Goal: Information Seeking & Learning: Learn about a topic

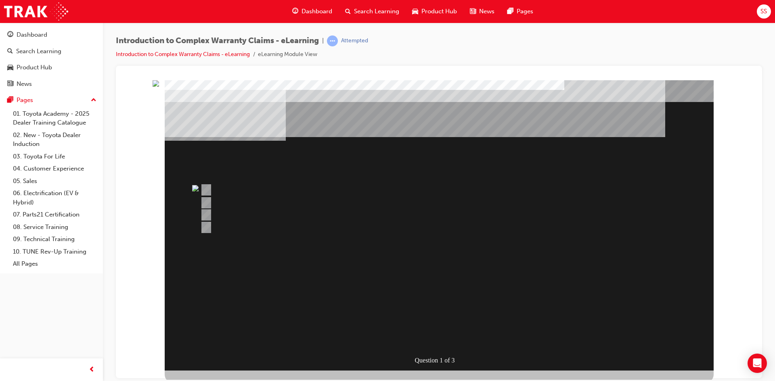
scroll to position [3, 0]
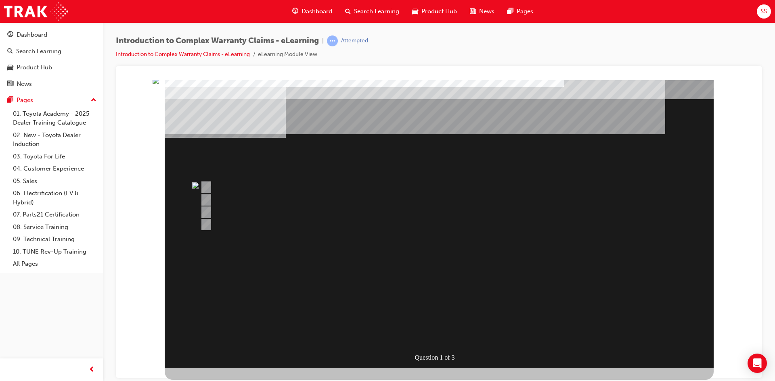
click at [299, 197] on div at bounding box center [408, 201] width 420 height 12
click at [460, 359] on div "Question 1 of 3" at bounding box center [441, 358] width 54 height 12
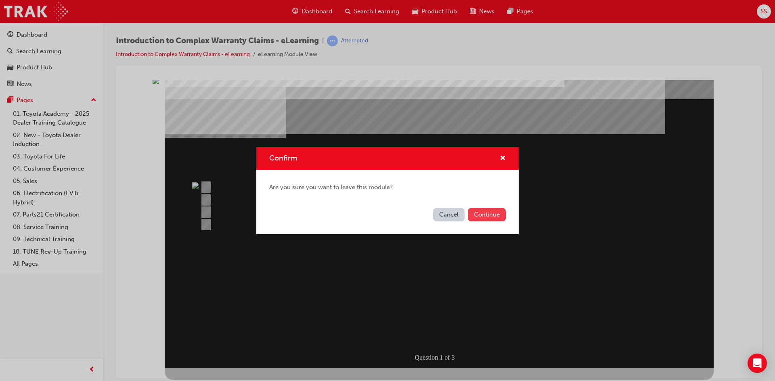
click at [499, 213] on button "Continue" at bounding box center [487, 214] width 38 height 13
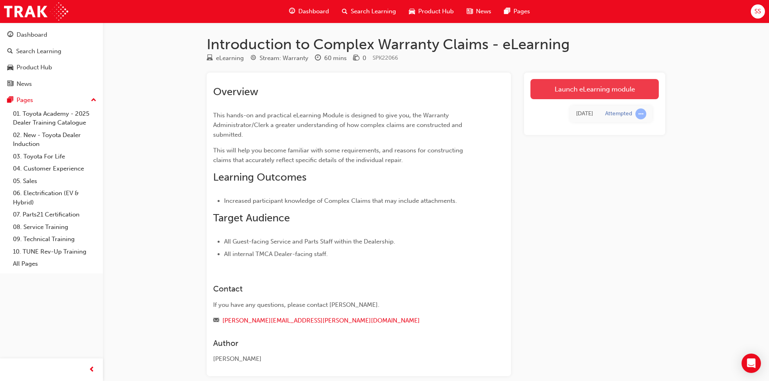
click at [572, 93] on link "Launch eLearning module" at bounding box center [594, 89] width 128 height 20
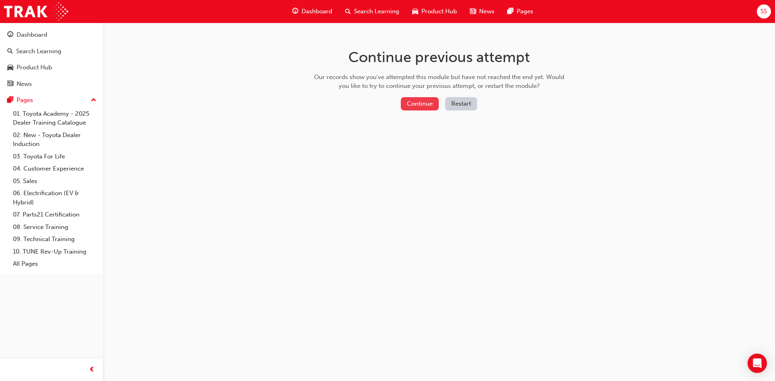
click at [424, 101] on button "Continue" at bounding box center [420, 103] width 38 height 13
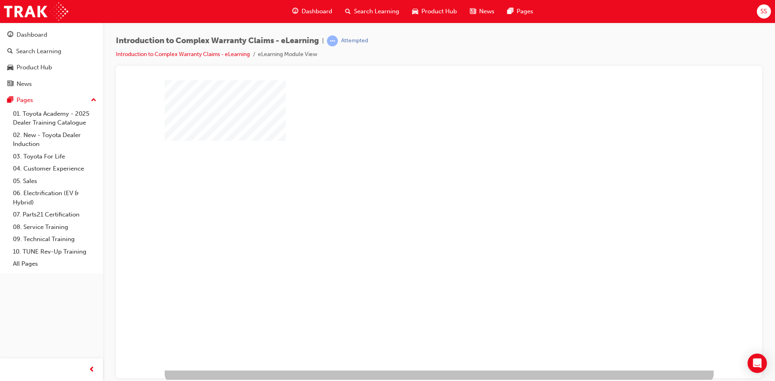
click at [416, 202] on div "play" at bounding box center [416, 202] width 0 height 0
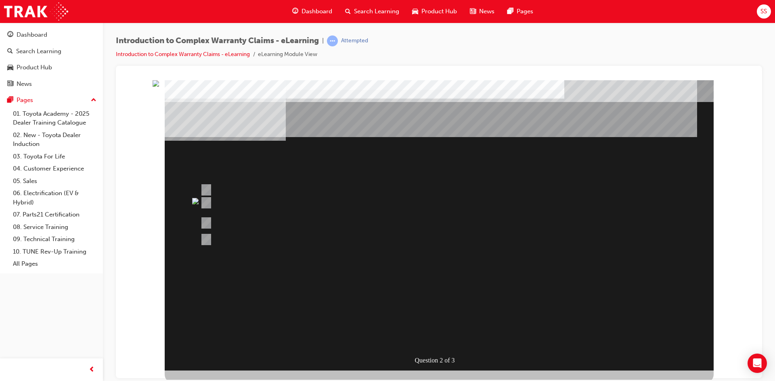
click at [330, 220] on div at bounding box center [408, 223] width 420 height 12
click at [454, 285] on div "Question 2 of 3" at bounding box center [439, 225] width 549 height 291
click at [464, 360] on div "" at bounding box center [439, 373] width 549 height 27
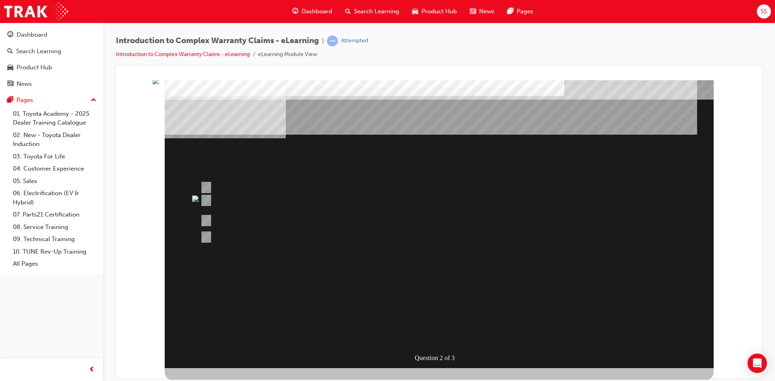
scroll to position [3, 0]
click at [718, 80] on div "Question 2 of 3" at bounding box center [439, 80] width 627 height 0
click at [558, 322] on div "" at bounding box center [361, 311] width 393 height 24
drag, startPoint x: 624, startPoint y: 321, endPoint x: 580, endPoint y: 307, distance: 46.2
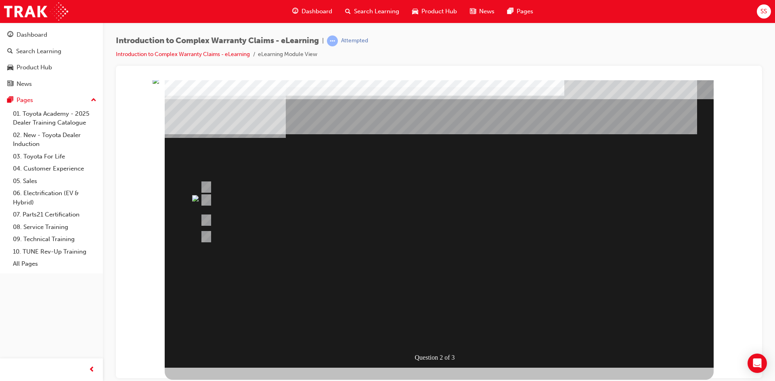
click at [607, 315] on div "Question 2 of 3" at bounding box center [439, 222] width 549 height 291
click at [159, 84] on img "" at bounding box center [156, 80] width 6 height 6
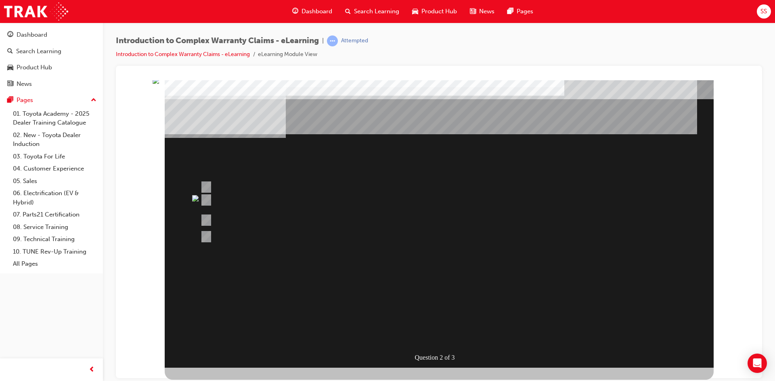
click at [159, 84] on img "" at bounding box center [156, 80] width 6 height 6
click at [378, 240] on div "Question 2 of 3" at bounding box center [439, 222] width 549 height 291
drag, startPoint x: 389, startPoint y: 297, endPoint x: 391, endPoint y: 303, distance: 6.0
click at [391, 357] on div "" at bounding box center [439, 370] width 549 height 27
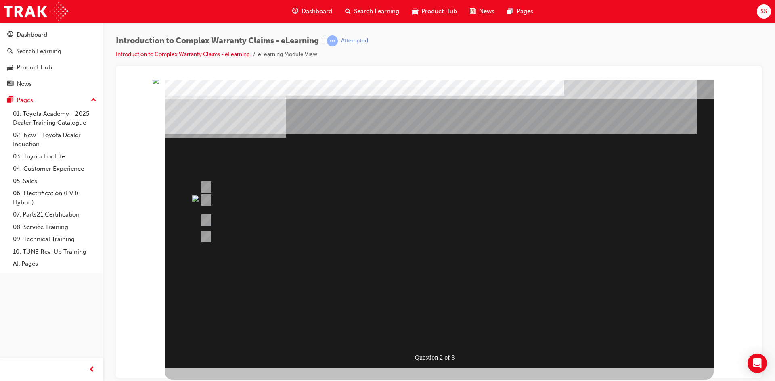
drag, startPoint x: 419, startPoint y: 314, endPoint x: 460, endPoint y: 315, distance: 40.4
click at [445, 357] on div "" at bounding box center [439, 370] width 549 height 27
click at [480, 357] on div "" at bounding box center [439, 370] width 549 height 27
click at [481, 357] on div "" at bounding box center [439, 370] width 549 height 27
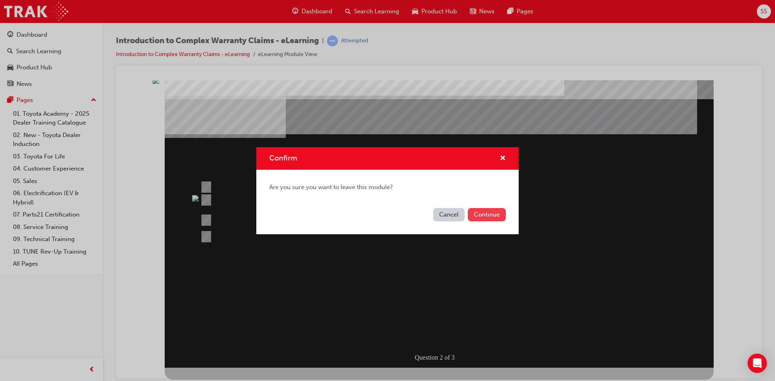
click at [496, 213] on button "Continue" at bounding box center [487, 214] width 38 height 13
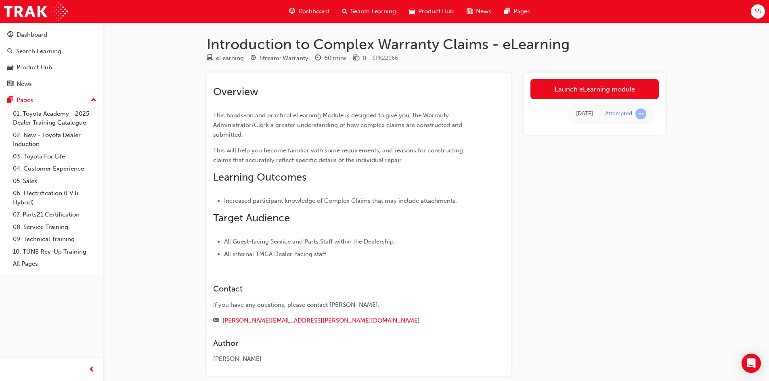
click at [588, 101] on div "[DATE] Attempted" at bounding box center [594, 113] width 128 height 29
click at [588, 93] on link "Launch eLearning module" at bounding box center [594, 89] width 128 height 20
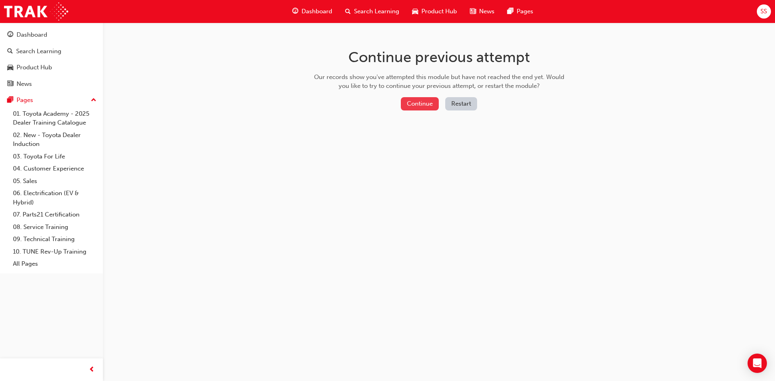
click at [424, 105] on button "Continue" at bounding box center [420, 103] width 38 height 13
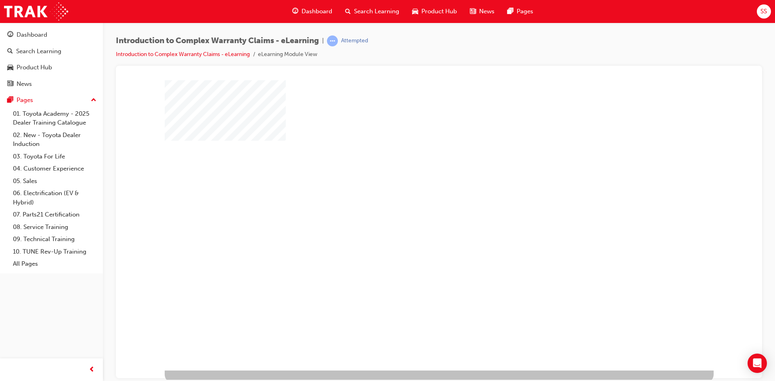
click at [416, 202] on div "play" at bounding box center [416, 202] width 0 height 0
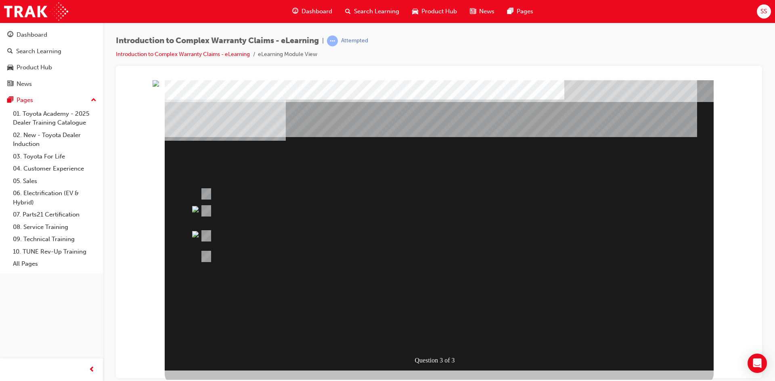
drag, startPoint x: 469, startPoint y: 349, endPoint x: 313, endPoint y: 271, distance: 174.7
click at [469, 349] on div "Question 3 of 3" at bounding box center [439, 225] width 549 height 291
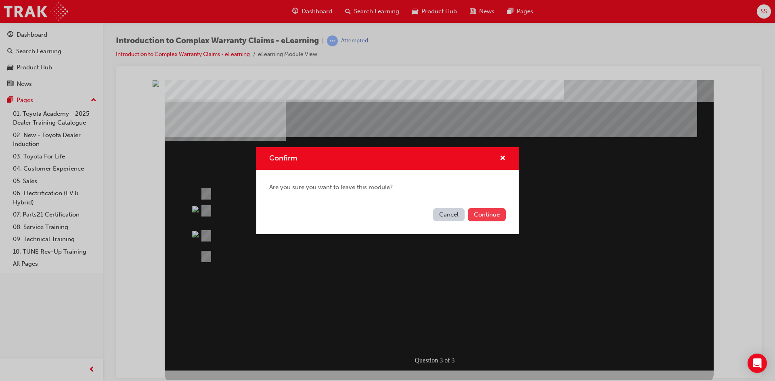
click at [502, 214] on button "Continue" at bounding box center [487, 214] width 38 height 13
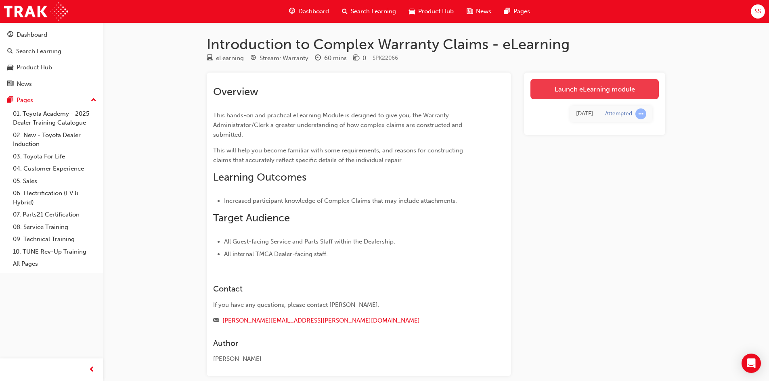
click at [553, 90] on link "Launch eLearning module" at bounding box center [594, 89] width 128 height 20
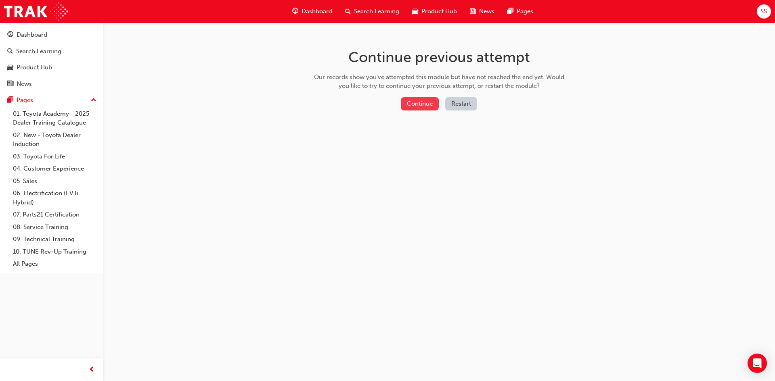
click at [419, 104] on button "Continue" at bounding box center [420, 103] width 38 height 13
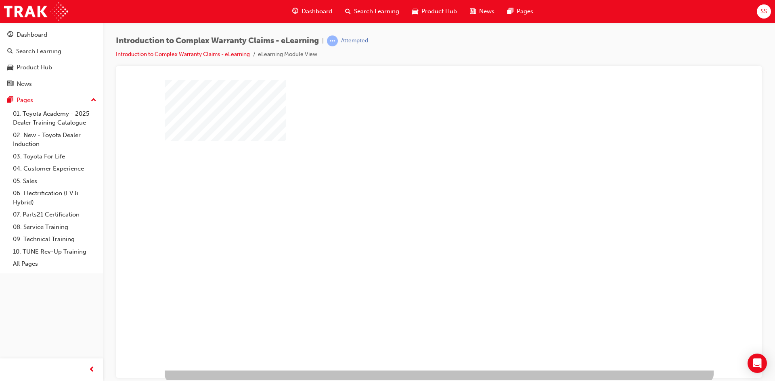
click at [416, 202] on div "play" at bounding box center [416, 202] width 0 height 0
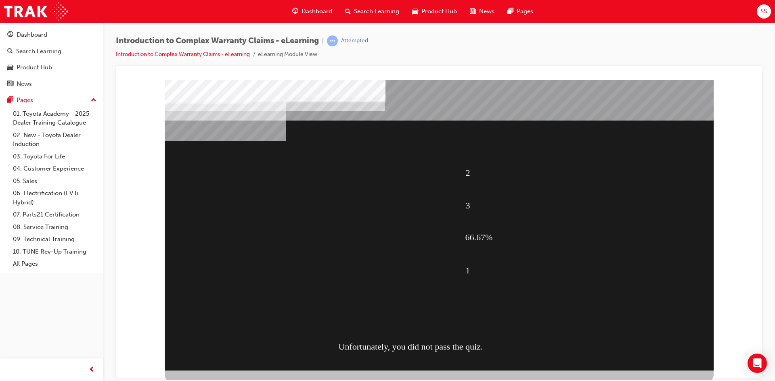
click at [454, 310] on div "2 3 66.67% 1 Unfortunately, you did not pass the quiz." at bounding box center [439, 225] width 549 height 291
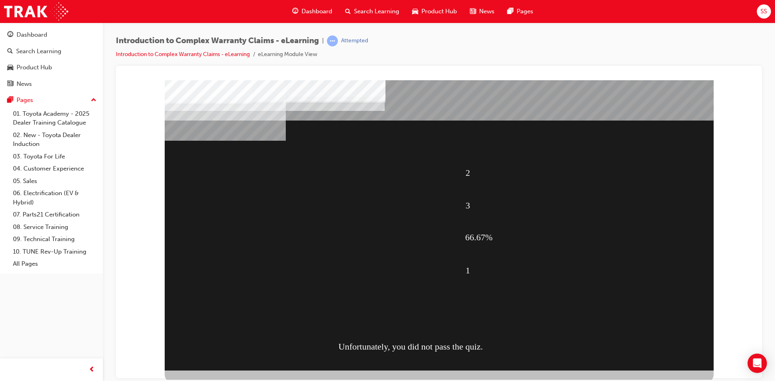
drag, startPoint x: 448, startPoint y: 318, endPoint x: 444, endPoint y: 313, distance: 6.4
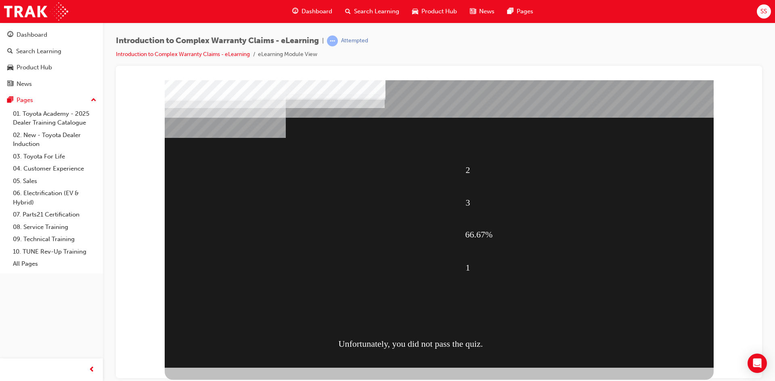
drag, startPoint x: 471, startPoint y: 343, endPoint x: 467, endPoint y: 354, distance: 11.5
click at [469, 352] on div "Unfortunately, you did not pass the quiz." at bounding box center [450, 344] width 222 height 32
drag, startPoint x: 467, startPoint y: 354, endPoint x: 450, endPoint y: 365, distance: 20.6
click at [454, 363] on div "2 3 66.67% 1 Unfortunately, you did not pass the quiz." at bounding box center [439, 222] width 549 height 291
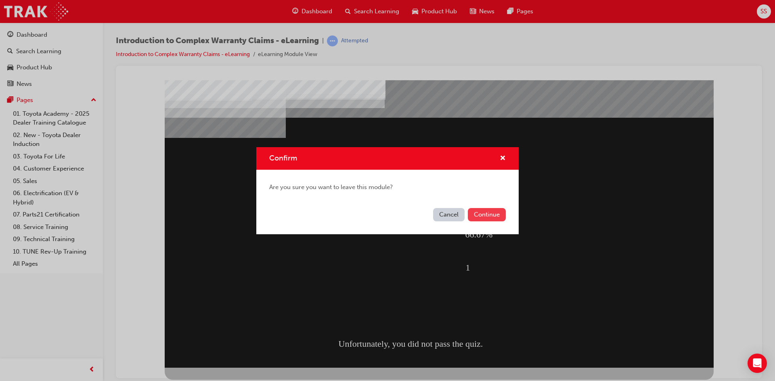
click at [486, 217] on button "Continue" at bounding box center [487, 214] width 38 height 13
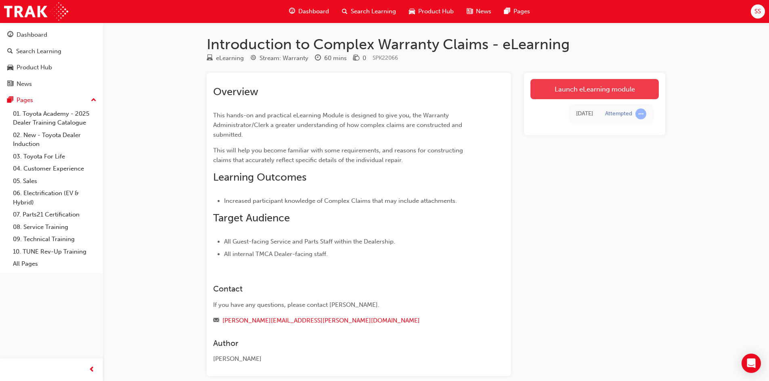
click at [636, 92] on link "Launch eLearning module" at bounding box center [594, 89] width 128 height 20
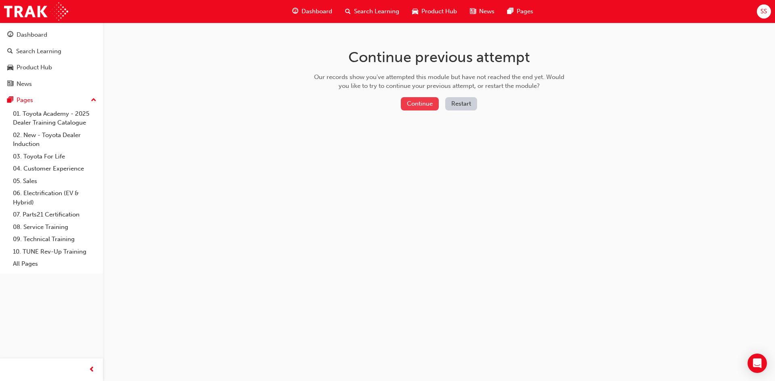
click at [427, 100] on button "Continue" at bounding box center [420, 103] width 38 height 13
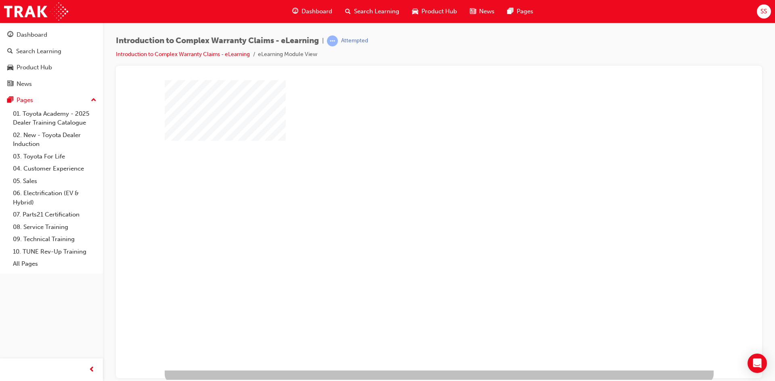
click at [416, 202] on div "play" at bounding box center [416, 202] width 0 height 0
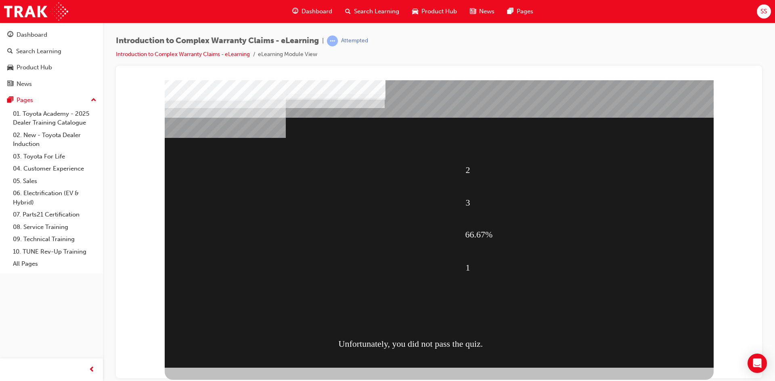
drag, startPoint x: 532, startPoint y: 241, endPoint x: 602, endPoint y: 153, distance: 112.6
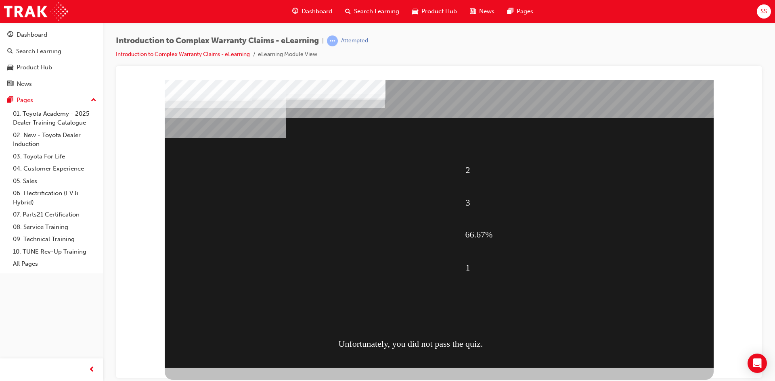
click at [543, 236] on div "66.67%" at bounding box center [575, 234] width 221 height 31
click at [362, 12] on span "Search Learning" at bounding box center [376, 11] width 45 height 9
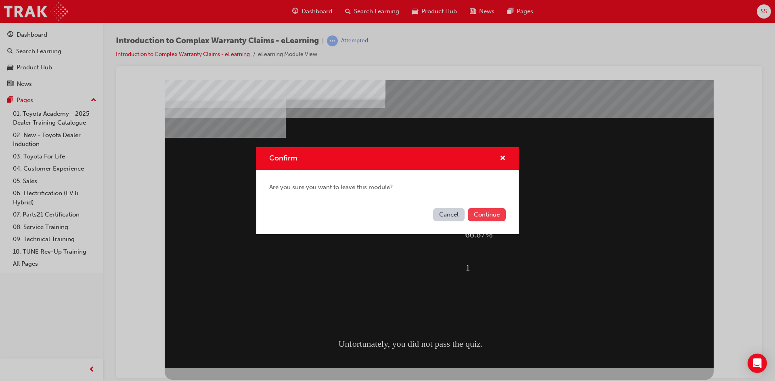
click at [479, 216] on button "Continue" at bounding box center [487, 214] width 38 height 13
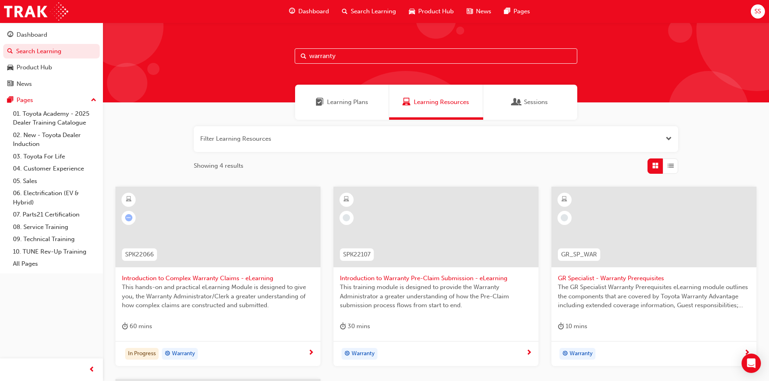
click at [387, 58] on input "warranty" at bounding box center [436, 55] width 283 height 15
click at [419, 286] on span "This training module is designed to provide the Warranty Administrator a greate…" at bounding box center [436, 296] width 192 height 27
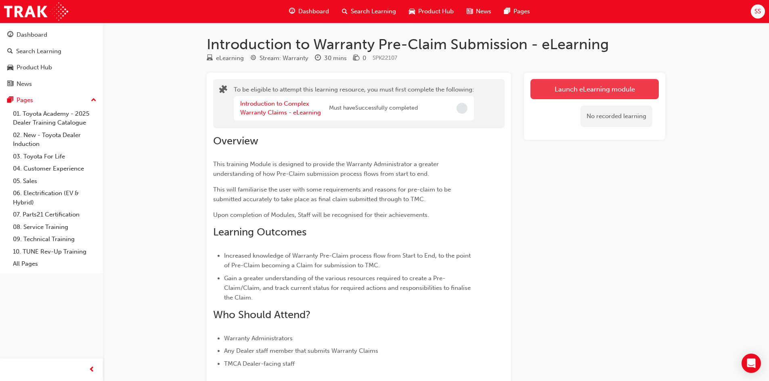
click at [578, 96] on button "Launch eLearning module" at bounding box center [594, 89] width 128 height 20
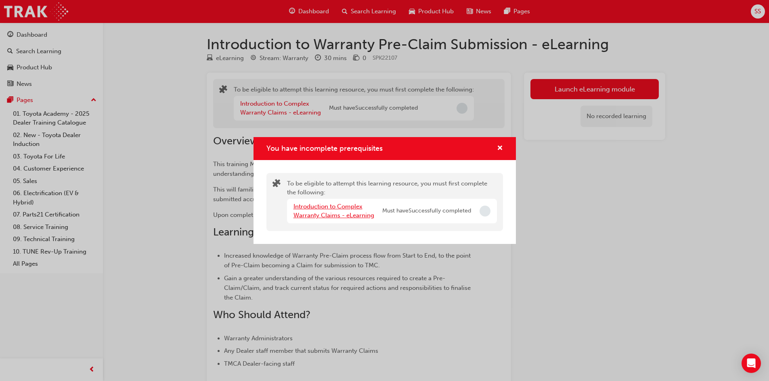
click at [358, 217] on link "Introduction to Complex Warranty Claims - eLearning" at bounding box center [333, 211] width 81 height 17
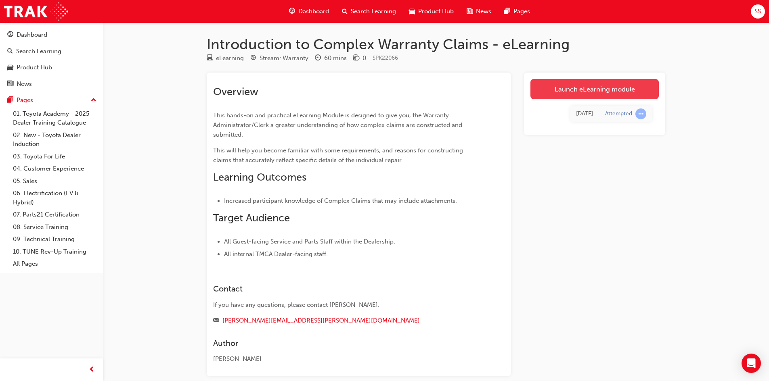
click at [581, 84] on link "Launch eLearning module" at bounding box center [594, 89] width 128 height 20
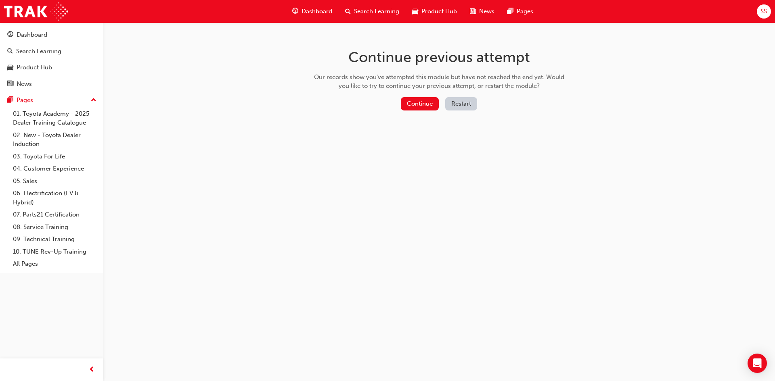
click at [455, 103] on button "Restart" at bounding box center [461, 103] width 32 height 13
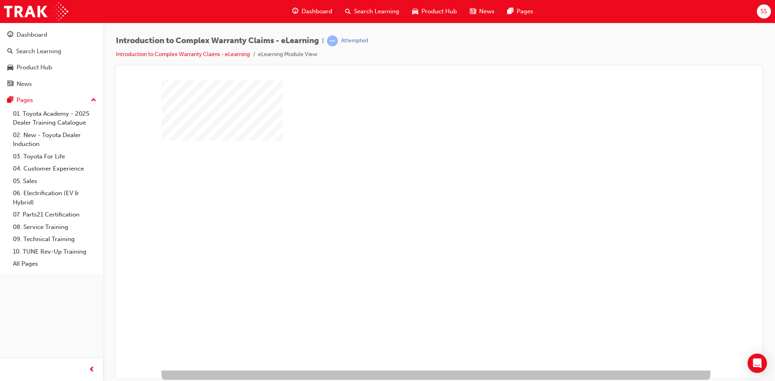
drag, startPoint x: 447, startPoint y: 238, endPoint x: 447, endPoint y: 231, distance: 6.9
click at [412, 202] on div "play" at bounding box center [412, 202] width 0 height 0
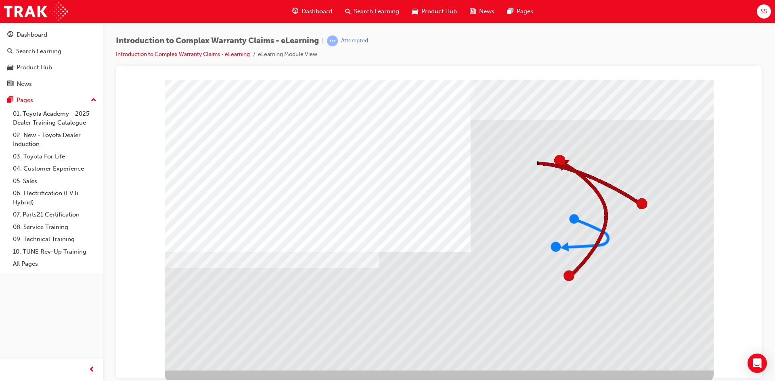
drag, startPoint x: 634, startPoint y: 344, endPoint x: 664, endPoint y: 346, distance: 30.3
click at [638, 344] on div "colour" at bounding box center [439, 225] width 549 height 291
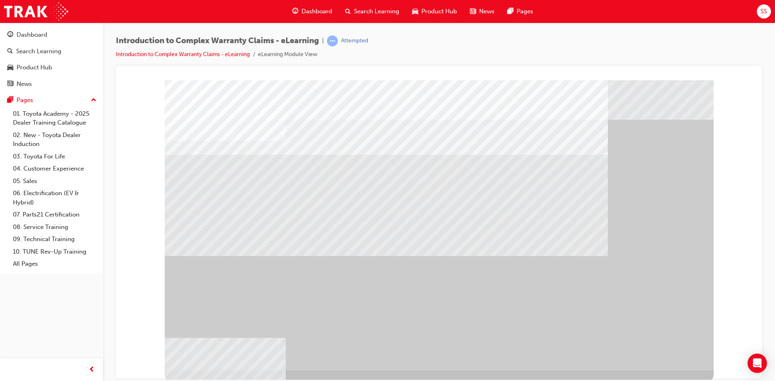
click at [665, 346] on div "" at bounding box center [439, 225] width 549 height 291
drag, startPoint x: 665, startPoint y: 346, endPoint x: 661, endPoint y: 351, distance: 5.5
click at [663, 350] on div "" at bounding box center [439, 225] width 549 height 291
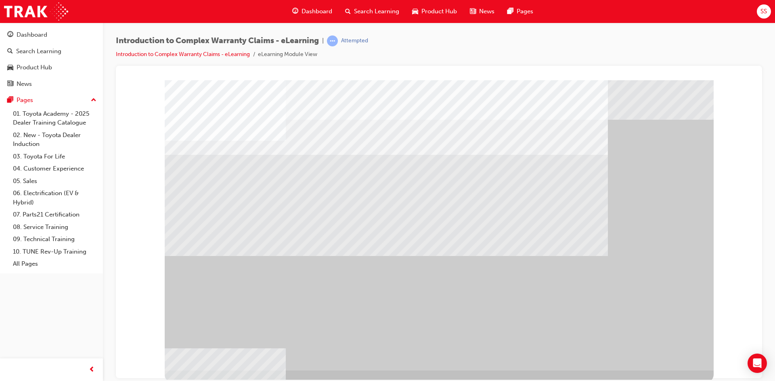
click at [661, 351] on div "" at bounding box center [439, 225] width 549 height 291
drag, startPoint x: 644, startPoint y: 347, endPoint x: 652, endPoint y: 344, distance: 8.0
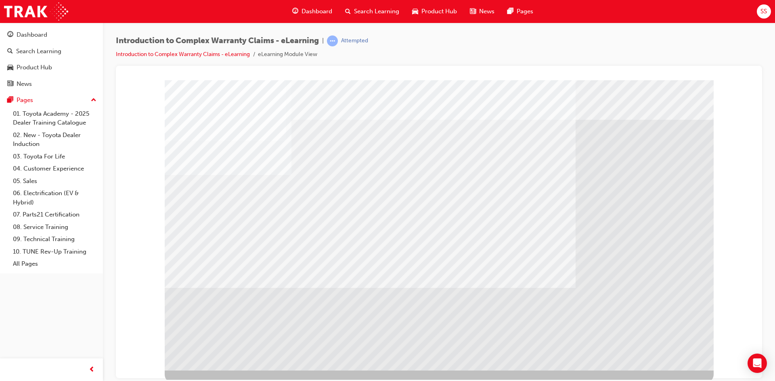
click at [652, 344] on div "" at bounding box center [439, 225] width 549 height 291
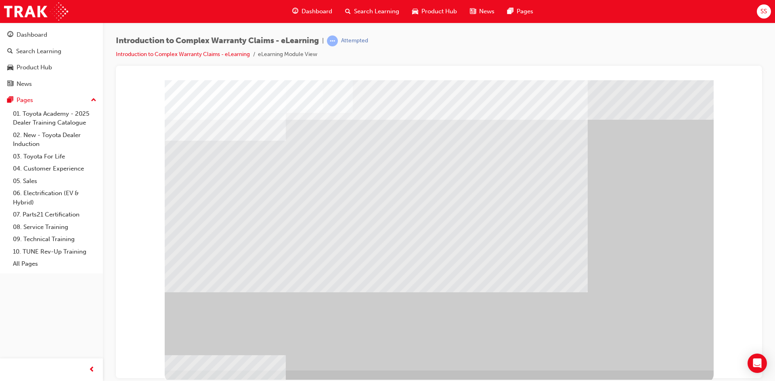
click at [652, 344] on div "" at bounding box center [439, 225] width 549 height 291
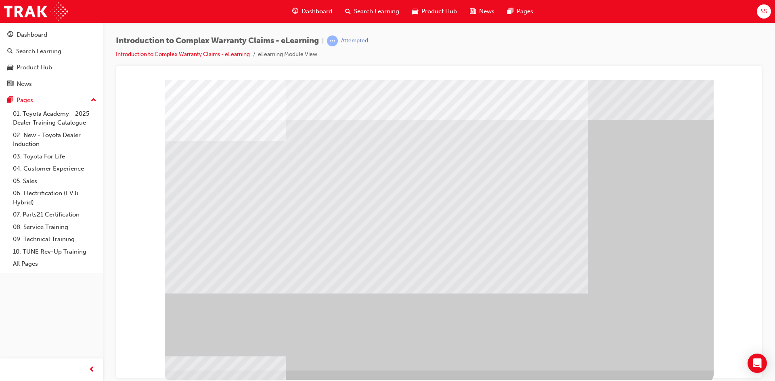
click at [655, 352] on div "" at bounding box center [439, 225] width 549 height 291
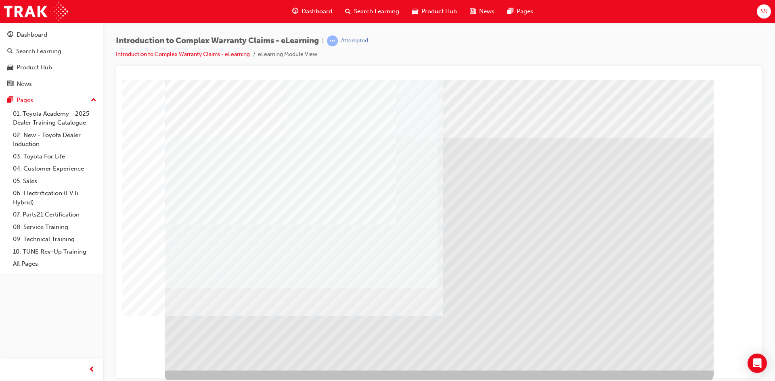
click at [678, 351] on div "" at bounding box center [439, 225] width 549 height 291
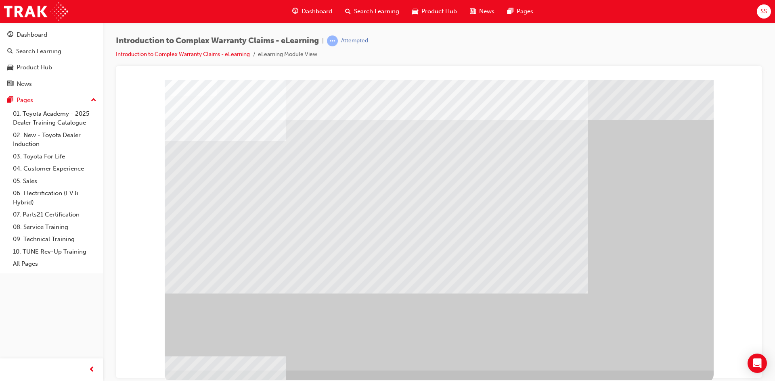
click at [678, 351] on div "" at bounding box center [439, 225] width 549 height 291
drag, startPoint x: 635, startPoint y: 347, endPoint x: 652, endPoint y: 347, distance: 17.0
click at [643, 346] on div at bounding box center [439, 225] width 549 height 291
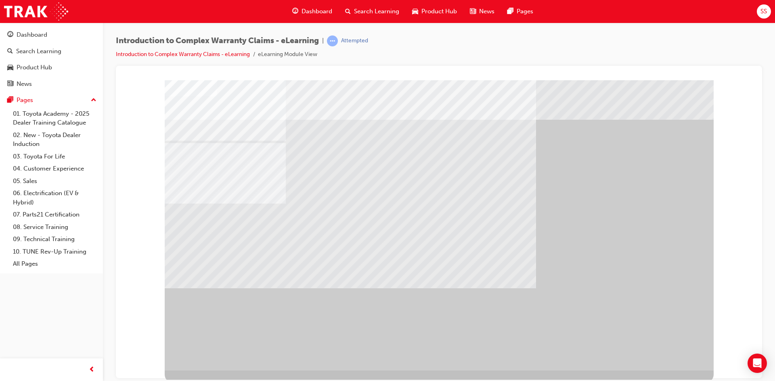
click at [655, 348] on div "" at bounding box center [439, 225] width 549 height 291
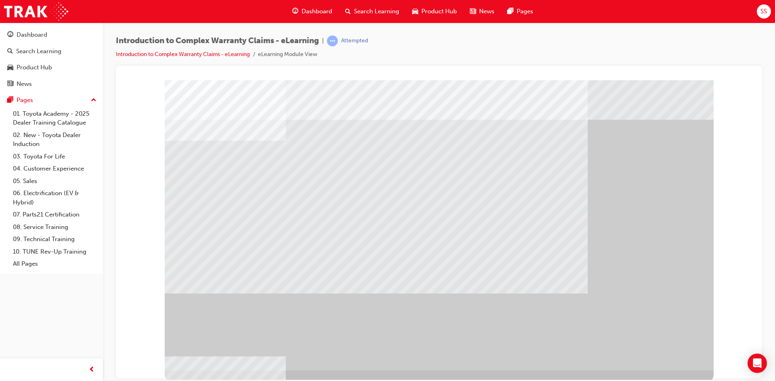
click at [651, 352] on div "" at bounding box center [439, 225] width 549 height 291
click at [619, 352] on div "" at bounding box center [439, 225] width 549 height 291
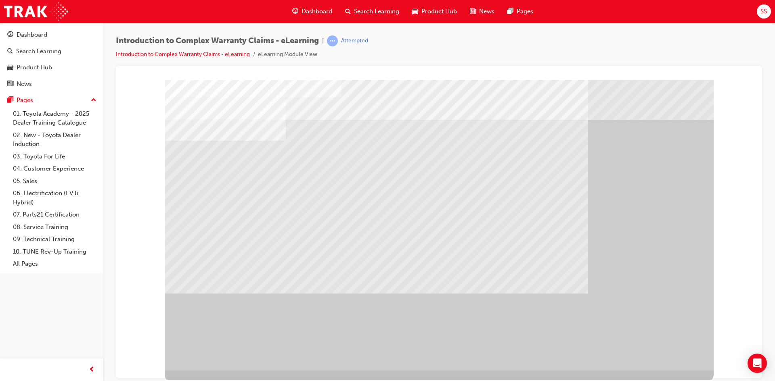
click at [643, 352] on div "" at bounding box center [439, 225] width 549 height 291
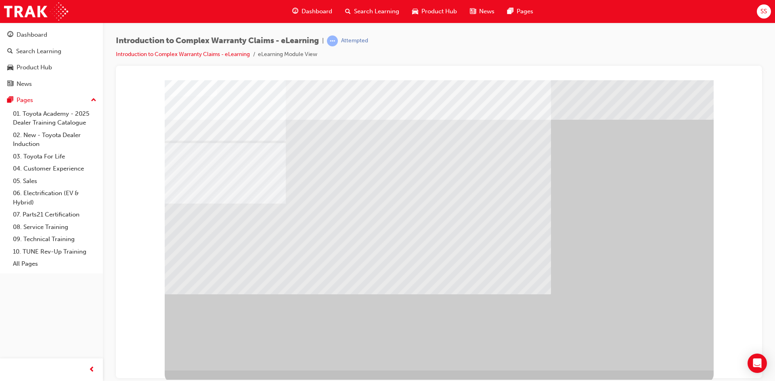
click at [643, 352] on div "" at bounding box center [439, 225] width 549 height 291
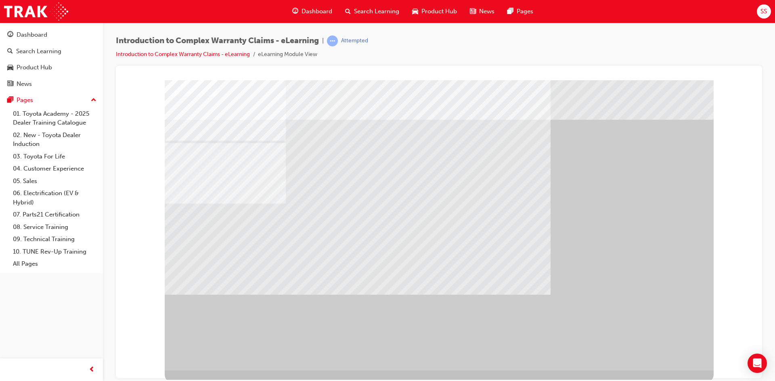
click at [671, 351] on div "" at bounding box center [439, 225] width 549 height 291
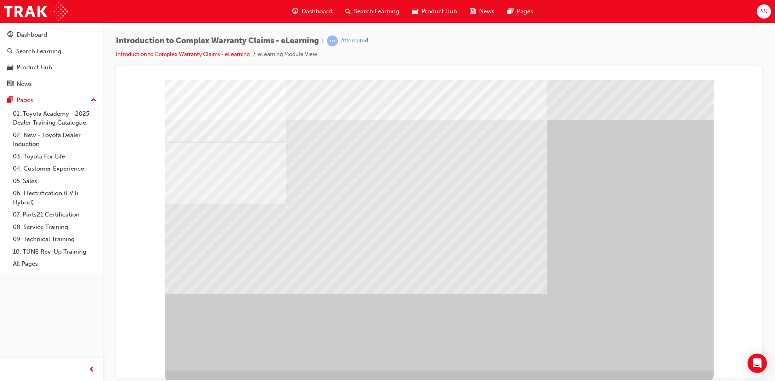
click at [682, 352] on div "" at bounding box center [439, 225] width 549 height 291
drag, startPoint x: 484, startPoint y: 198, endPoint x: 481, endPoint y: 190, distance: 8.6
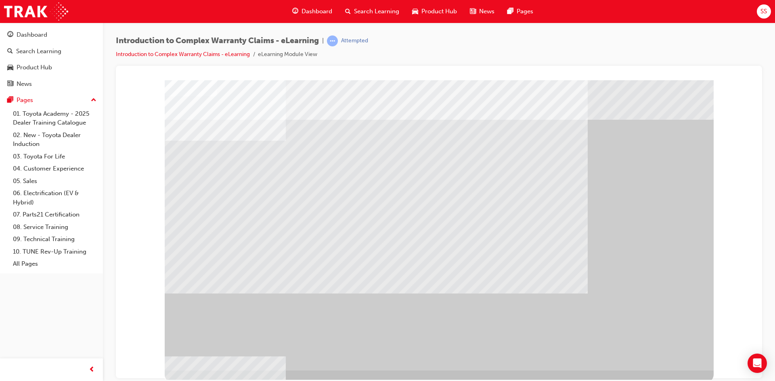
click at [667, 349] on div "" at bounding box center [439, 225] width 549 height 291
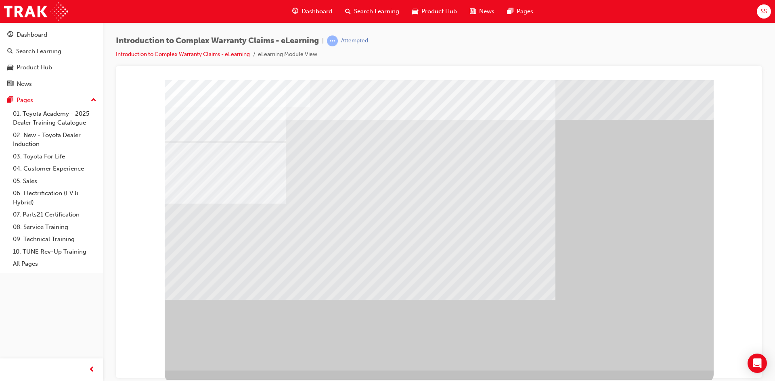
drag, startPoint x: 323, startPoint y: 207, endPoint x: 290, endPoint y: 204, distance: 33.6
click at [314, 205] on div at bounding box center [439, 225] width 549 height 291
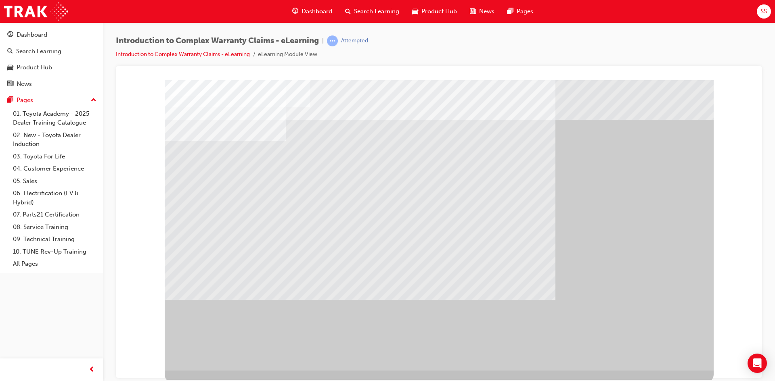
drag, startPoint x: 640, startPoint y: 343, endPoint x: 665, endPoint y: 352, distance: 26.6
click at [655, 347] on div at bounding box center [439, 225] width 549 height 291
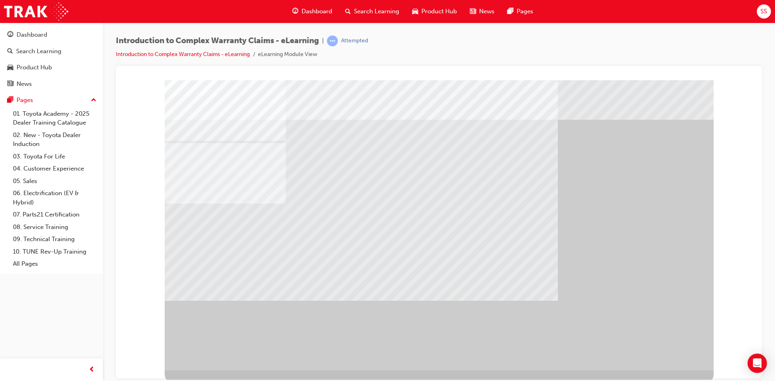
click at [665, 352] on div "" at bounding box center [439, 225] width 549 height 291
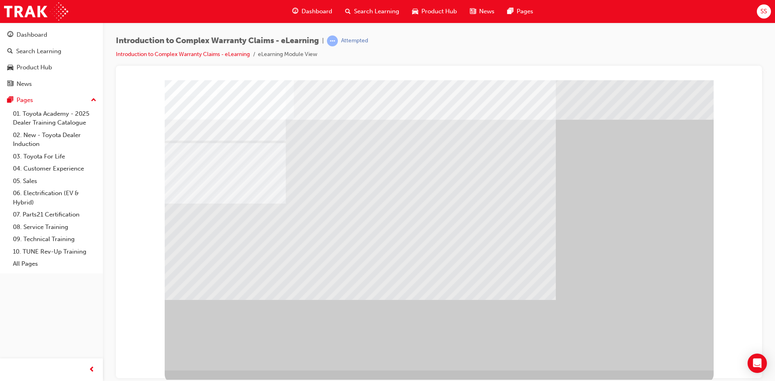
click at [645, 349] on div "" at bounding box center [439, 225] width 549 height 291
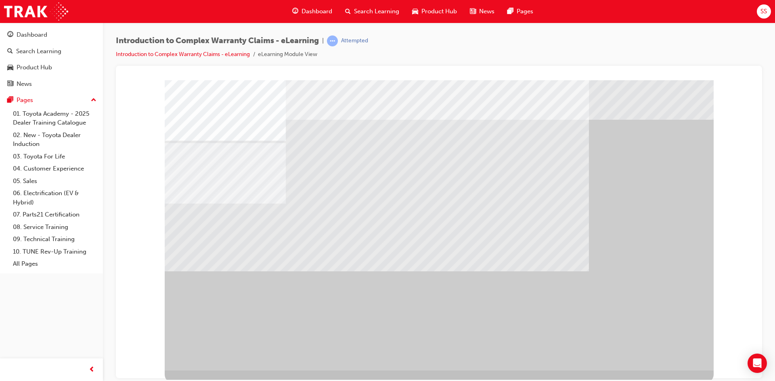
click at [647, 348] on div "" at bounding box center [439, 225] width 549 height 291
click at [643, 348] on div "" at bounding box center [439, 225] width 549 height 291
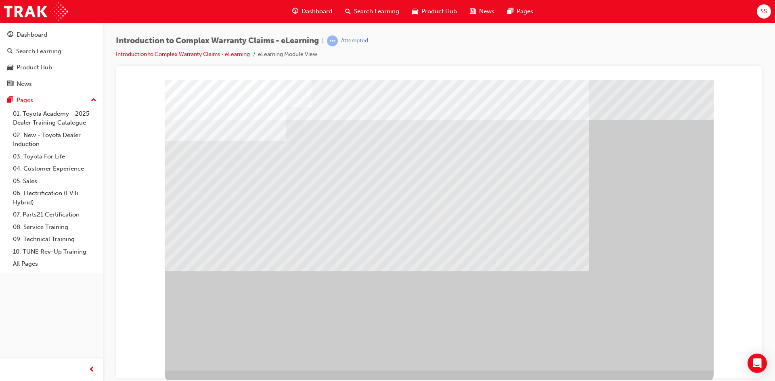
drag, startPoint x: 662, startPoint y: 360, endPoint x: 668, endPoint y: 349, distance: 12.7
click at [666, 352] on div at bounding box center [439, 225] width 549 height 291
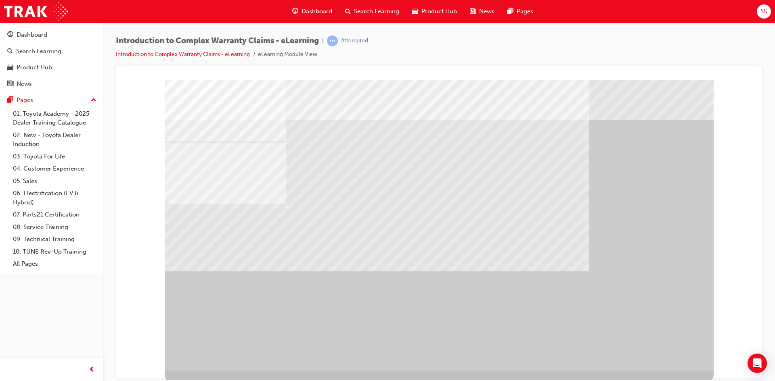
click at [668, 349] on div "" at bounding box center [439, 225] width 549 height 291
drag, startPoint x: 615, startPoint y: 339, endPoint x: 567, endPoint y: 330, distance: 49.7
click at [603, 337] on div "" at bounding box center [439, 225] width 549 height 291
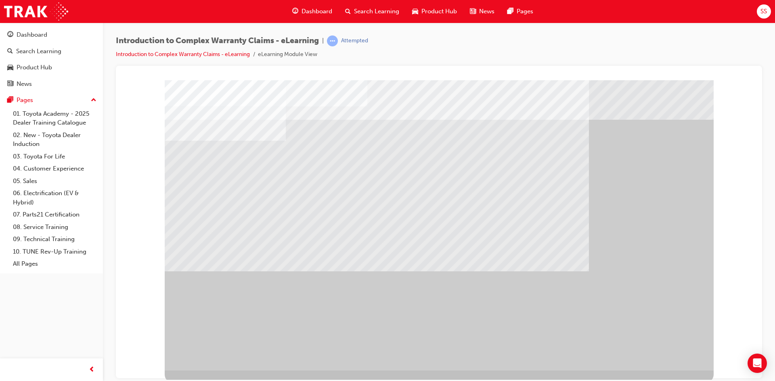
drag, startPoint x: 392, startPoint y: 289, endPoint x: 573, endPoint y: 313, distance: 182.0
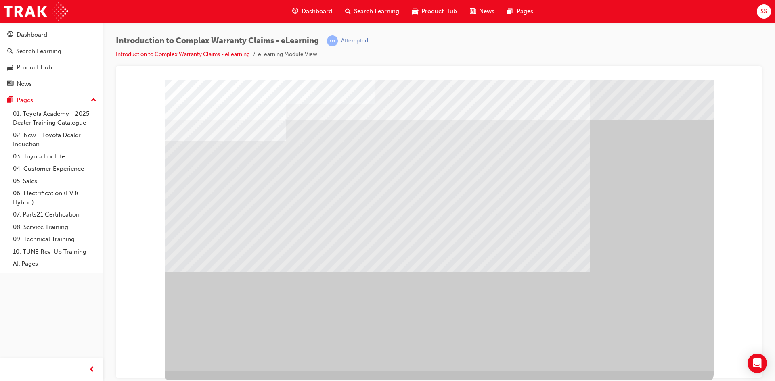
drag, startPoint x: 680, startPoint y: 361, endPoint x: 675, endPoint y: 351, distance: 11.4
click at [679, 358] on div at bounding box center [439, 225] width 549 height 291
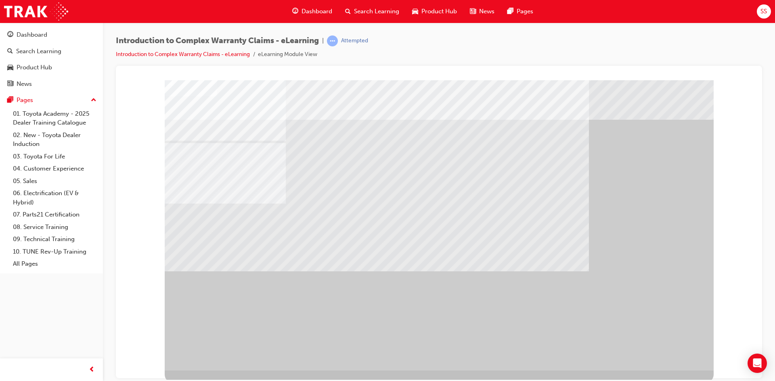
click at [675, 351] on div "" at bounding box center [439, 225] width 549 height 291
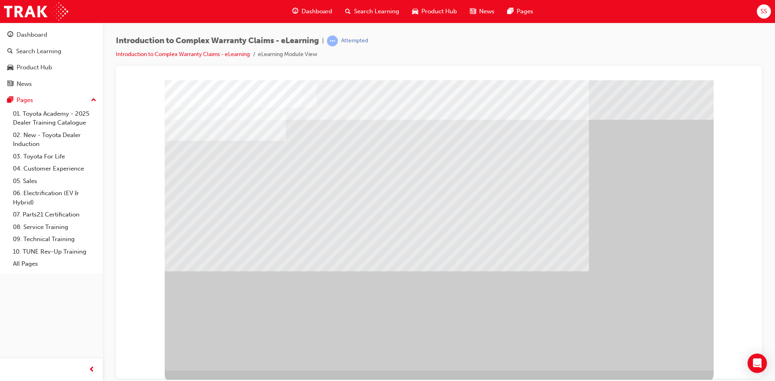
drag, startPoint x: 538, startPoint y: 278, endPoint x: 542, endPoint y: 278, distance: 4.1
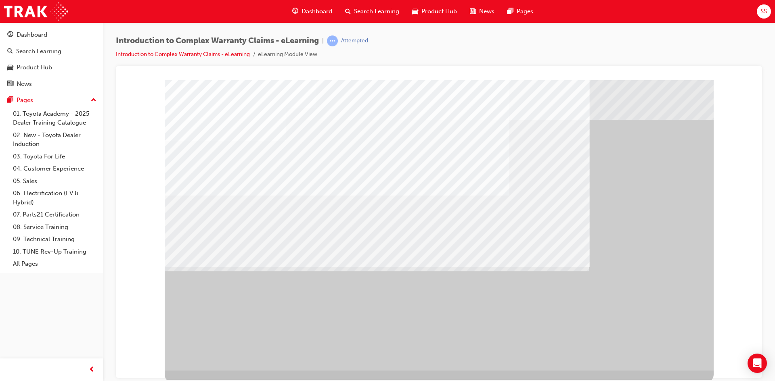
click at [672, 362] on div "" at bounding box center [439, 225] width 549 height 291
click at [672, 360] on div "" at bounding box center [439, 225] width 549 height 291
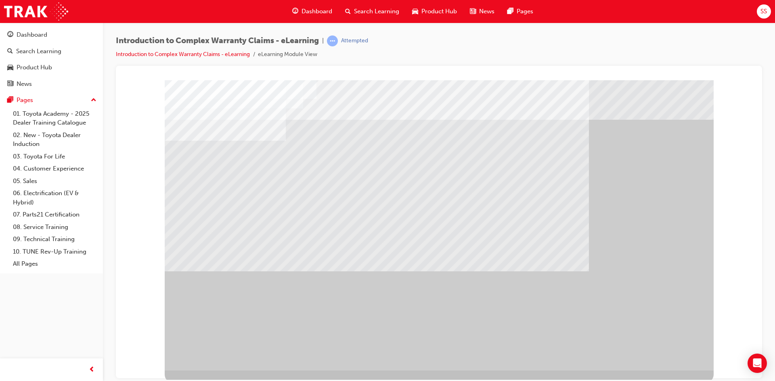
drag, startPoint x: 459, startPoint y: 216, endPoint x: 609, endPoint y: 272, distance: 160.7
drag, startPoint x: 310, startPoint y: 317, endPoint x: 323, endPoint y: 314, distance: 13.2
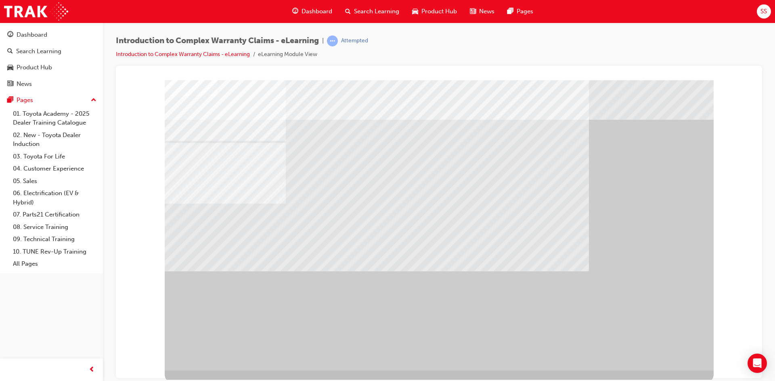
click at [659, 347] on div "" at bounding box center [439, 225] width 549 height 291
drag, startPoint x: 513, startPoint y: 307, endPoint x: 464, endPoint y: 293, distance: 50.8
drag, startPoint x: 458, startPoint y: 291, endPoint x: 428, endPoint y: 285, distance: 30.3
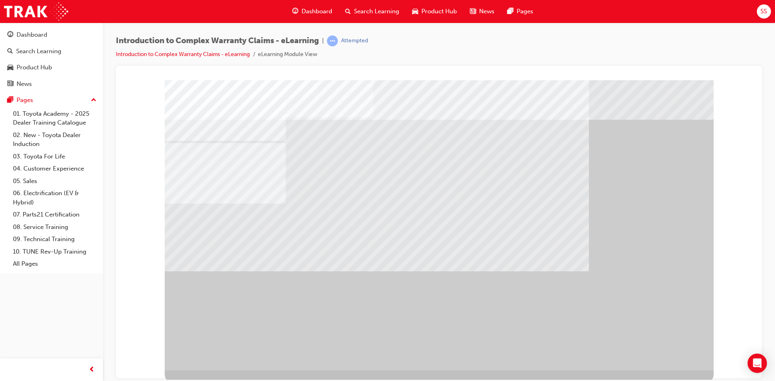
drag, startPoint x: 364, startPoint y: 274, endPoint x: 418, endPoint y: 274, distance: 54.1
drag, startPoint x: 446, startPoint y: 280, endPoint x: 509, endPoint y: 290, distance: 63.3
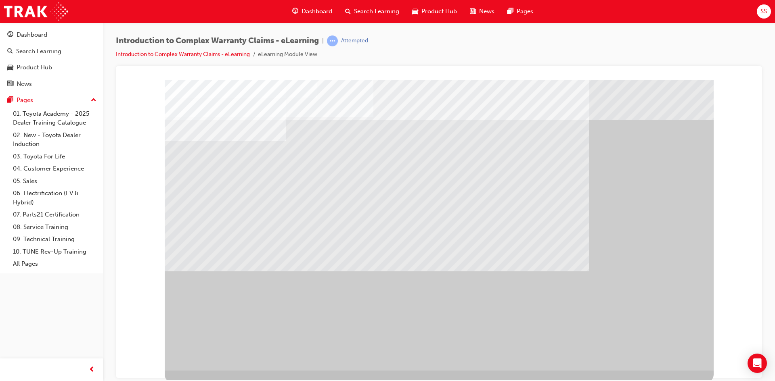
drag, startPoint x: 577, startPoint y: 311, endPoint x: 629, endPoint y: 332, distance: 56.1
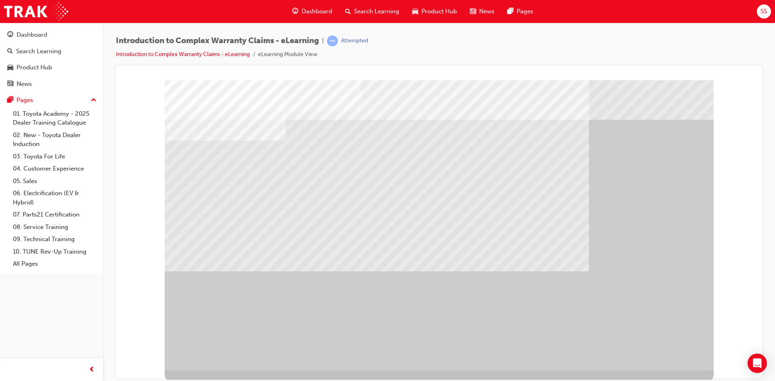
drag, startPoint x: 371, startPoint y: 295, endPoint x: 548, endPoint y: 320, distance: 178.5
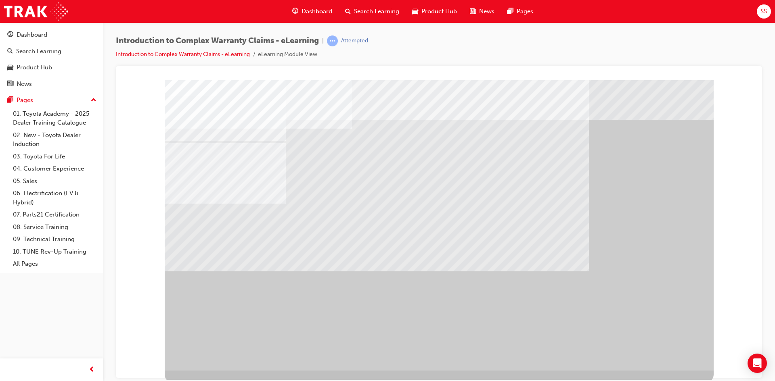
click at [655, 340] on div "" at bounding box center [439, 225] width 549 height 291
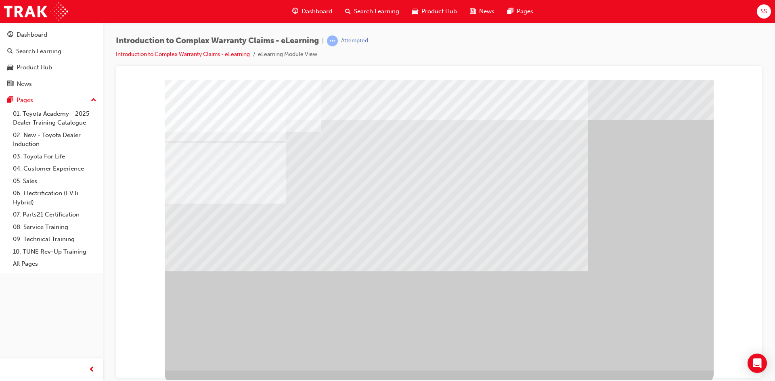
click at [658, 353] on div "" at bounding box center [439, 225] width 549 height 291
click at [637, 350] on div "" at bounding box center [439, 225] width 549 height 291
click at [638, 349] on div "" at bounding box center [439, 225] width 549 height 291
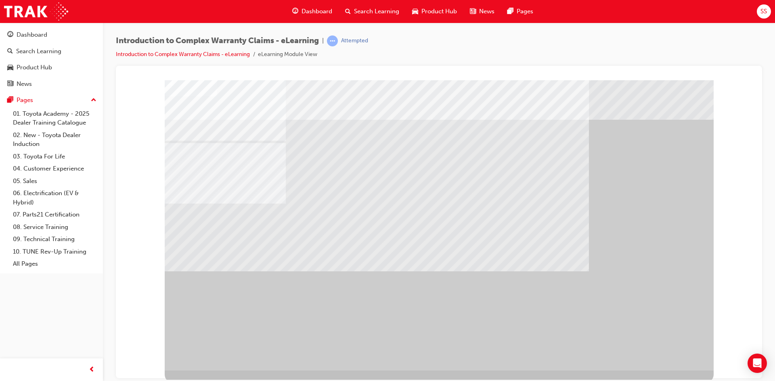
click at [669, 354] on div "" at bounding box center [439, 225] width 549 height 291
click at [646, 329] on div "" at bounding box center [439, 225] width 549 height 291
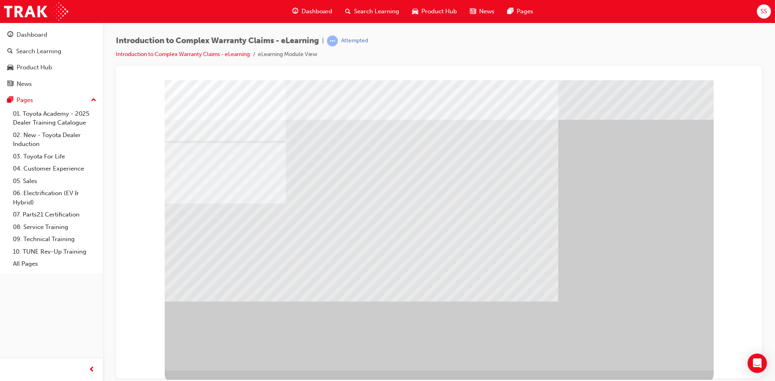
click at [666, 348] on div "" at bounding box center [439, 225] width 549 height 291
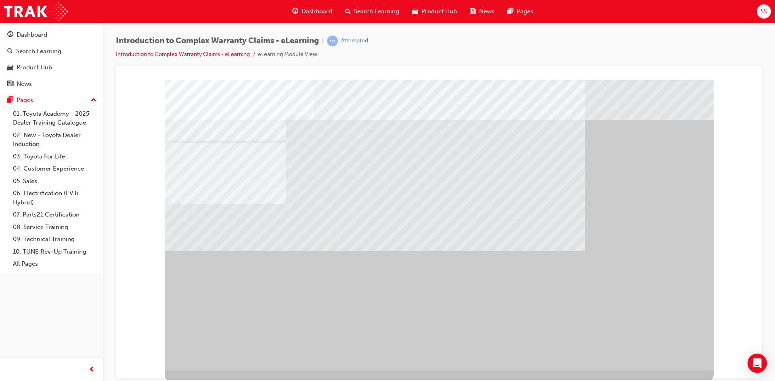
click at [678, 346] on div "" at bounding box center [439, 225] width 549 height 291
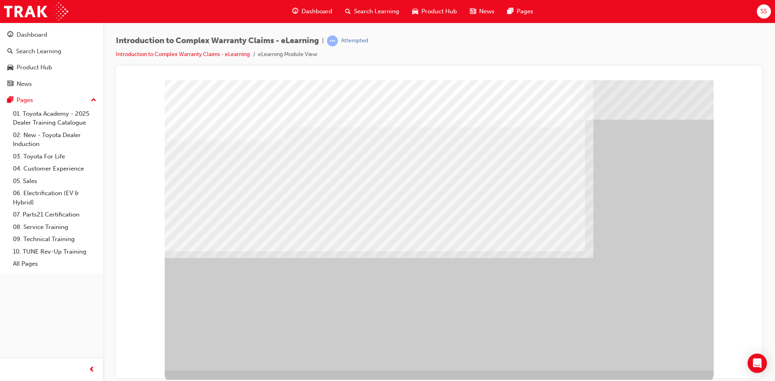
drag, startPoint x: 379, startPoint y: 232, endPoint x: 385, endPoint y: 232, distance: 6.1
click at [385, 232] on div at bounding box center [439, 225] width 549 height 291
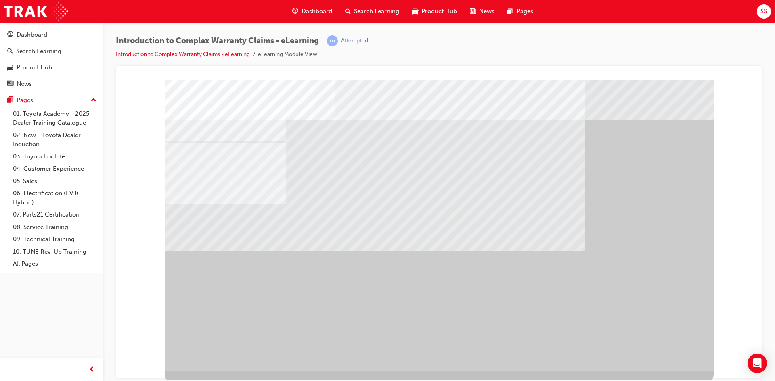
click at [666, 355] on div "" at bounding box center [439, 225] width 549 height 291
click at [642, 346] on div "" at bounding box center [439, 225] width 549 height 291
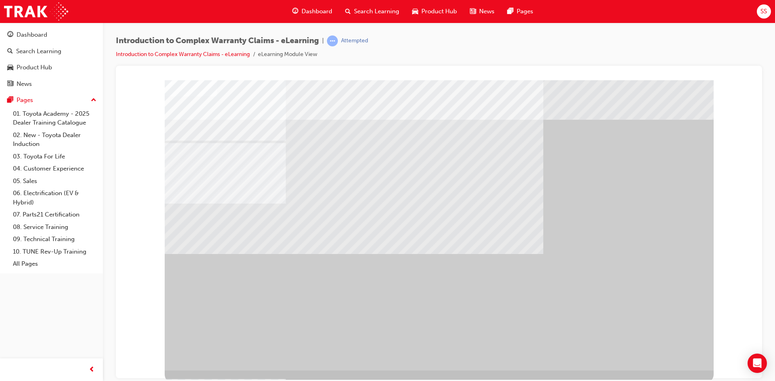
click at [668, 348] on div "" at bounding box center [439, 225] width 549 height 291
click at [664, 350] on div "" at bounding box center [439, 225] width 549 height 291
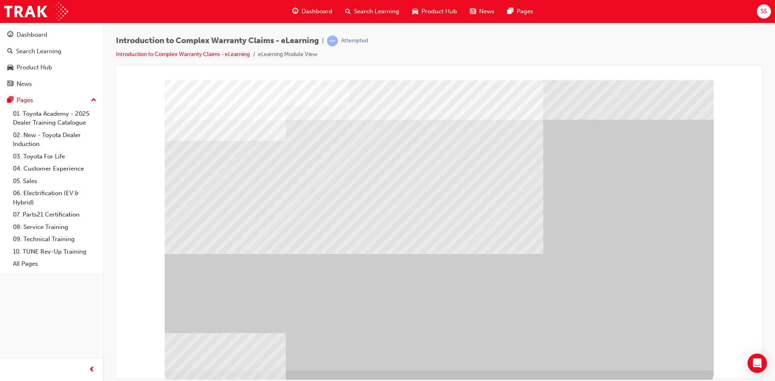
drag, startPoint x: 664, startPoint y: 350, endPoint x: 661, endPoint y: 354, distance: 4.7
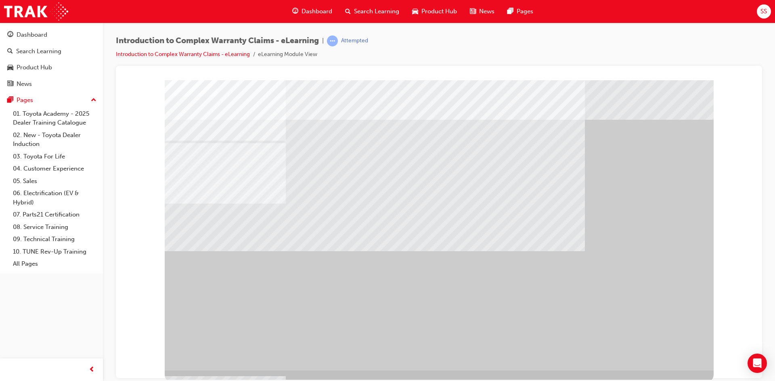
click at [661, 354] on div "" at bounding box center [439, 225] width 549 height 291
click at [660, 353] on div "" at bounding box center [439, 225] width 549 height 291
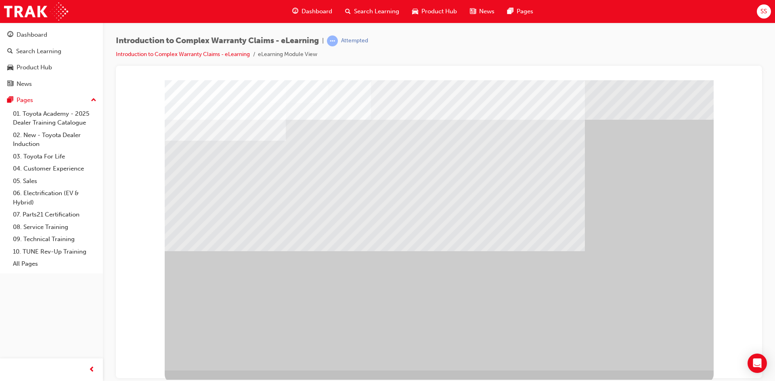
drag, startPoint x: 282, startPoint y: 283, endPoint x: 665, endPoint y: 319, distance: 385.1
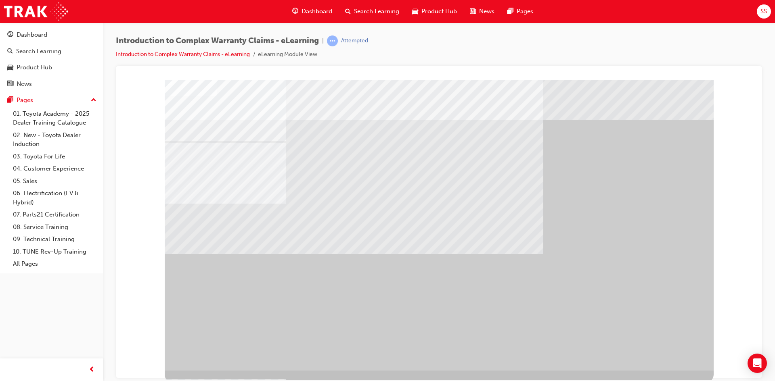
click at [669, 350] on div "" at bounding box center [439, 225] width 549 height 291
drag, startPoint x: 669, startPoint y: 350, endPoint x: 677, endPoint y: 349, distance: 7.7
click at [674, 350] on div "" at bounding box center [439, 225] width 549 height 291
drag, startPoint x: 676, startPoint y: 347, endPoint x: 486, endPoint y: 250, distance: 214.4
click at [670, 347] on div "" at bounding box center [439, 225] width 549 height 291
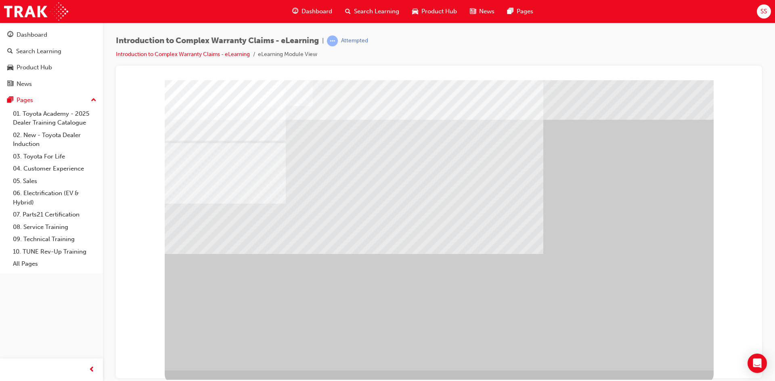
click at [641, 349] on div "" at bounding box center [439, 225] width 549 height 291
drag, startPoint x: 654, startPoint y: 324, endPoint x: 507, endPoint y: 233, distance: 172.9
click at [640, 311] on div "" at bounding box center [439, 225] width 549 height 291
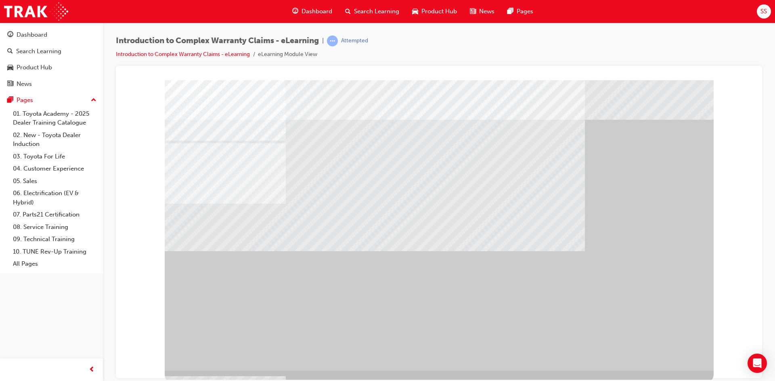
click at [638, 350] on div "" at bounding box center [439, 225] width 549 height 291
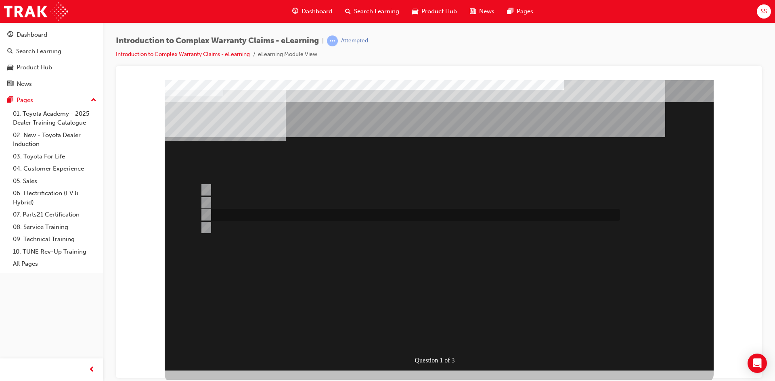
click at [393, 214] on div at bounding box center [408, 215] width 420 height 12
radio input "true"
click at [310, 192] on div at bounding box center [408, 190] width 420 height 12
radio input "true"
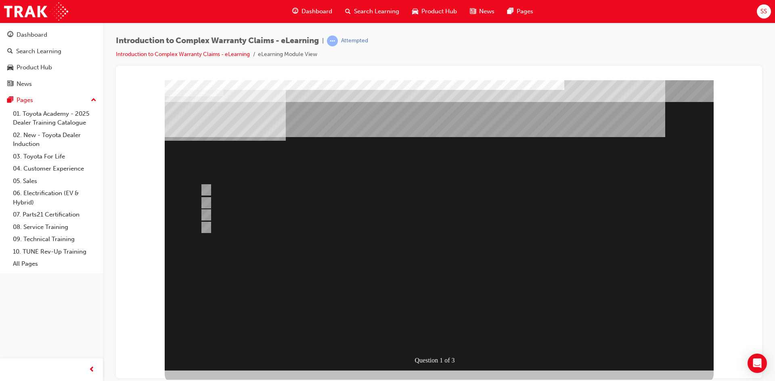
click at [440, 316] on div "" at bounding box center [439, 327] width 549 height 27
click at [440, 314] on div "" at bounding box center [439, 327] width 549 height 27
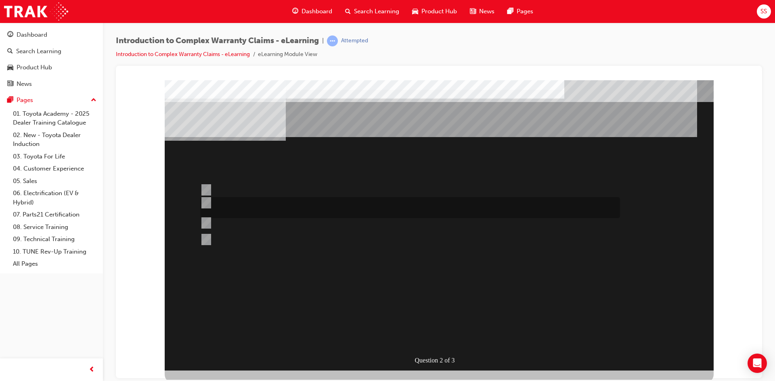
click at [406, 201] on div at bounding box center [408, 207] width 420 height 21
radio input "true"
click at [456, 331] on div "" at bounding box center [439, 344] width 549 height 27
click at [365, 331] on div "" at bounding box center [439, 344] width 549 height 27
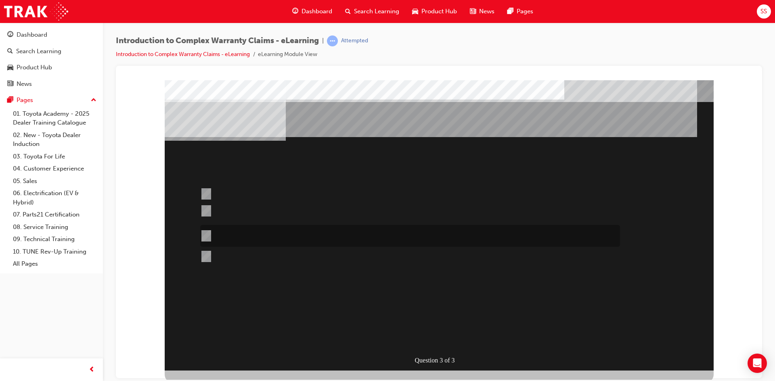
click at [331, 234] on div at bounding box center [408, 236] width 420 height 22
radio input "true"
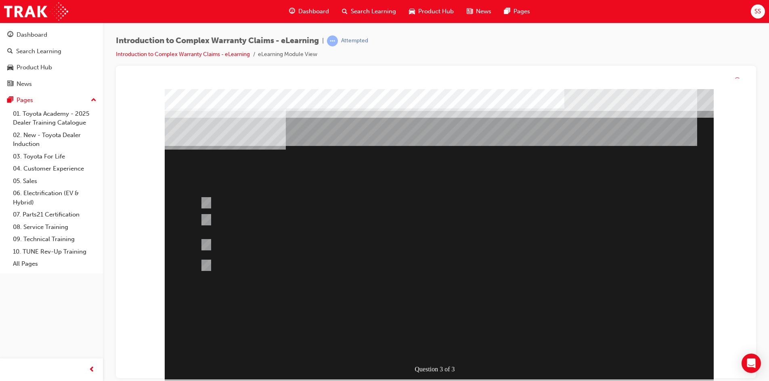
click at [439, 348] on div at bounding box center [439, 234] width 549 height 291
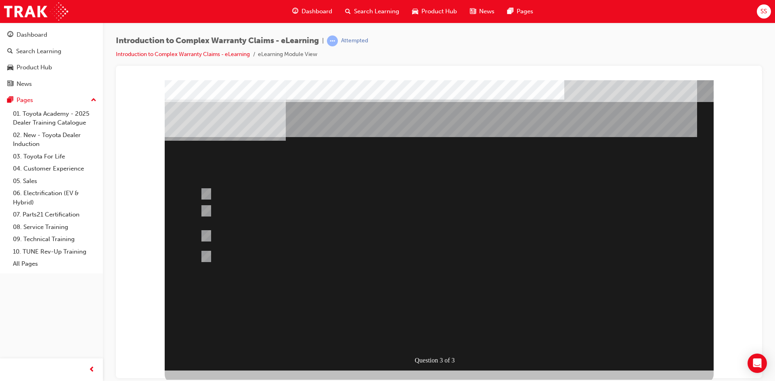
click at [442, 351] on div "" at bounding box center [439, 364] width 549 height 27
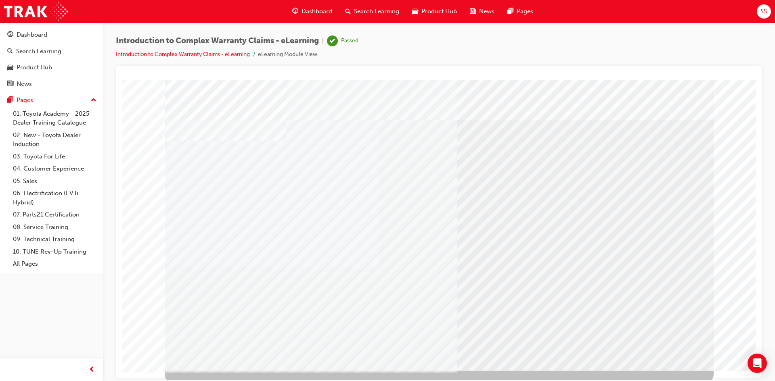
click at [370, 14] on span "Search Learning" at bounding box center [376, 11] width 45 height 9
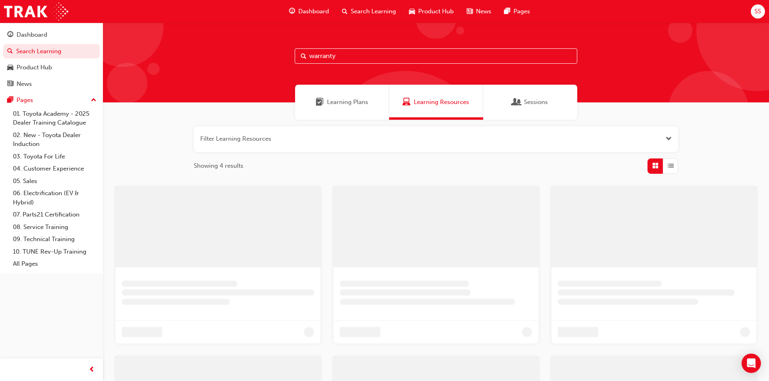
click at [349, 59] on input "warranty" at bounding box center [436, 55] width 283 height 15
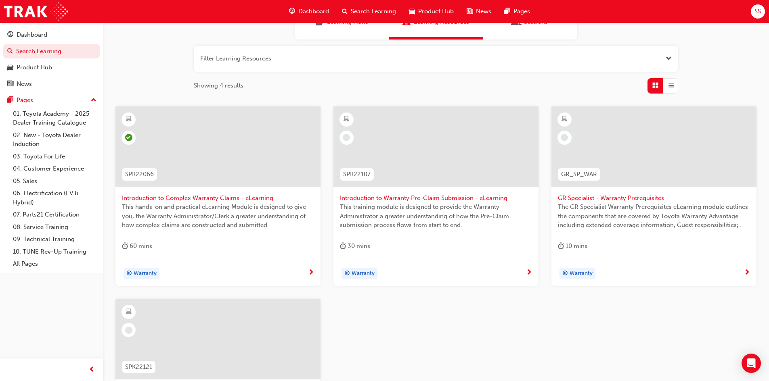
scroll to position [81, 0]
click at [629, 197] on span "GR Specialist - Warranty Prerequisites" at bounding box center [654, 197] width 192 height 9
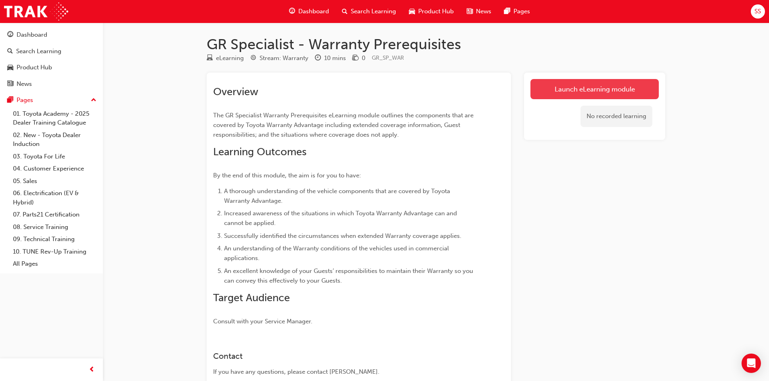
click at [586, 96] on link "Launch eLearning module" at bounding box center [594, 89] width 128 height 20
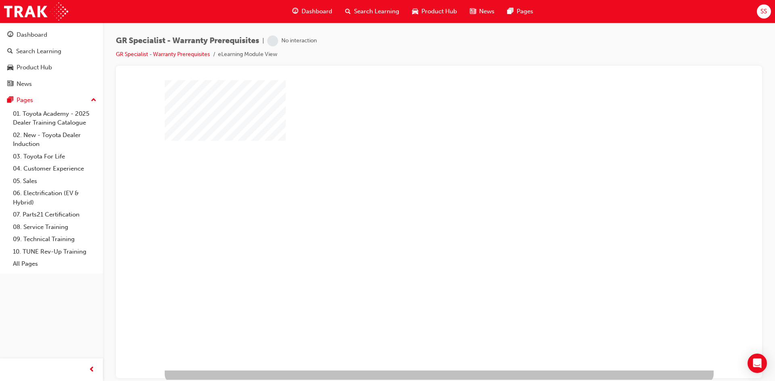
click at [416, 202] on div "play" at bounding box center [416, 202] width 0 height 0
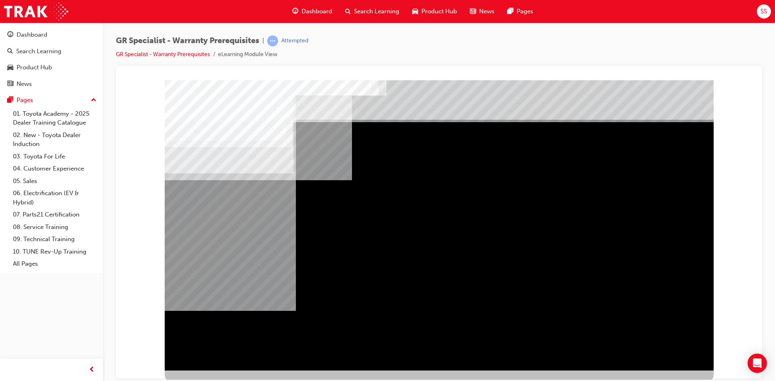
click at [457, 236] on div "Navigation" at bounding box center [439, 225] width 549 height 291
click at [435, 243] on div "Navigation" at bounding box center [439, 225] width 549 height 291
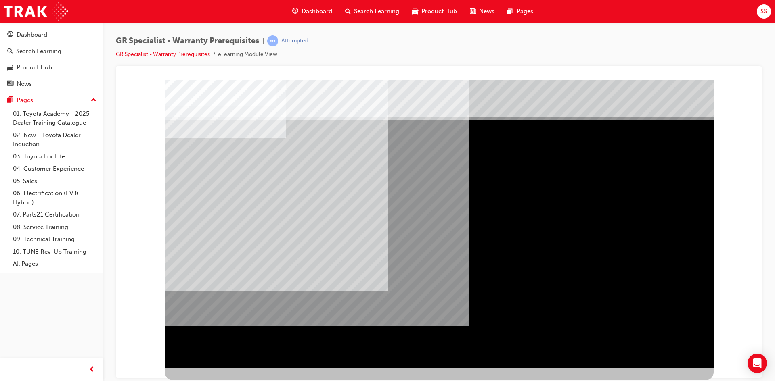
scroll to position [3, 0]
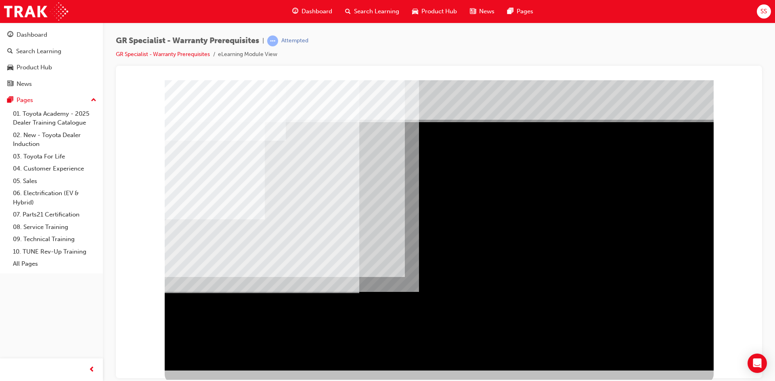
drag, startPoint x: 541, startPoint y: 209, endPoint x: 454, endPoint y: 215, distance: 87.4
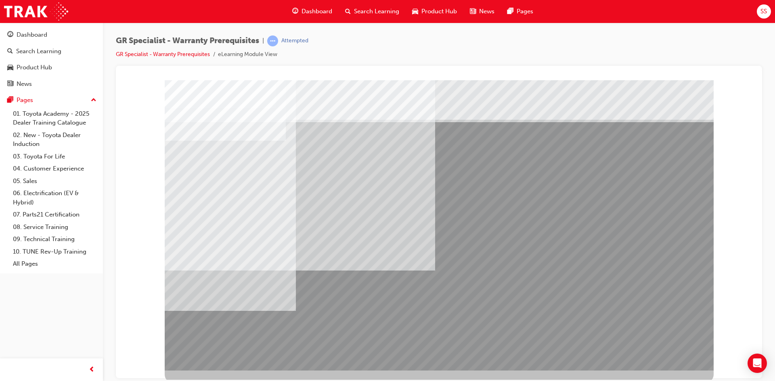
drag, startPoint x: 659, startPoint y: 346, endPoint x: 651, endPoint y: 350, distance: 8.3
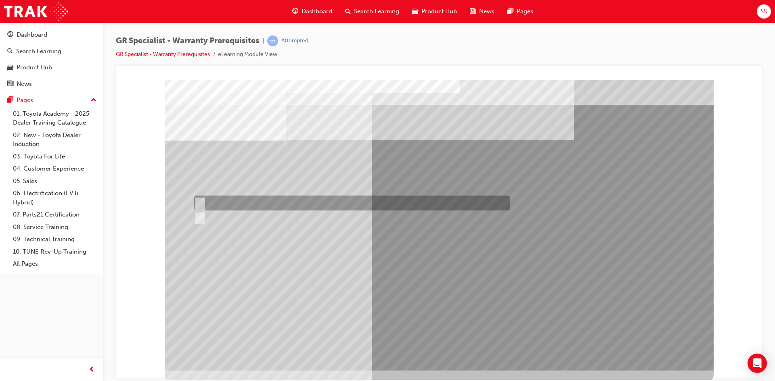
click at [237, 200] on div at bounding box center [350, 203] width 316 height 15
radio input "true"
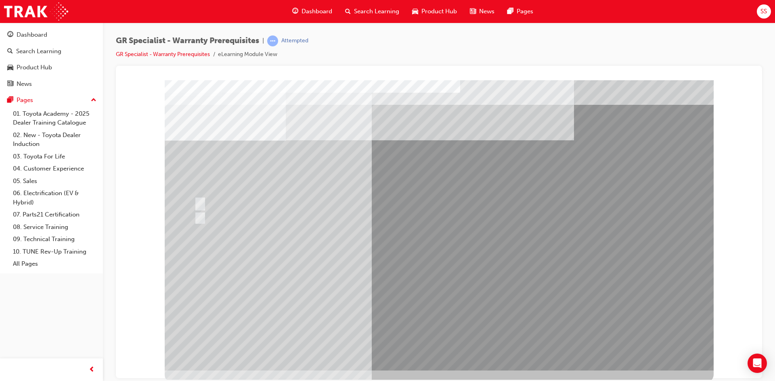
click at [451, 318] on div at bounding box center [439, 225] width 549 height 291
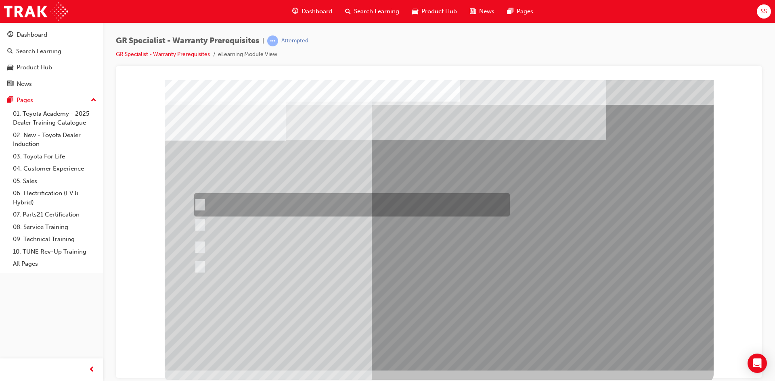
click at [305, 209] on div at bounding box center [350, 204] width 316 height 23
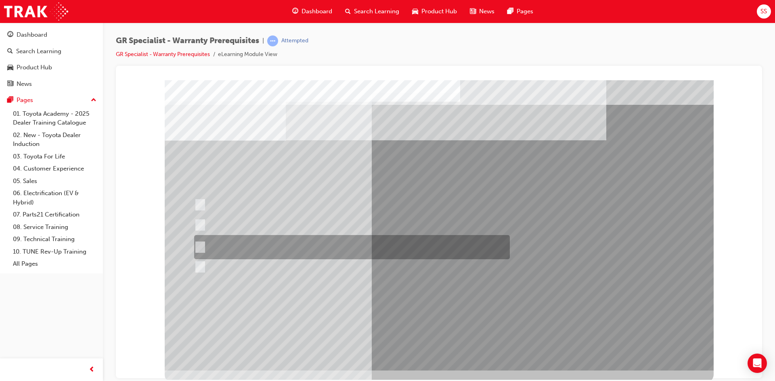
click at [293, 228] on div at bounding box center [350, 225] width 316 height 21
radio input "false"
radio input "true"
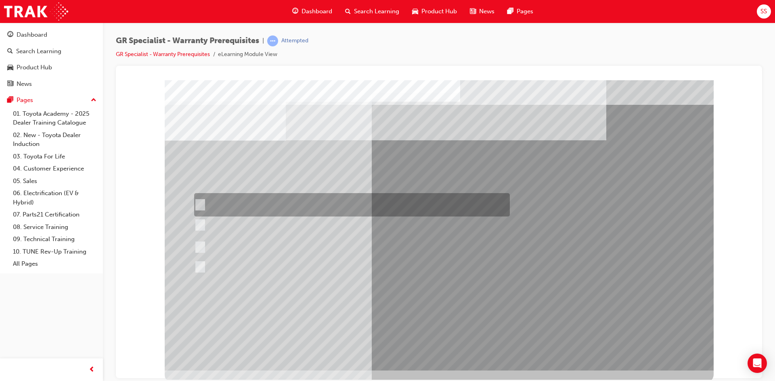
click at [305, 207] on div at bounding box center [350, 204] width 316 height 23
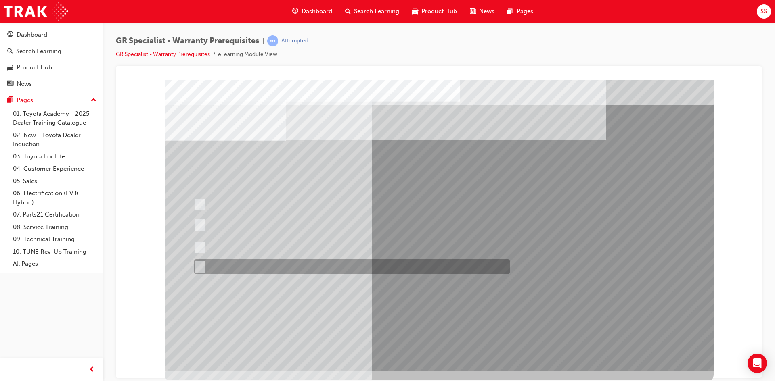
click at [283, 268] on div at bounding box center [350, 267] width 316 height 15
radio input "false"
radio input "true"
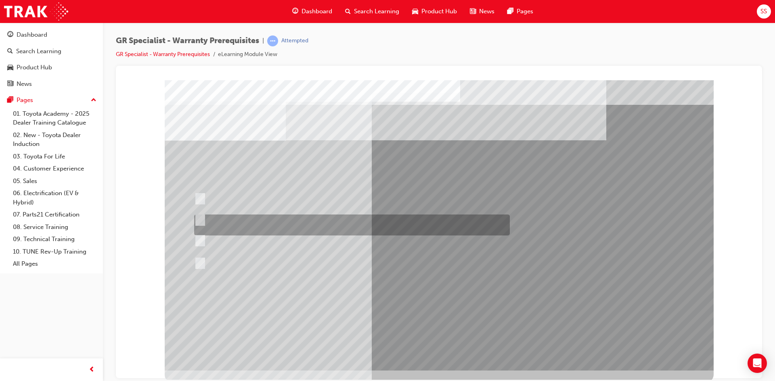
click at [318, 216] on div at bounding box center [350, 225] width 316 height 21
radio input "true"
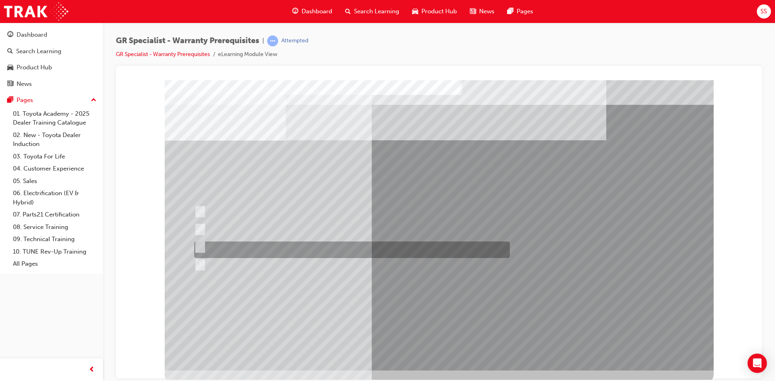
drag, startPoint x: 231, startPoint y: 249, endPoint x: 244, endPoint y: 247, distance: 13.5
click at [231, 249] on div at bounding box center [350, 250] width 316 height 17
radio input "true"
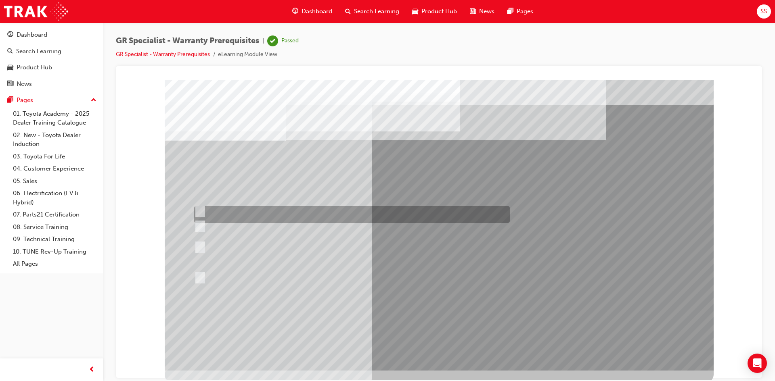
click at [297, 211] on div at bounding box center [350, 214] width 316 height 17
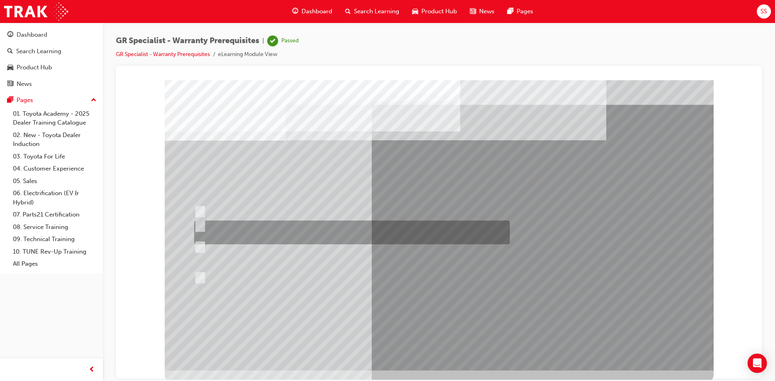
click at [270, 235] on div at bounding box center [350, 233] width 316 height 24
radio input "false"
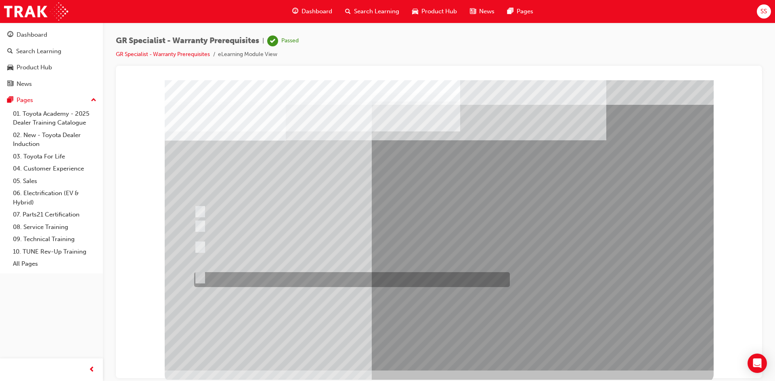
click at [254, 277] on div at bounding box center [350, 279] width 316 height 15
radio input "false"
radio input "true"
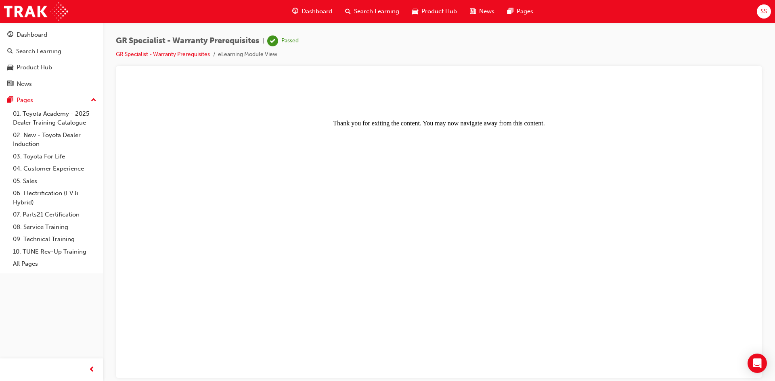
click at [366, 7] on span "Search Learning" at bounding box center [376, 11] width 45 height 9
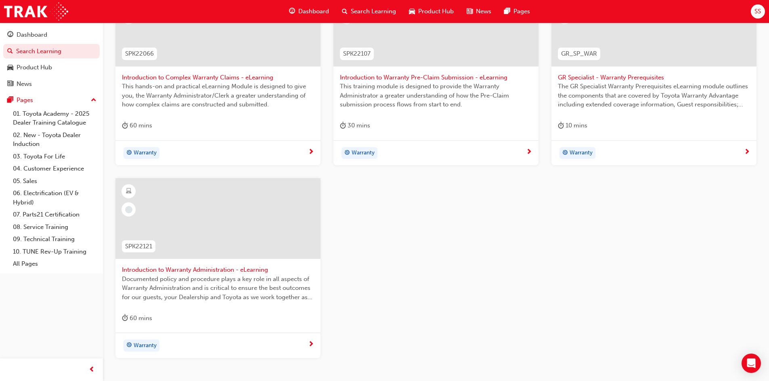
scroll to position [202, 0]
click at [369, 77] on span "Introduction to Warranty Pre-Claim Submission - eLearning" at bounding box center [436, 76] width 192 height 9
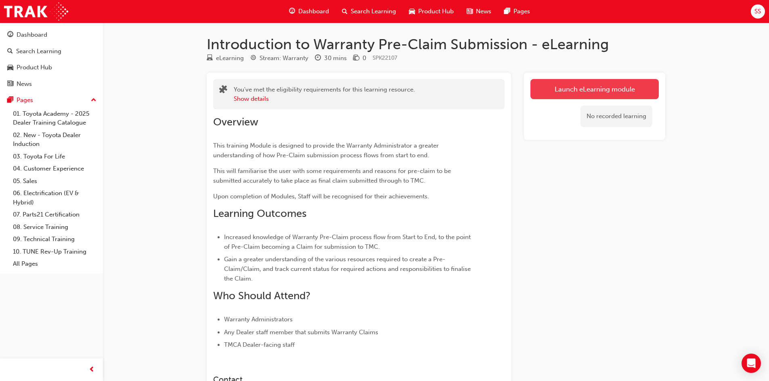
click at [553, 91] on link "Launch eLearning module" at bounding box center [594, 89] width 128 height 20
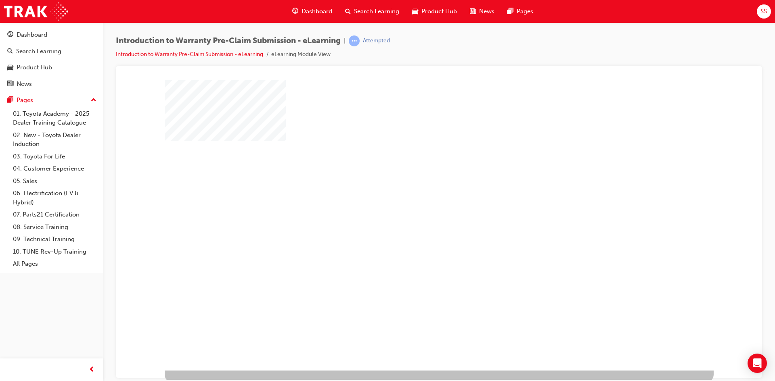
click at [416, 202] on div "play" at bounding box center [416, 202] width 0 height 0
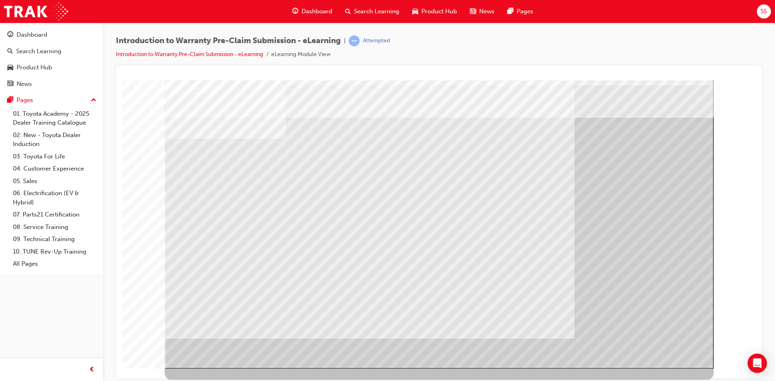
scroll to position [3, 0]
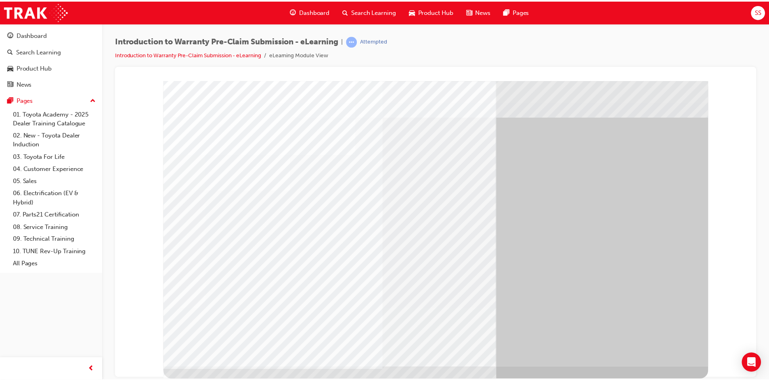
scroll to position [0, 0]
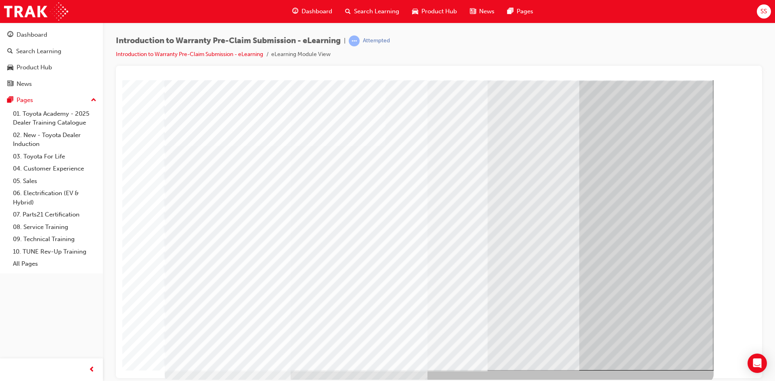
drag, startPoint x: 399, startPoint y: 238, endPoint x: 643, endPoint y: 341, distance: 264.8
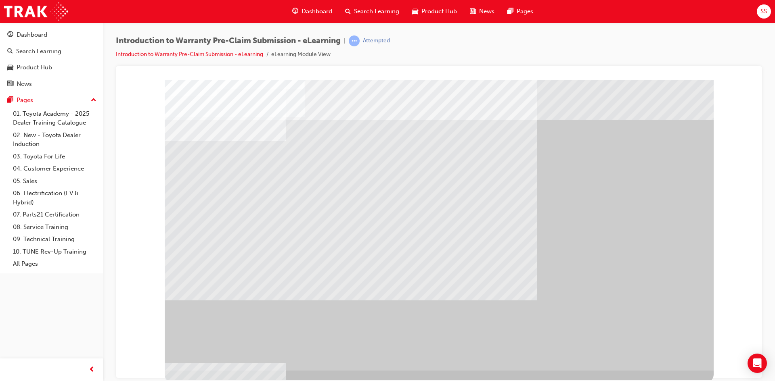
click at [663, 351] on div "" at bounding box center [439, 225] width 549 height 291
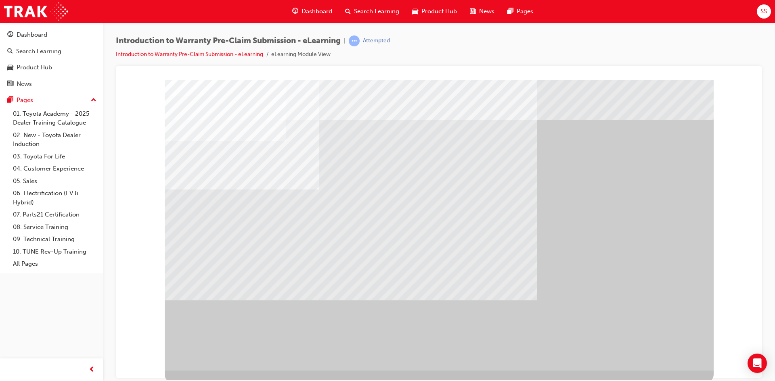
click at [631, 341] on div "" at bounding box center [439, 225] width 549 height 291
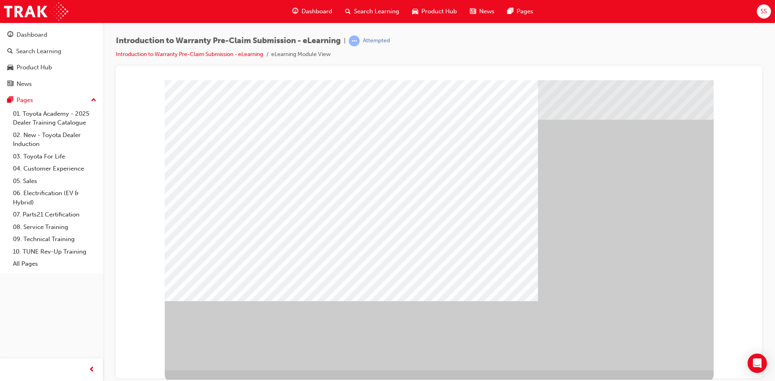
drag, startPoint x: 545, startPoint y: 309, endPoint x: 563, endPoint y: 312, distance: 17.9
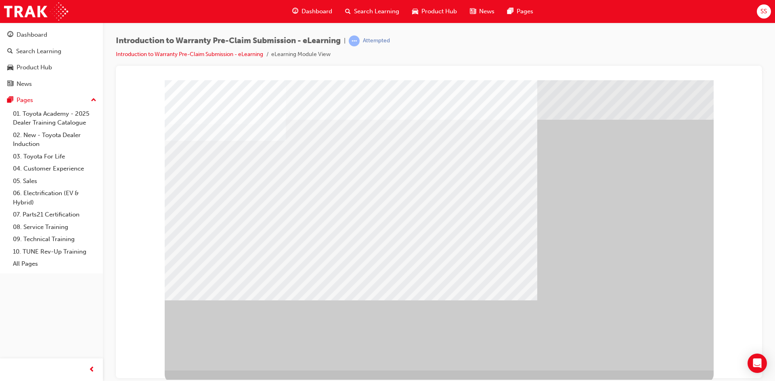
click at [631, 322] on div "" at bounding box center [439, 225] width 549 height 291
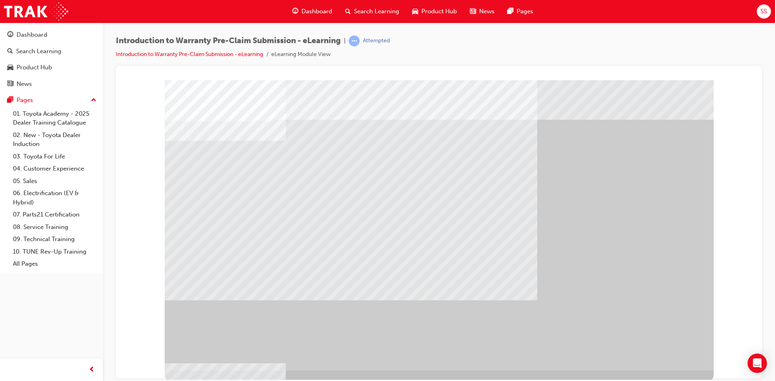
drag, startPoint x: 402, startPoint y: 283, endPoint x: 442, endPoint y: 283, distance: 40.4
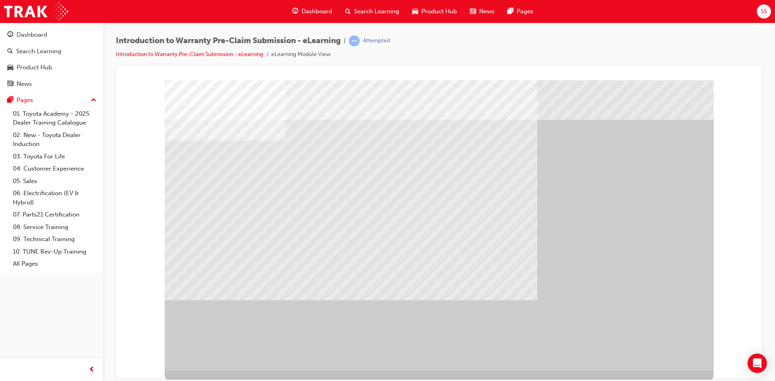
drag, startPoint x: 433, startPoint y: 198, endPoint x: 444, endPoint y: 207, distance: 14.3
click at [435, 201] on div at bounding box center [439, 225] width 549 height 291
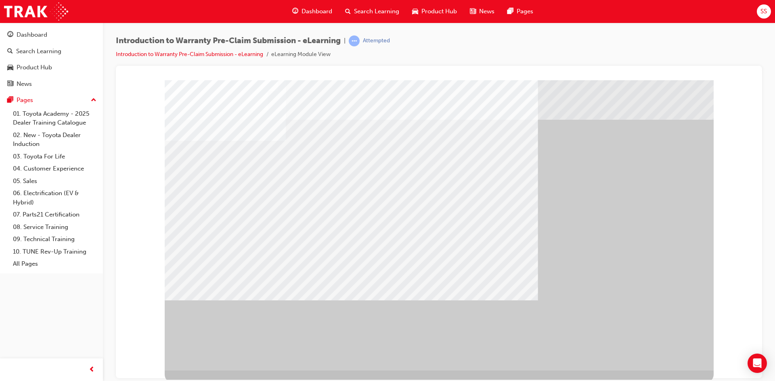
click at [656, 339] on div "" at bounding box center [439, 225] width 549 height 291
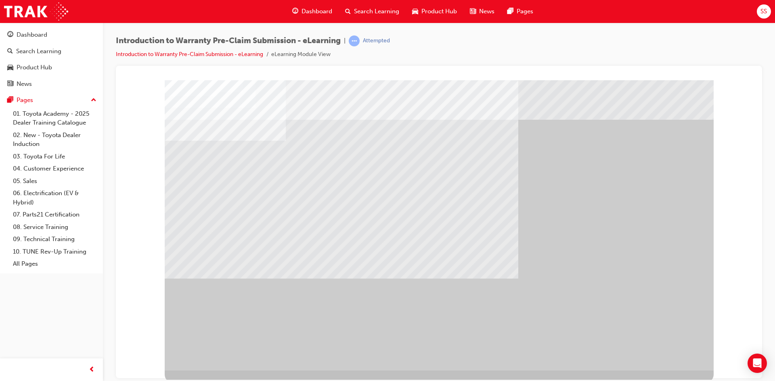
click at [661, 358] on div at bounding box center [439, 225] width 549 height 291
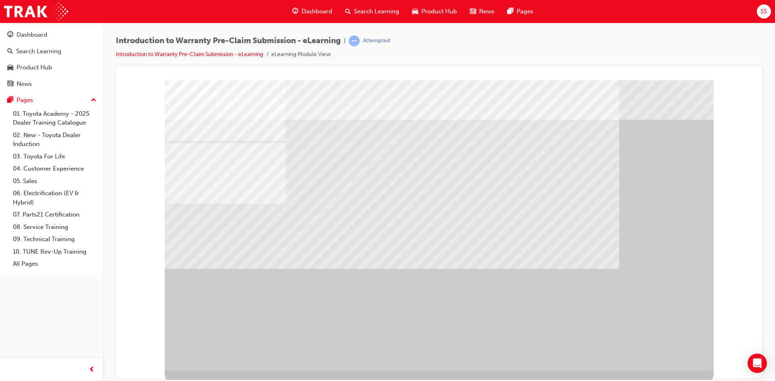
click at [662, 352] on div "" at bounding box center [439, 225] width 549 height 291
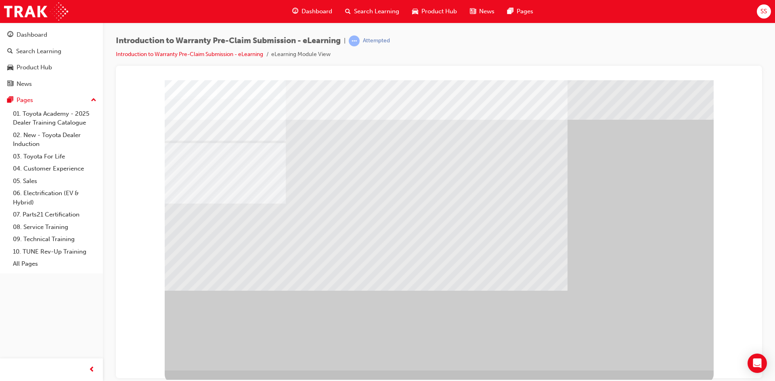
drag, startPoint x: 314, startPoint y: 213, endPoint x: 365, endPoint y: 230, distance: 53.5
click at [319, 216] on div at bounding box center [439, 225] width 549 height 291
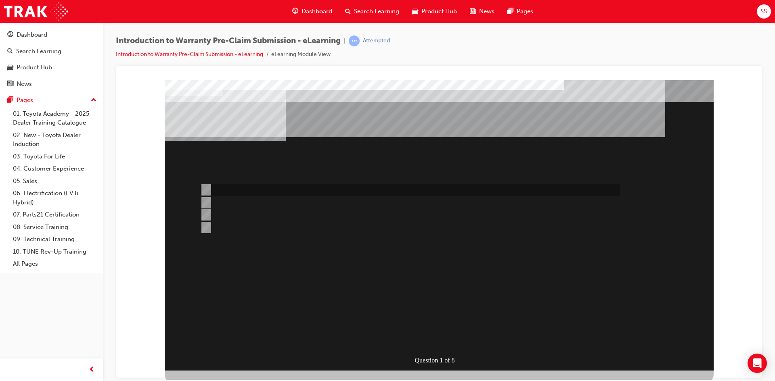
click at [279, 188] on div at bounding box center [408, 190] width 420 height 12
radio input "true"
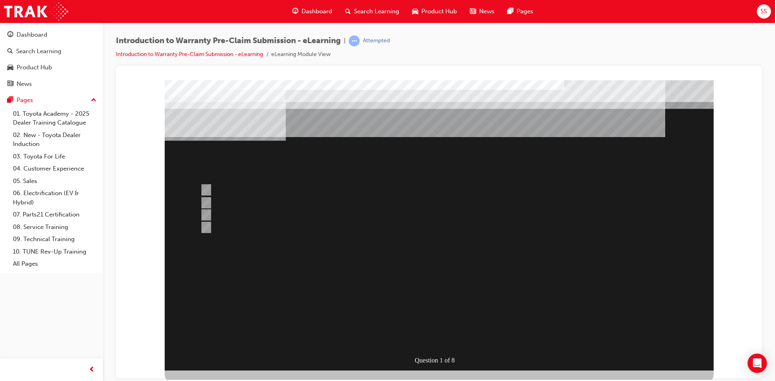
click at [450, 303] on div at bounding box center [439, 225] width 549 height 291
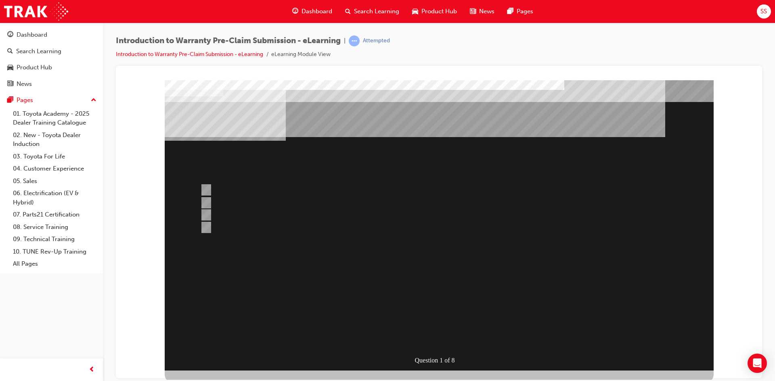
click at [450, 288] on div "Question 1 of 8" at bounding box center [439, 225] width 549 height 291
click at [445, 289] on div "" at bounding box center [439, 298] width 549 height 34
click at [287, 185] on div at bounding box center [408, 190] width 420 height 12
radio input "true"
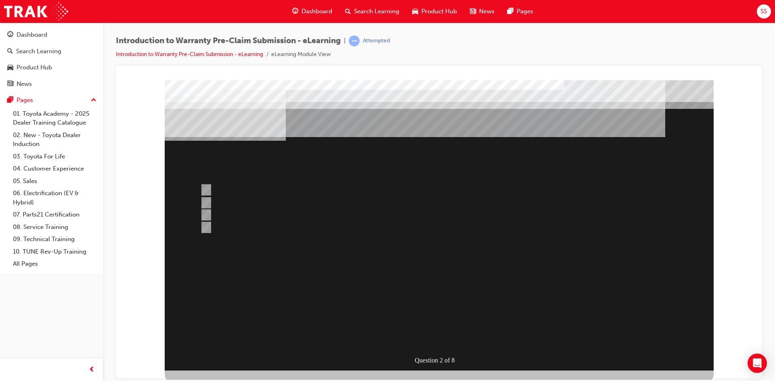
click at [427, 308] on div at bounding box center [439, 225] width 549 height 291
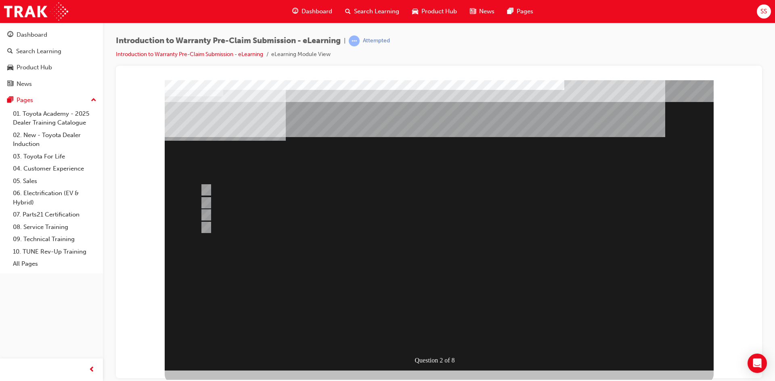
click at [427, 314] on div "" at bounding box center [439, 327] width 549 height 27
click at [402, 270] on div "Question 2 of 8" at bounding box center [439, 225] width 549 height 291
click at [425, 314] on div "" at bounding box center [439, 327] width 549 height 27
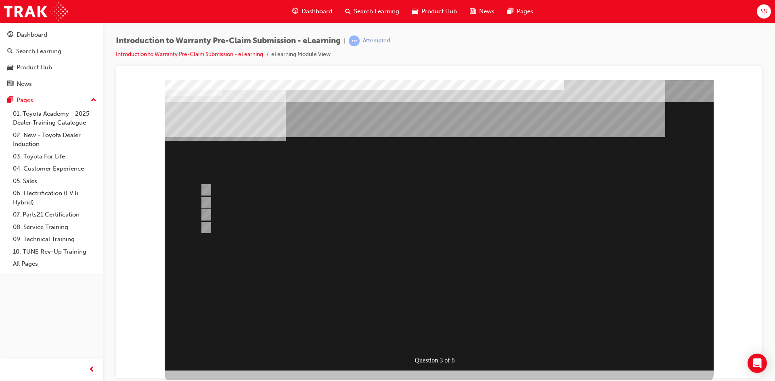
click at [432, 343] on div "" at bounding box center [439, 356] width 549 height 27
click at [288, 198] on div at bounding box center [408, 203] width 420 height 12
radio input "true"
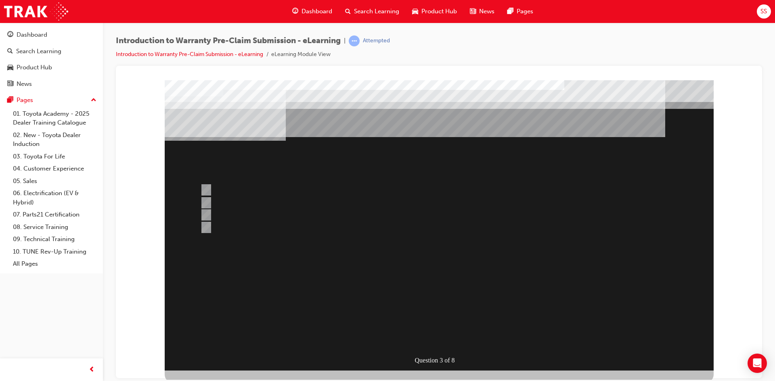
click at [430, 309] on div at bounding box center [439, 225] width 549 height 291
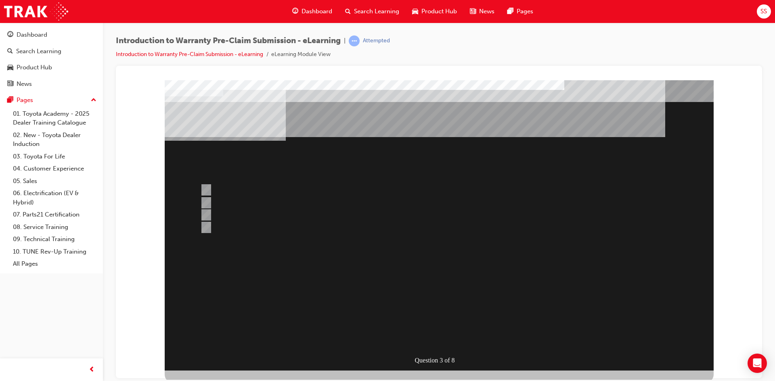
click at [430, 314] on div "" at bounding box center [439, 327] width 549 height 27
click at [431, 314] on div "" at bounding box center [439, 327] width 549 height 27
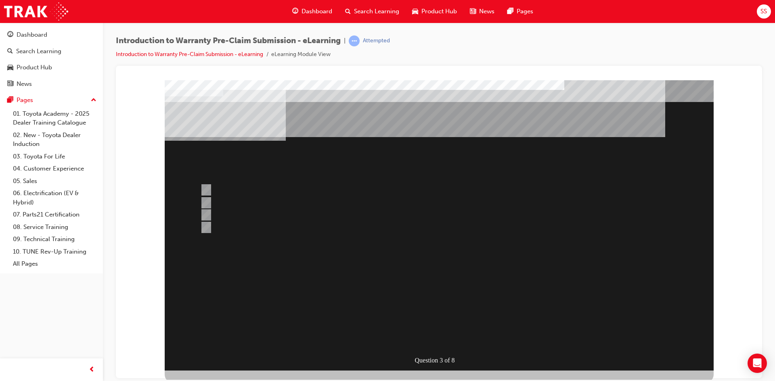
click at [431, 314] on div "" at bounding box center [439, 327] width 549 height 27
click at [285, 195] on div at bounding box center [408, 190] width 420 height 12
radio input "true"
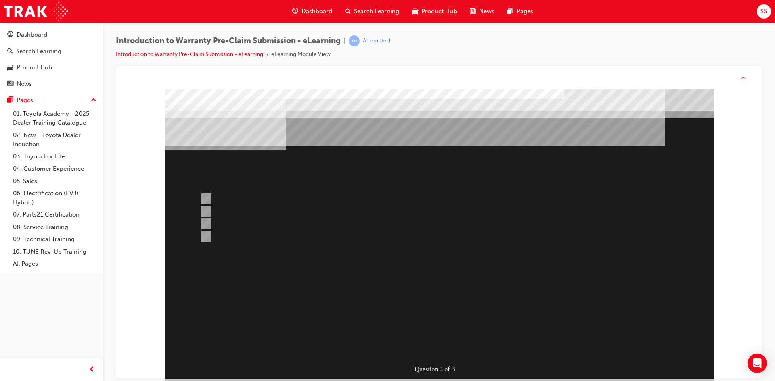
click at [396, 293] on div at bounding box center [439, 234] width 549 height 291
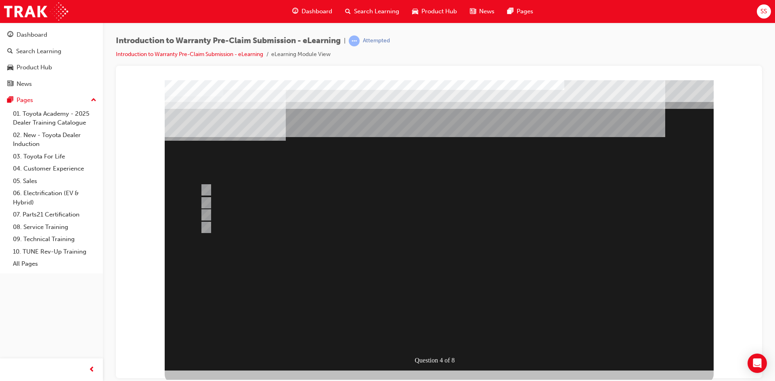
click at [396, 283] on div "Question 4 of 8" at bounding box center [439, 225] width 549 height 291
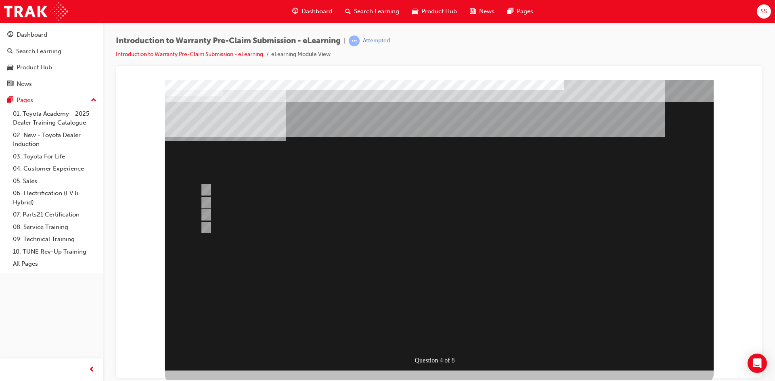
click at [396, 283] on div "Question 4 of 8" at bounding box center [439, 225] width 549 height 291
click at [379, 287] on div "Question 4 of 8" at bounding box center [439, 225] width 549 height 291
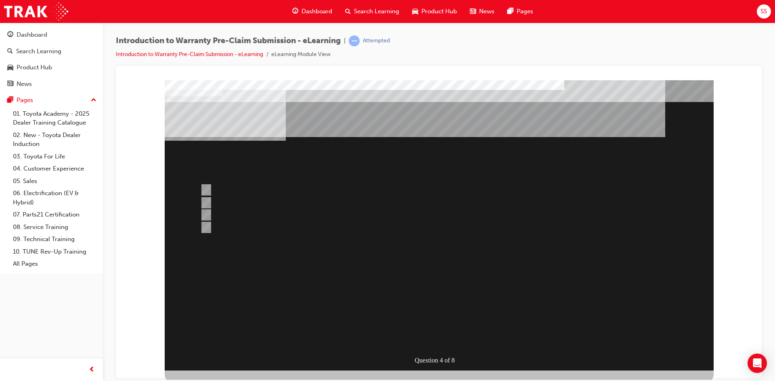
click at [447, 281] on div "Question 4 of 8" at bounding box center [439, 225] width 549 height 291
click at [316, 215] on div at bounding box center [408, 215] width 420 height 12
radio input "true"
click at [331, 193] on div at bounding box center [408, 190] width 420 height 12
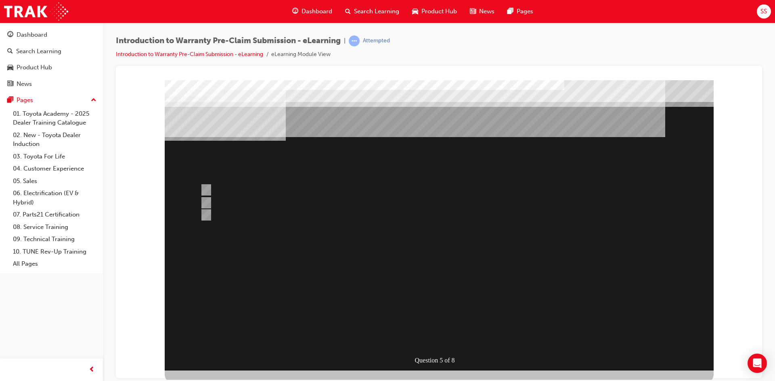
click at [311, 199] on div at bounding box center [439, 225] width 549 height 291
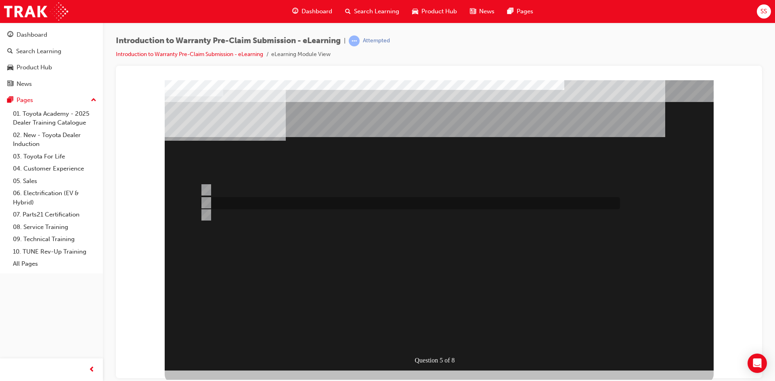
click at [318, 201] on div at bounding box center [408, 203] width 420 height 12
radio input "false"
radio input "true"
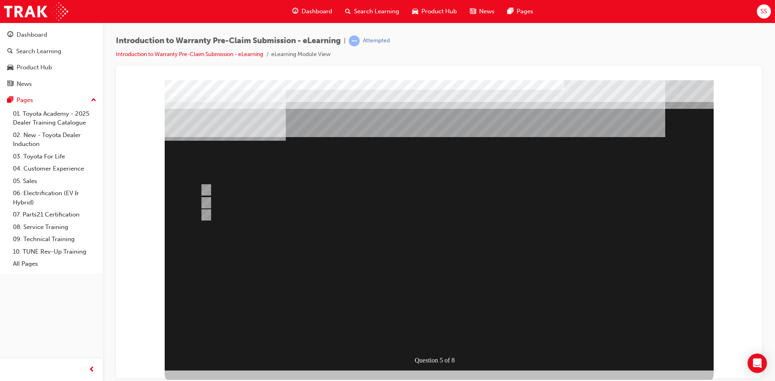
click at [399, 285] on div at bounding box center [439, 225] width 549 height 291
click at [399, 285] on div "Question 5 of 8" at bounding box center [439, 225] width 549 height 291
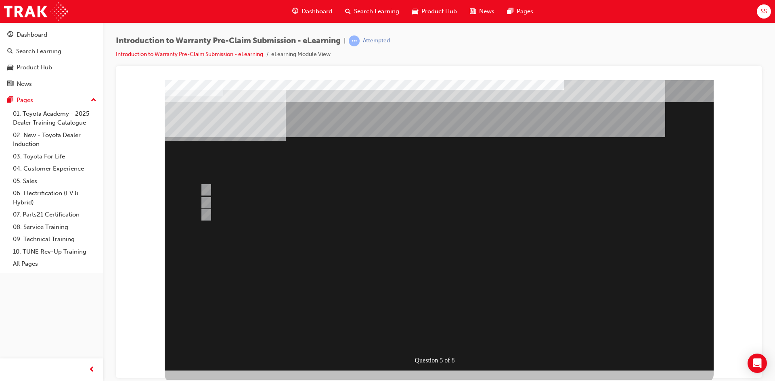
click at [399, 285] on div "Question 5 of 8" at bounding box center [439, 225] width 549 height 291
click at [425, 290] on div "" at bounding box center [439, 279] width 549 height 34
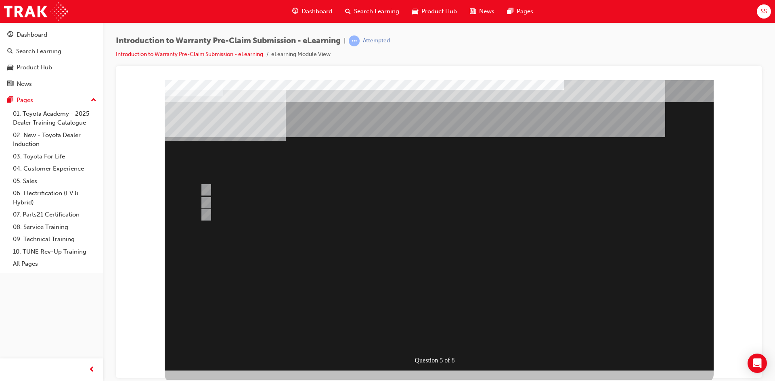
click at [409, 289] on div "" at bounding box center [439, 279] width 549 height 34
click at [408, 287] on div "Question 6 of 8" at bounding box center [439, 225] width 549 height 291
click at [294, 201] on div at bounding box center [408, 203] width 420 height 12
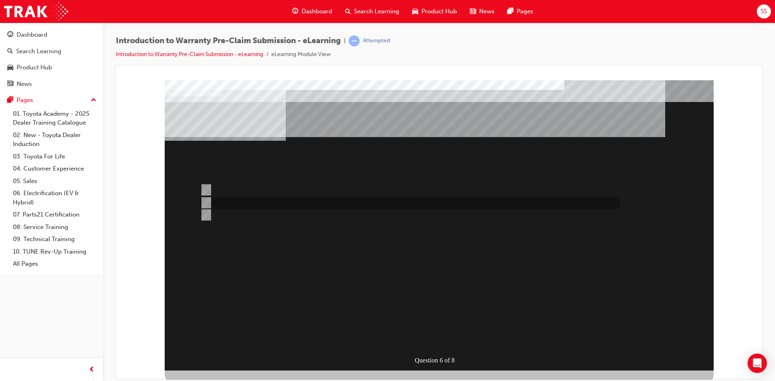
radio input "true"
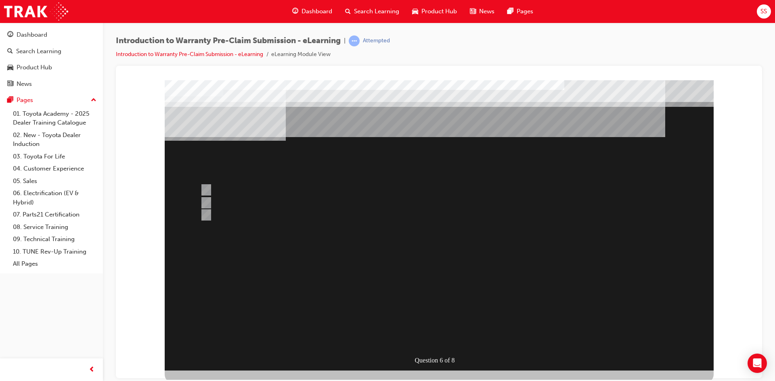
click at [274, 188] on div at bounding box center [439, 225] width 549 height 291
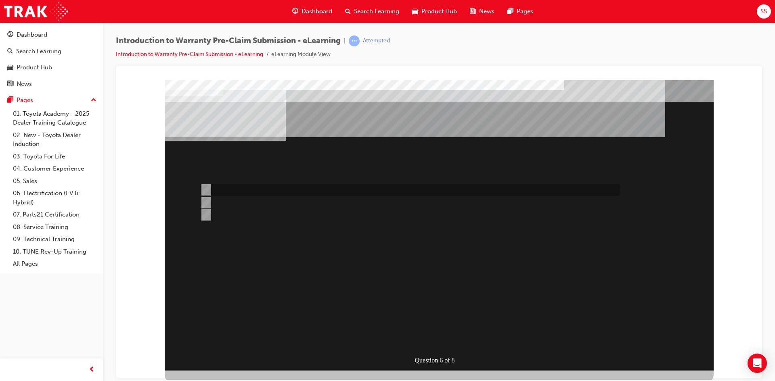
click at [273, 192] on div at bounding box center [408, 190] width 420 height 12
radio input "true"
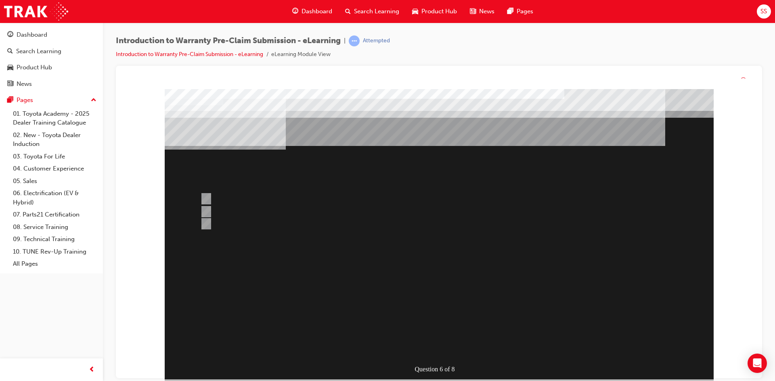
click at [419, 287] on div at bounding box center [439, 234] width 549 height 291
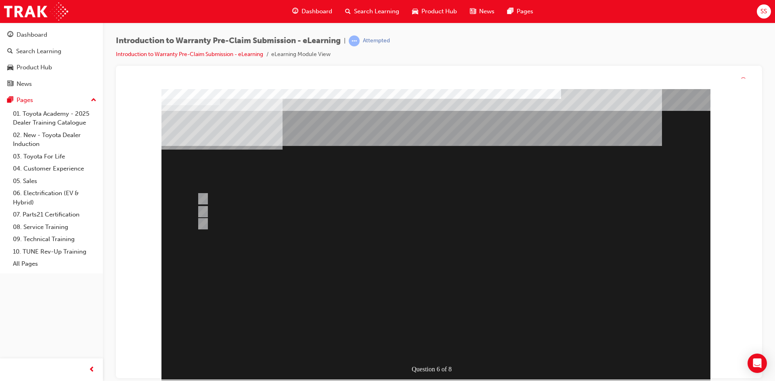
click at [419, 296] on div "Question 6 of 8" at bounding box center [435, 234] width 549 height 291
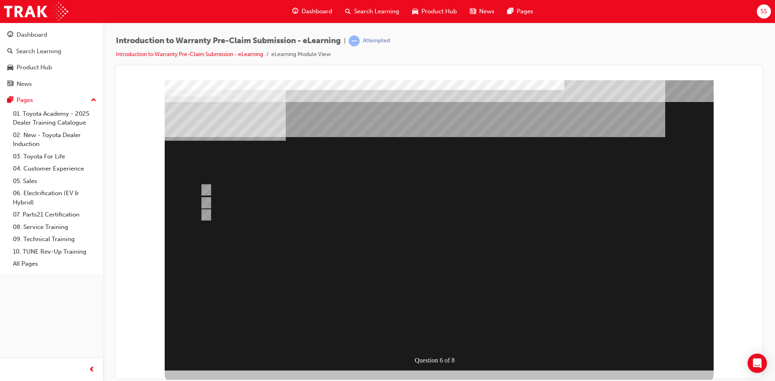
click at [419, 287] on div "Question 6 of 8" at bounding box center [439, 225] width 549 height 291
click at [411, 285] on div "Question 6 of 8" at bounding box center [439, 225] width 549 height 291
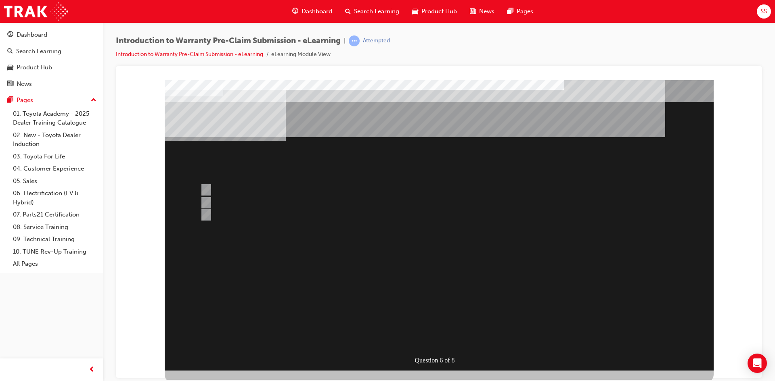
click at [411, 285] on div "Question 6 of 8" at bounding box center [439, 225] width 549 height 291
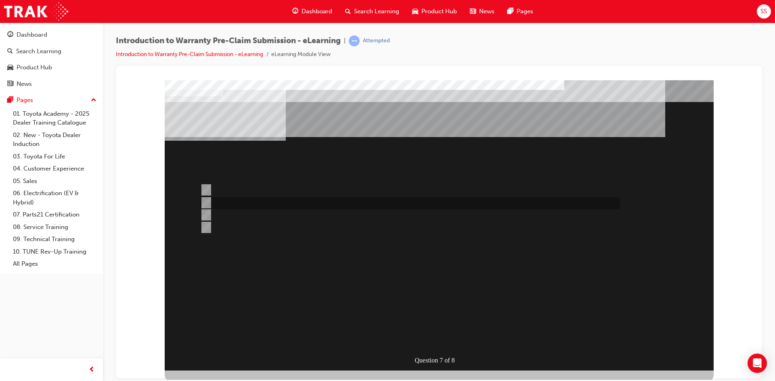
click at [298, 201] on div at bounding box center [408, 203] width 420 height 12
radio input "true"
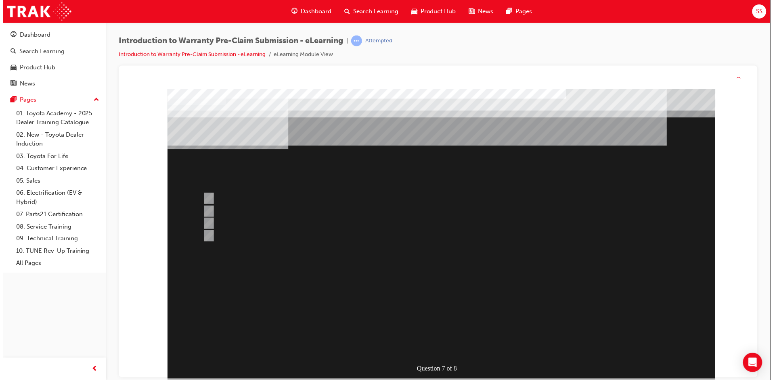
drag, startPoint x: 423, startPoint y: 305, endPoint x: 423, endPoint y: 295, distance: 9.7
click at [423, 304] on div at bounding box center [441, 234] width 549 height 291
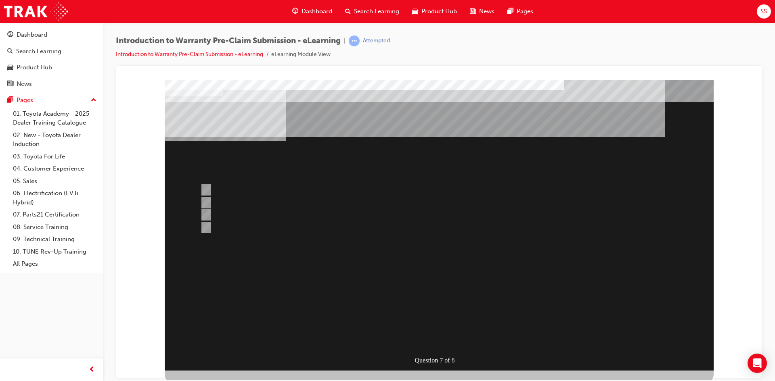
click at [421, 314] on div "" at bounding box center [439, 327] width 549 height 27
click at [408, 295] on div "" at bounding box center [439, 298] width 549 height 34
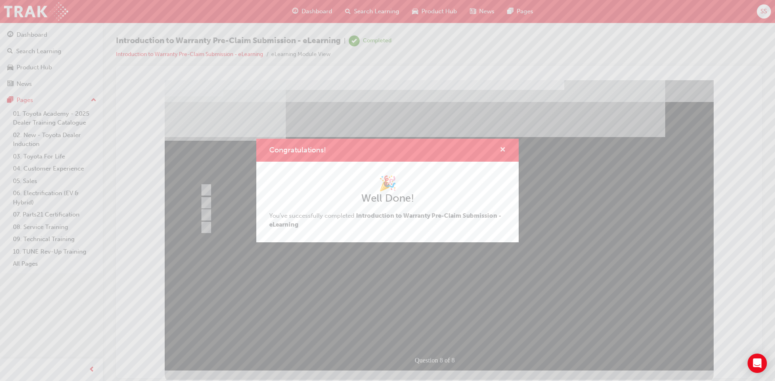
click at [501, 150] on span "cross-icon" at bounding box center [503, 150] width 6 height 7
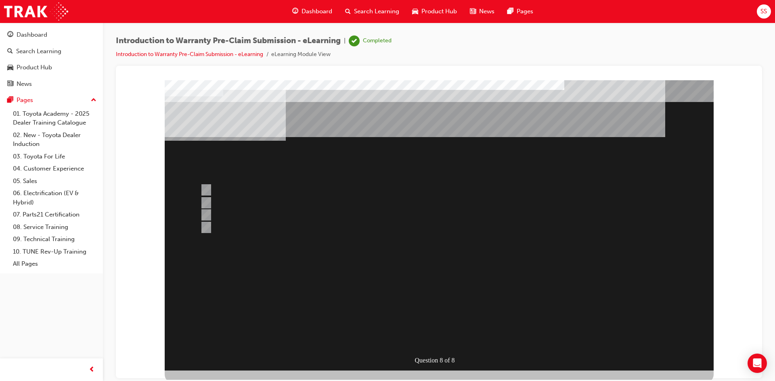
click at [381, 309] on div "" at bounding box center [439, 326] width 549 height 34
drag, startPoint x: 320, startPoint y: 179, endPoint x: 325, endPoint y: 153, distance: 27.0
drag, startPoint x: 325, startPoint y: 153, endPoint x: 329, endPoint y: 145, distance: 8.3
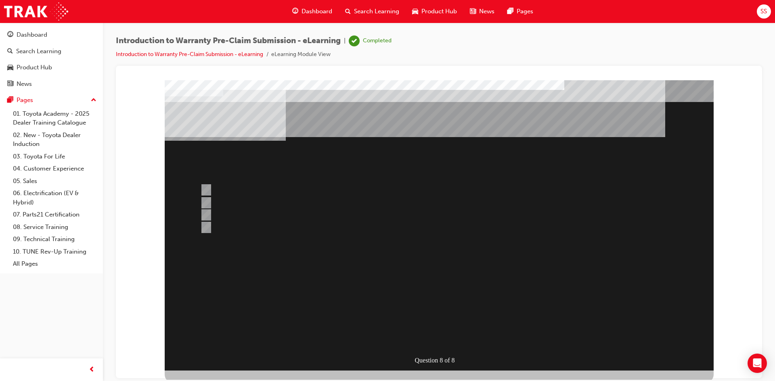
drag, startPoint x: 531, startPoint y: 134, endPoint x: 375, endPoint y: 141, distance: 156.0
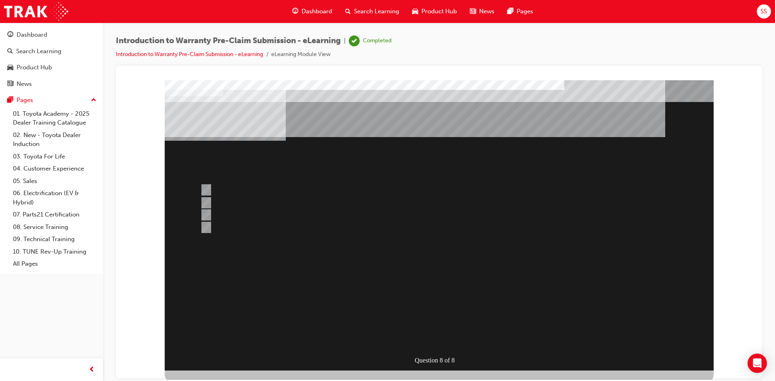
click at [253, 226] on div at bounding box center [408, 228] width 420 height 12
radio input "true"
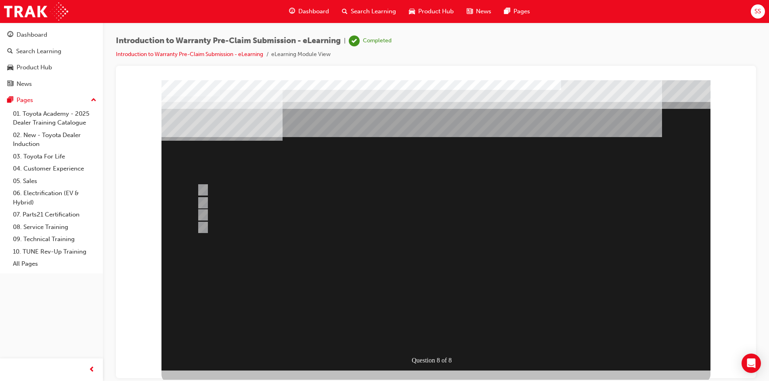
click at [402, 301] on div at bounding box center [435, 225] width 549 height 291
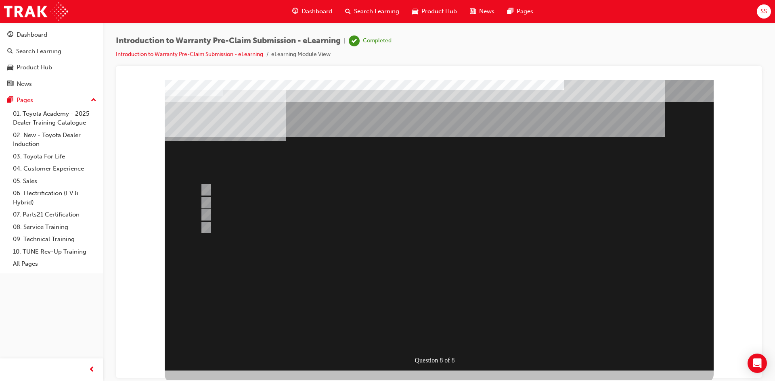
click at [402, 314] on div "" at bounding box center [439, 327] width 549 height 27
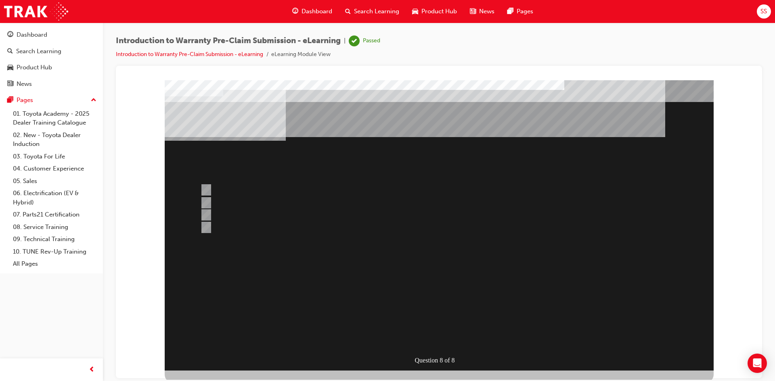
click at [402, 314] on div "" at bounding box center [439, 327] width 549 height 27
click at [415, 314] on div "" at bounding box center [439, 327] width 549 height 27
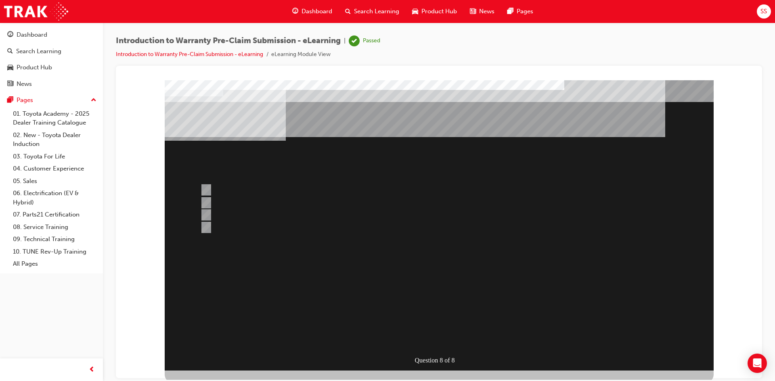
click at [415, 314] on div "" at bounding box center [439, 327] width 549 height 27
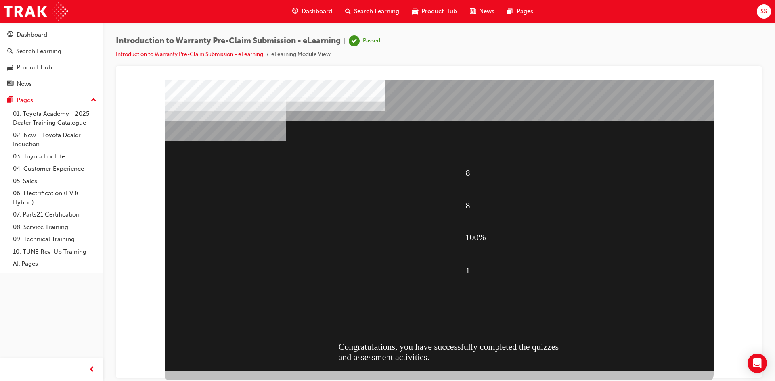
click at [382, 293] on div "8 8 100% 1 Congratulations, you have successfully completed the quizzes and ass…" at bounding box center [439, 225] width 549 height 291
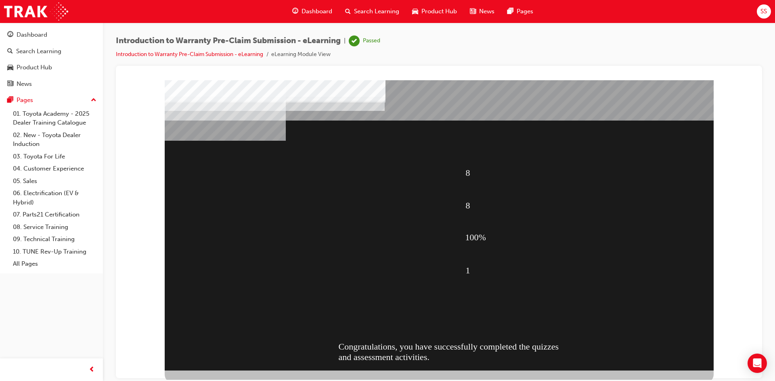
click at [357, 8] on span "Search Learning" at bounding box center [376, 11] width 45 height 9
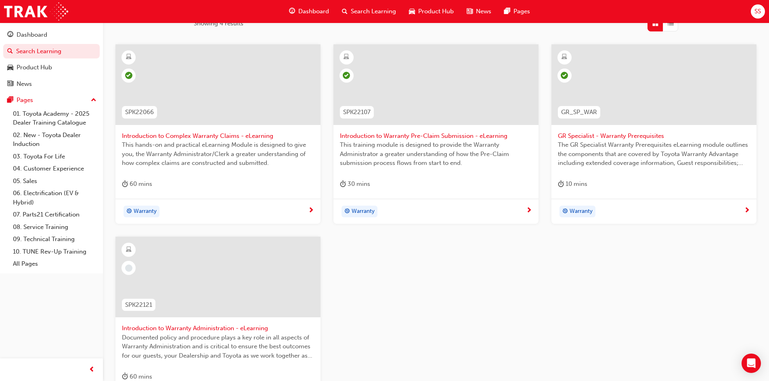
scroll to position [161, 0]
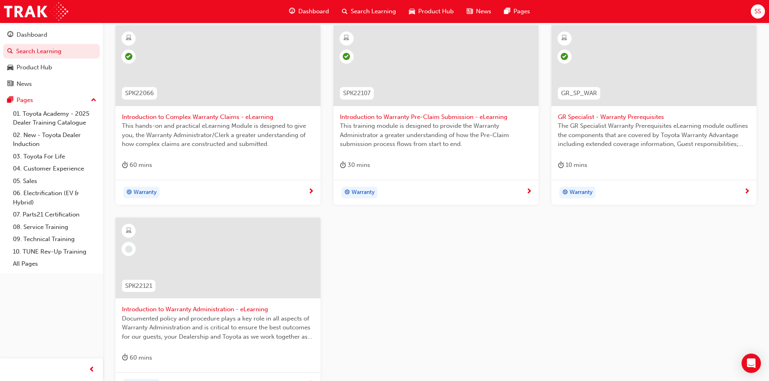
click at [251, 311] on span "Introduction to Warranty Administration - eLearning" at bounding box center [218, 309] width 192 height 9
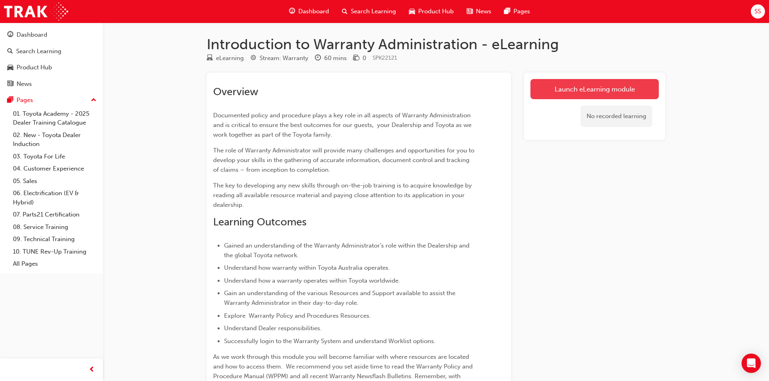
click at [536, 86] on link "Launch eLearning module" at bounding box center [594, 89] width 128 height 20
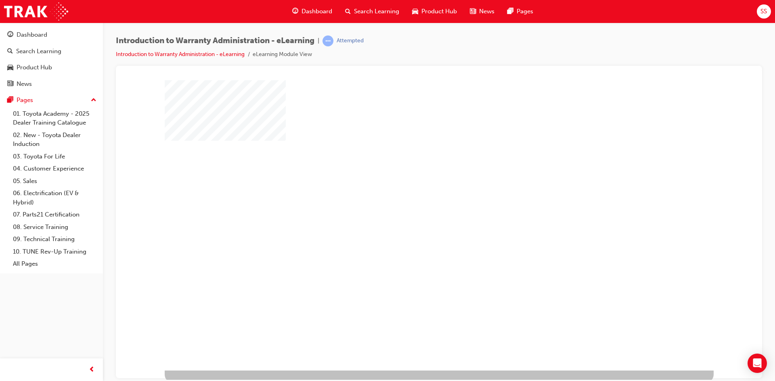
click at [416, 202] on div "play" at bounding box center [416, 202] width 0 height 0
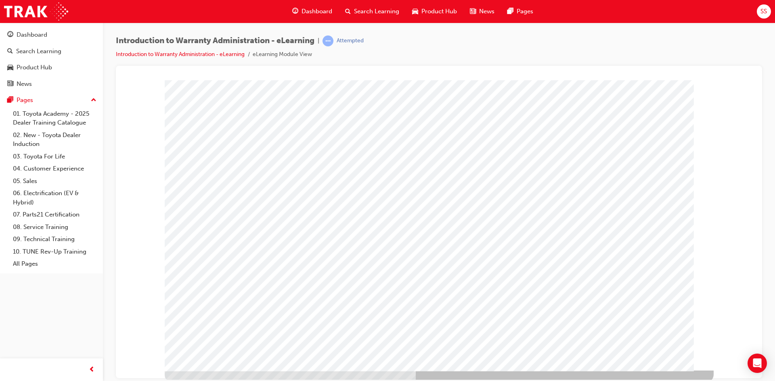
drag, startPoint x: 630, startPoint y: 310, endPoint x: 632, endPoint y: 320, distance: 9.9
click at [631, 317] on div "Cover page" at bounding box center [439, 225] width 549 height 291
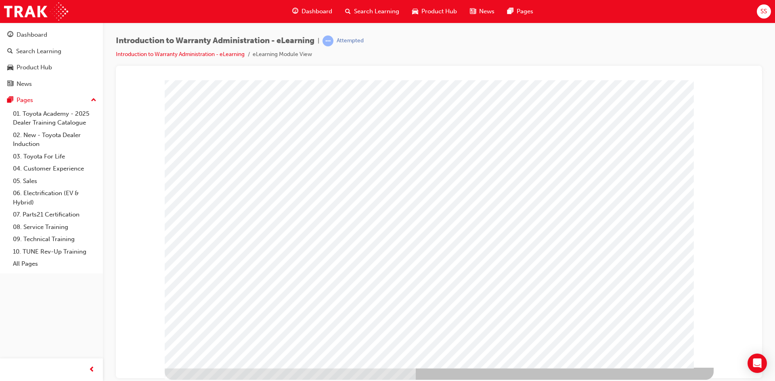
click at [664, 103] on td "Loading..." at bounding box center [438, 92] width 625 height 22
click at [646, 103] on td "Loading..." at bounding box center [438, 92] width 625 height 22
click at [674, 103] on td "Loading..." at bounding box center [438, 92] width 625 height 22
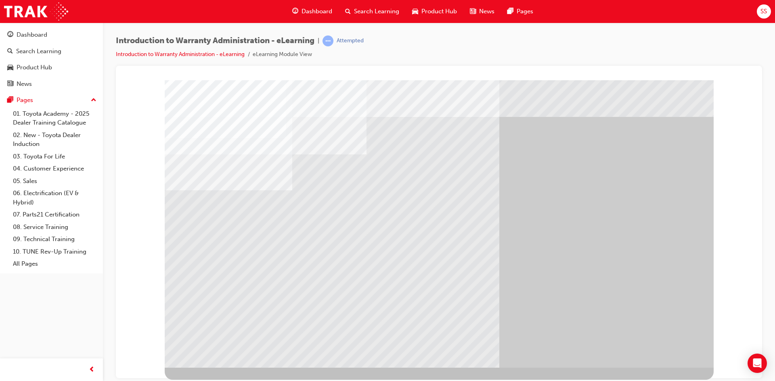
scroll to position [0, 0]
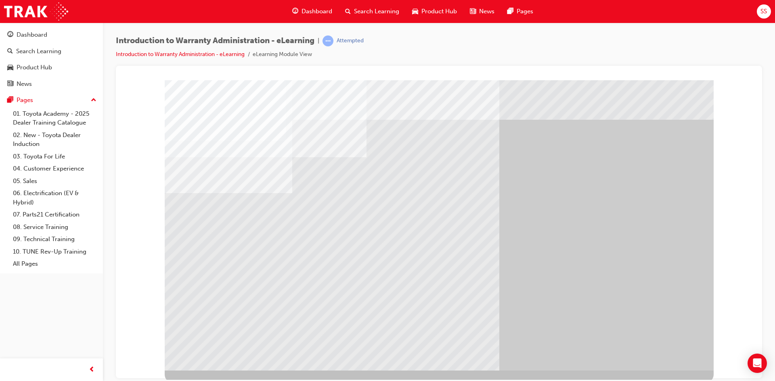
drag, startPoint x: 580, startPoint y: 252, endPoint x: 574, endPoint y: 259, distance: 9.7
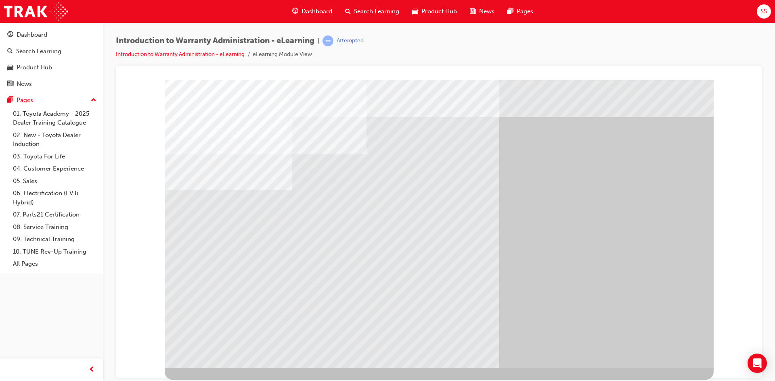
click at [553, 103] on td "Loading..." at bounding box center [438, 92] width 625 height 22
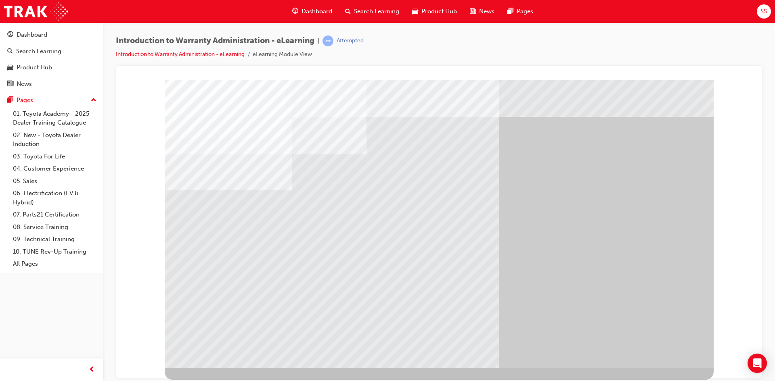
drag, startPoint x: 279, startPoint y: 194, endPoint x: 293, endPoint y: 182, distance: 18.6
click at [281, 103] on td "Loading..." at bounding box center [438, 92] width 625 height 22
click at [461, 103] on td "Loading..." at bounding box center [438, 92] width 625 height 22
click at [546, 103] on td "Loading..." at bounding box center [438, 92] width 625 height 22
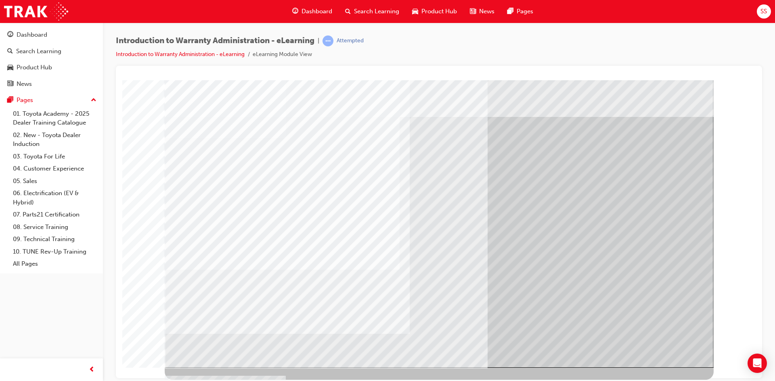
scroll to position [0, 0]
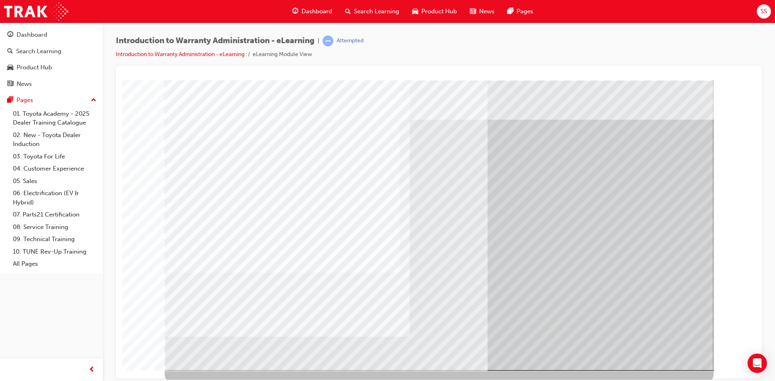
drag, startPoint x: 658, startPoint y: 362, endPoint x: 664, endPoint y: 348, distance: 15.2
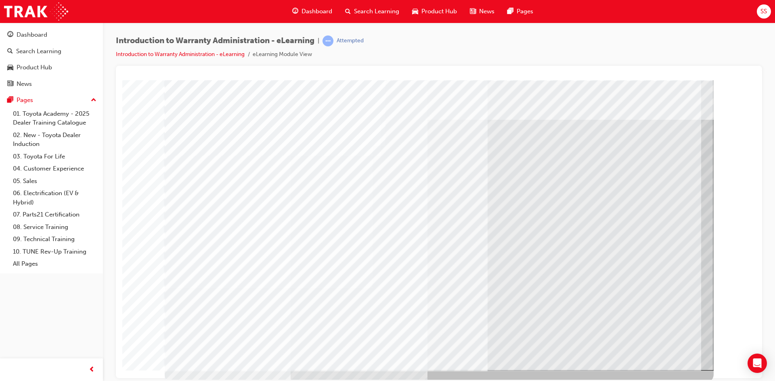
click at [588, 106] on td "Loading..." at bounding box center [438, 95] width 625 height 22
click at [405, 106] on td "Loading..." at bounding box center [438, 95] width 625 height 22
click at [555, 106] on td "Loading..." at bounding box center [438, 95] width 625 height 22
click at [579, 105] on div "Loading..." at bounding box center [439, 101] width 624 height 7
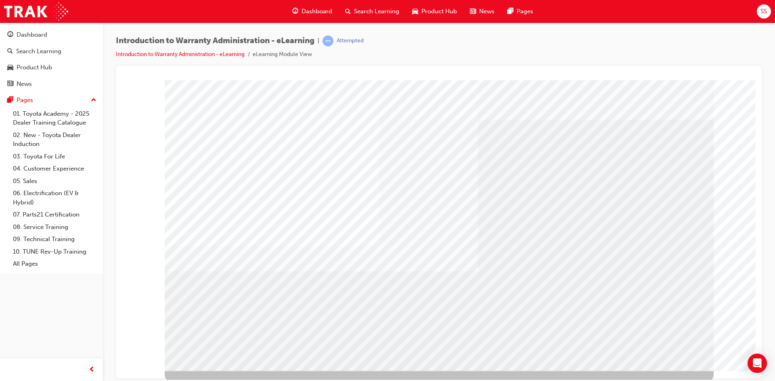
drag, startPoint x: 407, startPoint y: 284, endPoint x: 511, endPoint y: 189, distance: 140.6
drag, startPoint x: 657, startPoint y: 316, endPoint x: 656, endPoint y: 291, distance: 25.9
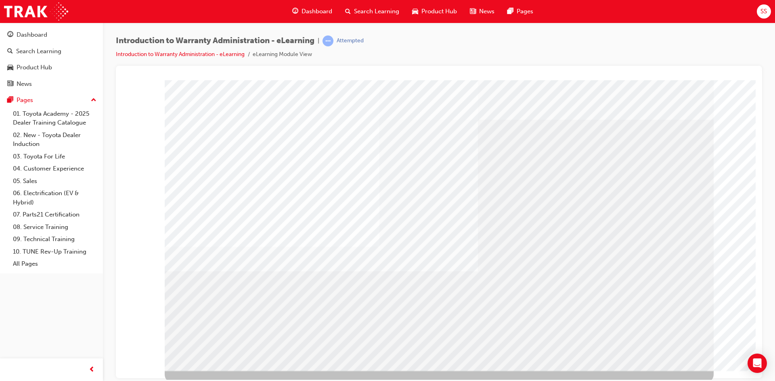
drag, startPoint x: 675, startPoint y: 105, endPoint x: 658, endPoint y: 113, distance: 19.0
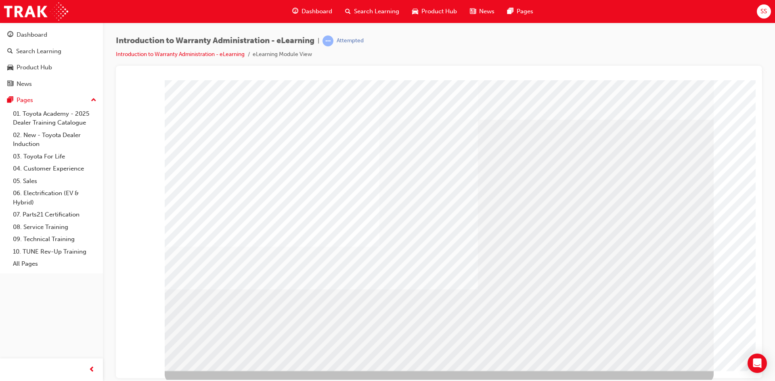
drag, startPoint x: 619, startPoint y: 321, endPoint x: 695, endPoint y: 321, distance: 75.9
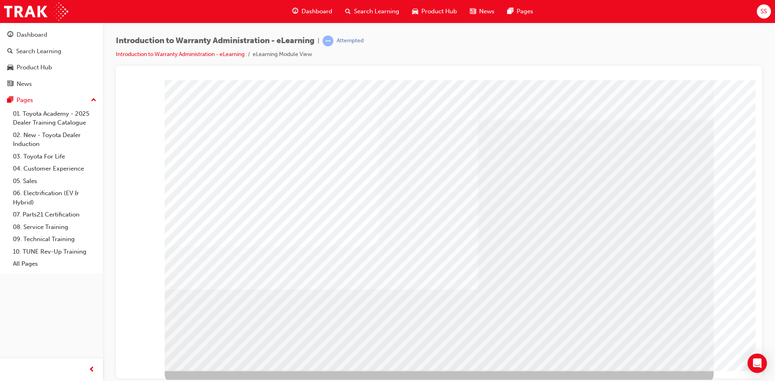
click at [627, 106] on td "Loading..." at bounding box center [438, 95] width 625 height 22
click at [646, 106] on td "Loading..." at bounding box center [438, 95] width 625 height 22
click at [648, 106] on td "Loading..." at bounding box center [438, 95] width 625 height 22
click at [647, 106] on td "Loading..." at bounding box center [438, 95] width 625 height 22
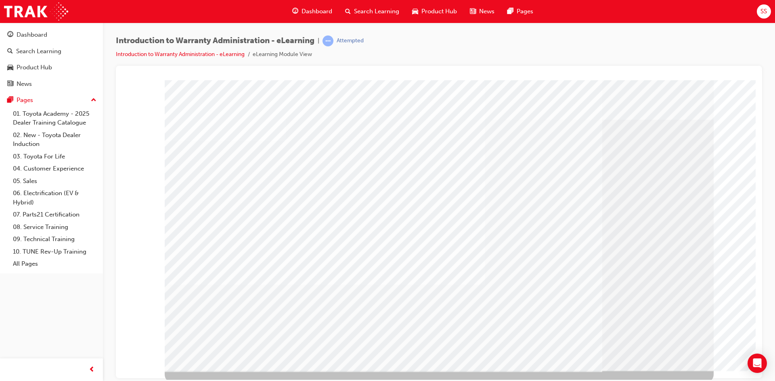
click at [636, 106] on td "Loading..." at bounding box center [438, 95] width 625 height 22
click at [651, 106] on td "Loading..." at bounding box center [438, 95] width 625 height 22
click at [666, 106] on td "Loading..." at bounding box center [438, 95] width 625 height 22
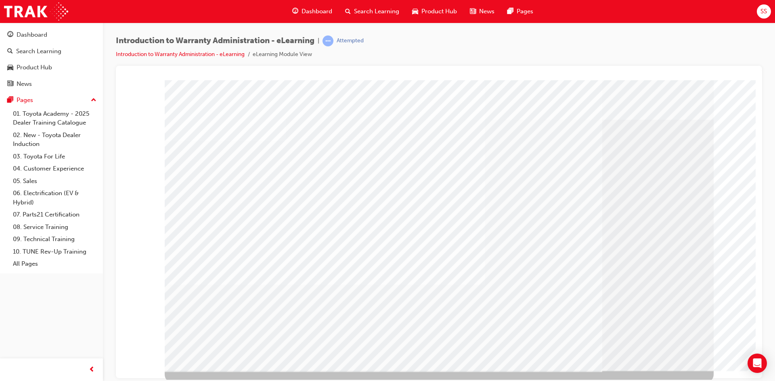
click at [666, 106] on td "Loading..." at bounding box center [438, 95] width 625 height 22
click at [649, 106] on td "Loading..." at bounding box center [438, 95] width 625 height 22
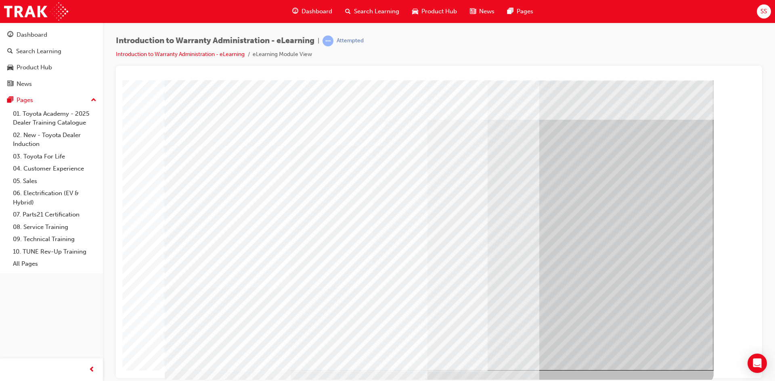
drag, startPoint x: 611, startPoint y: 276, endPoint x: 674, endPoint y: 177, distance: 117.8
drag, startPoint x: 673, startPoint y: 277, endPoint x: 641, endPoint y: 323, distance: 55.9
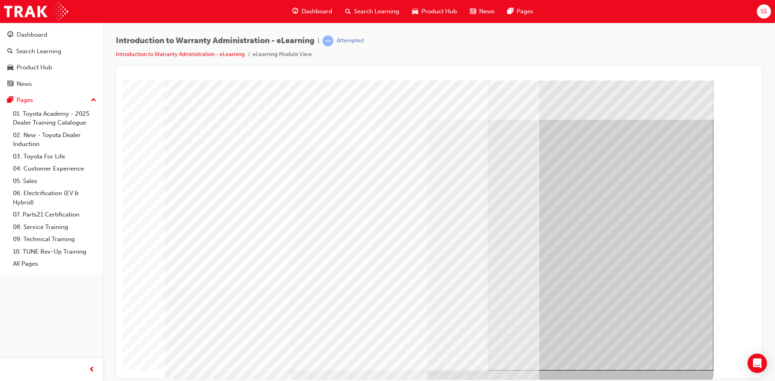
drag, startPoint x: 666, startPoint y: 355, endPoint x: 657, endPoint y: 339, distance: 18.8
drag, startPoint x: 661, startPoint y: 247, endPoint x: 527, endPoint y: 350, distance: 168.8
drag, startPoint x: 649, startPoint y: 327, endPoint x: 653, endPoint y: 341, distance: 15.5
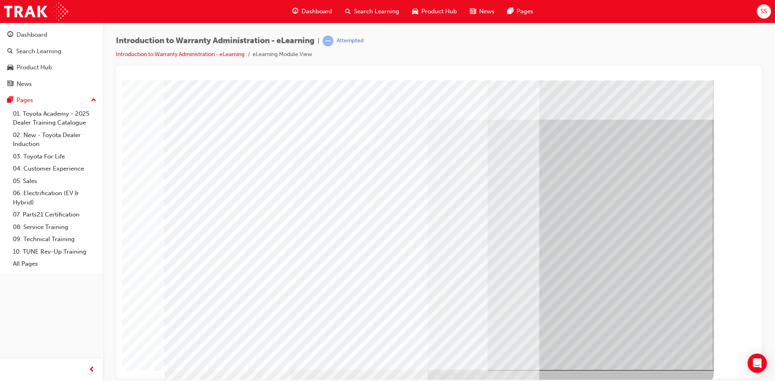
click at [661, 106] on td "Loading..." at bounding box center [438, 95] width 625 height 22
click at [657, 106] on td "Loading..." at bounding box center [438, 95] width 625 height 22
drag, startPoint x: 657, startPoint y: 352, endPoint x: 653, endPoint y: 333, distance: 19.3
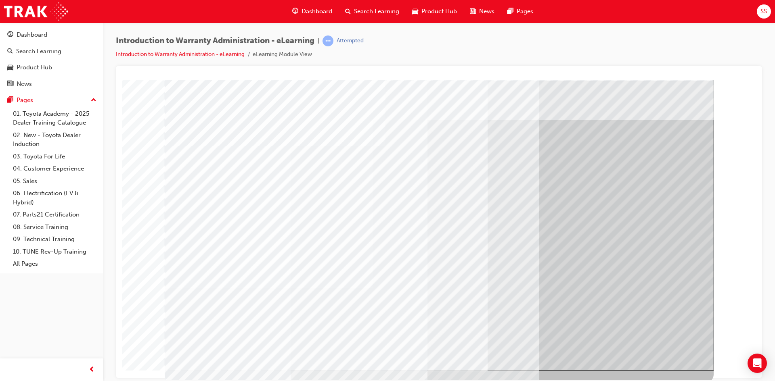
click at [655, 106] on td "Loading..." at bounding box center [438, 95] width 625 height 22
click at [653, 106] on td "Loading..." at bounding box center [438, 95] width 625 height 22
click at [659, 106] on td "Loading..." at bounding box center [438, 95] width 625 height 22
click at [657, 106] on td "Loading..." at bounding box center [438, 95] width 625 height 22
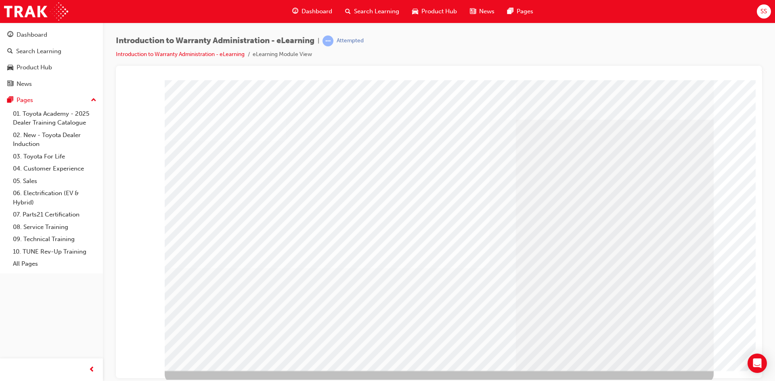
drag, startPoint x: 636, startPoint y: 276, endPoint x: 654, endPoint y: 302, distance: 30.8
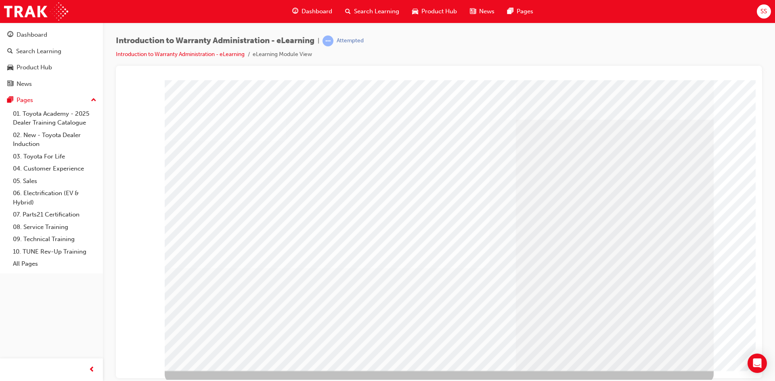
drag, startPoint x: 546, startPoint y: 283, endPoint x: 552, endPoint y: 318, distance: 35.9
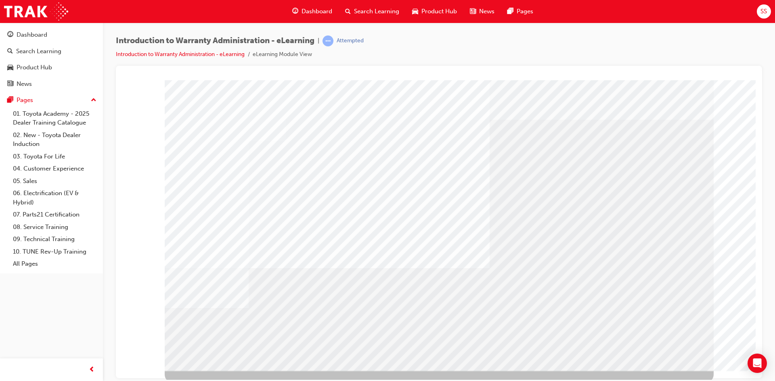
drag, startPoint x: 585, startPoint y: 225, endPoint x: 586, endPoint y: 216, distance: 8.9
drag, startPoint x: 586, startPoint y: 216, endPoint x: 612, endPoint y: 197, distance: 32.5
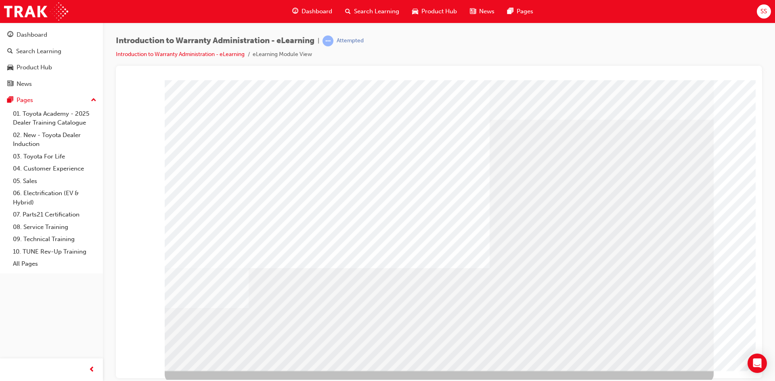
drag, startPoint x: 614, startPoint y: 274, endPoint x: 580, endPoint y: 287, distance: 36.0
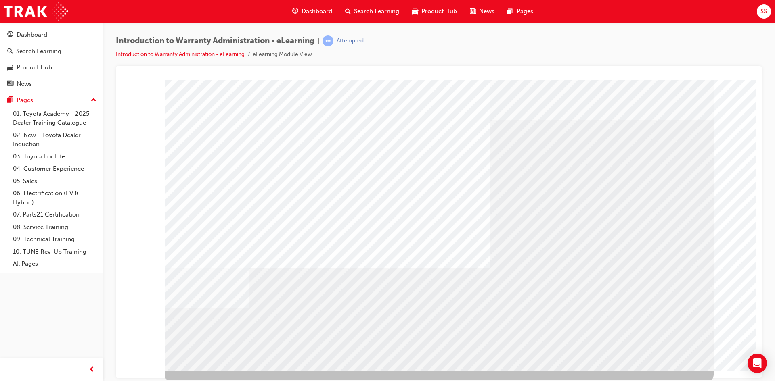
drag, startPoint x: 663, startPoint y: 364, endPoint x: 663, endPoint y: 349, distance: 15.3
click at [663, 106] on td "Loading..." at bounding box center [438, 95] width 625 height 22
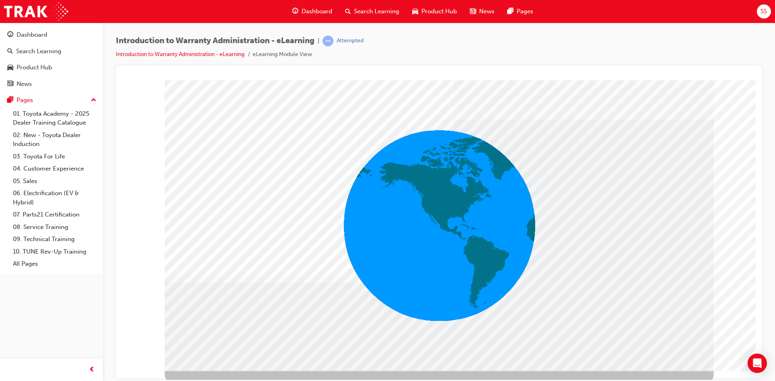
drag, startPoint x: 522, startPoint y: 306, endPoint x: 602, endPoint y: 331, distance: 83.9
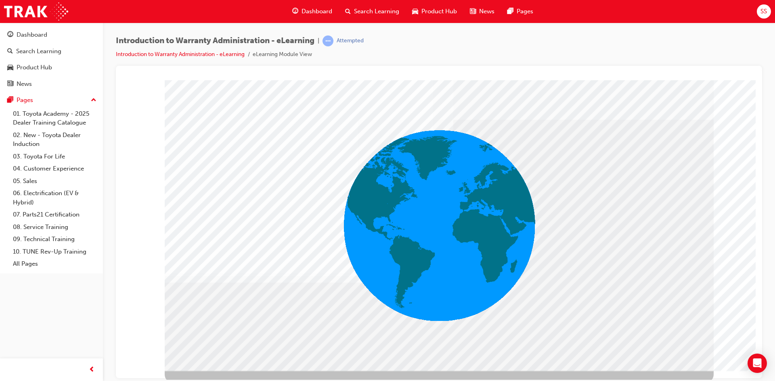
click at [670, 83] on body "colour Loading..." at bounding box center [439, 83] width 627 height 0
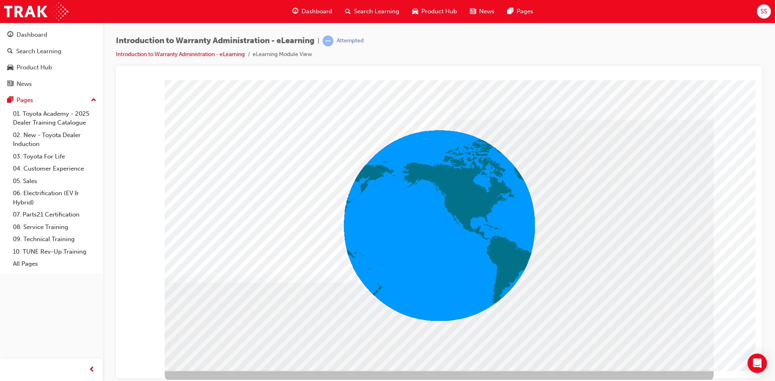
click at [122, 80] on td "Loading..." at bounding box center [122, 80] width 0 height 0
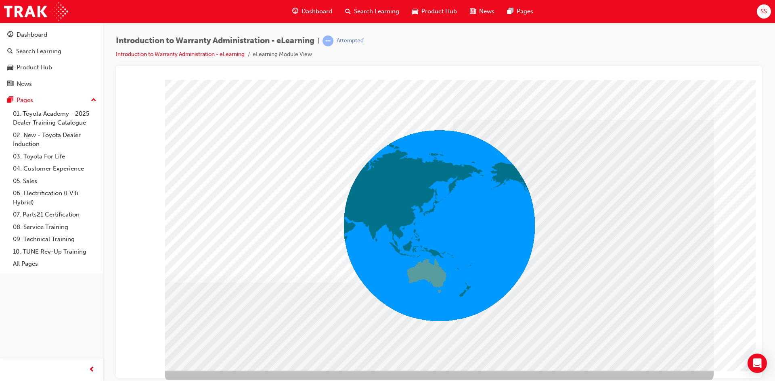
click at [618, 106] on td "Loading..." at bounding box center [438, 95] width 625 height 22
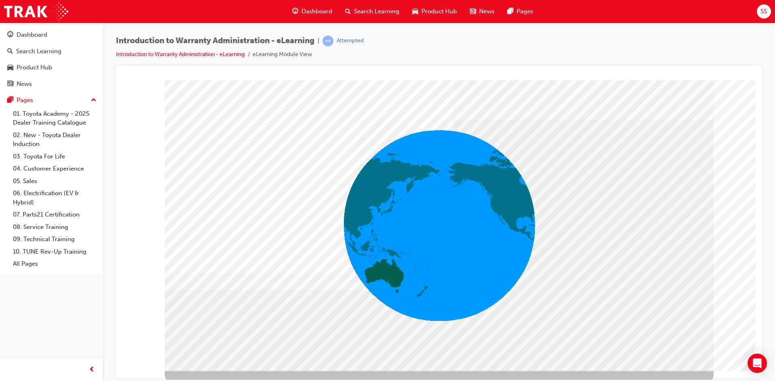
drag, startPoint x: 650, startPoint y: 278, endPoint x: 642, endPoint y: 278, distance: 8.5
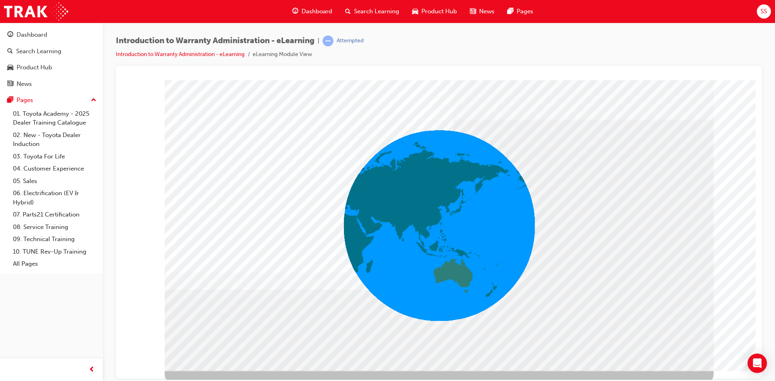
click at [647, 106] on td "Loading..." at bounding box center [438, 95] width 625 height 22
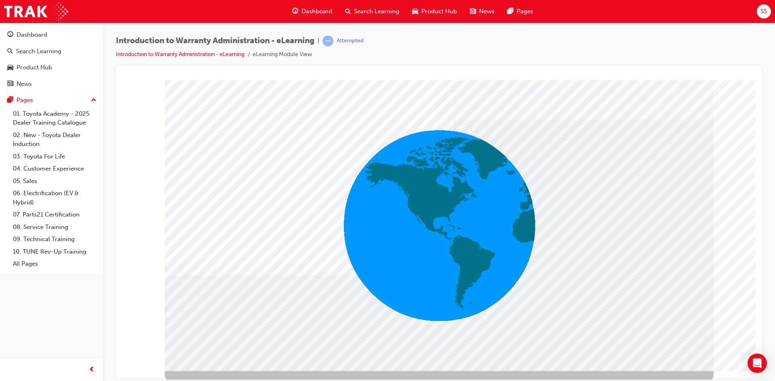
drag, startPoint x: 643, startPoint y: 340, endPoint x: 673, endPoint y: 353, distance: 32.9
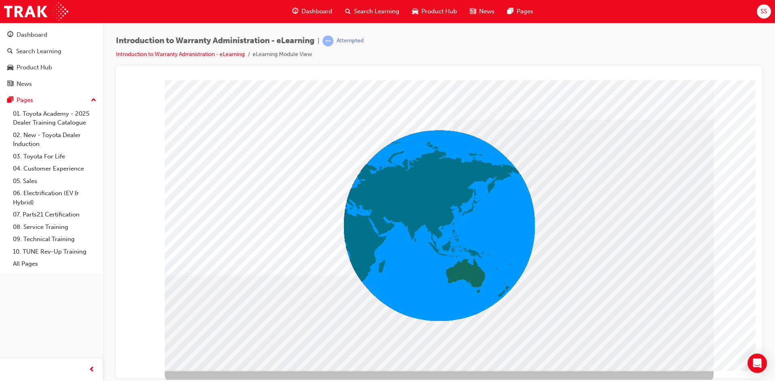
click at [122, 80] on td "Loading..." at bounding box center [122, 80] width 0 height 0
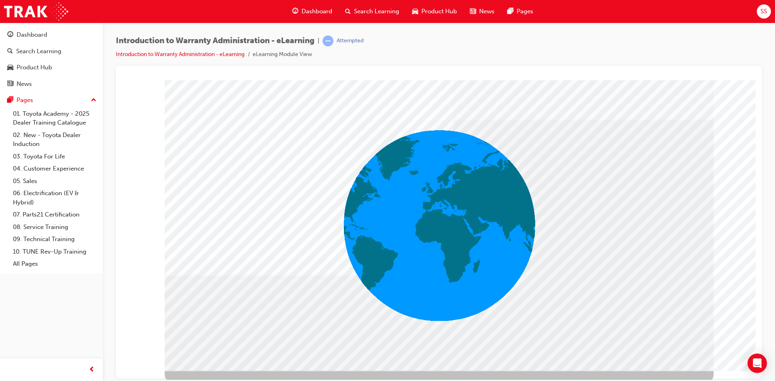
click at [646, 106] on td "Loading..." at bounding box center [438, 95] width 625 height 22
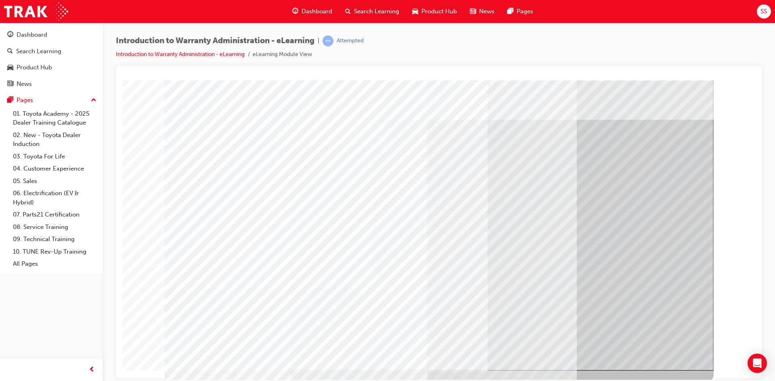
drag, startPoint x: 625, startPoint y: 334, endPoint x: 642, endPoint y: 336, distance: 16.7
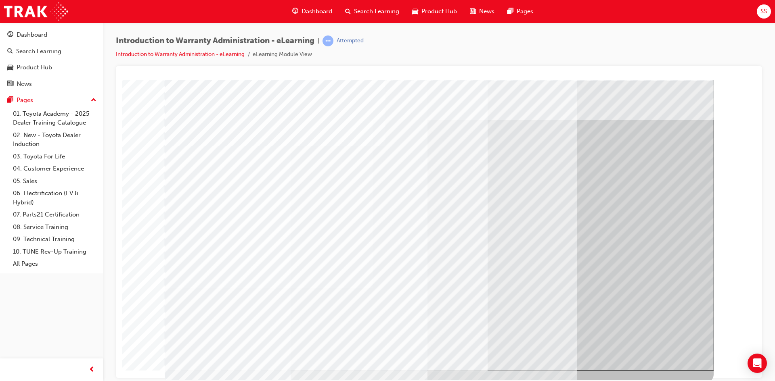
click at [664, 83] on body "Loading..." at bounding box center [439, 83] width 627 height 0
click at [664, 106] on td "Loading..." at bounding box center [438, 95] width 625 height 22
click at [663, 106] on td "Loading..." at bounding box center [438, 95] width 625 height 22
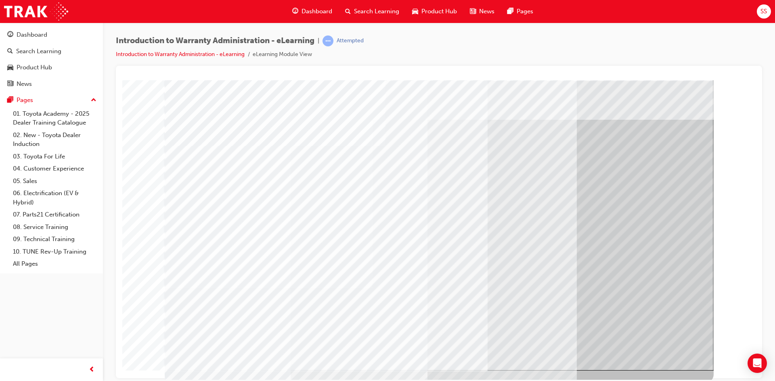
click at [477, 106] on td "Loading..." at bounding box center [438, 95] width 625 height 22
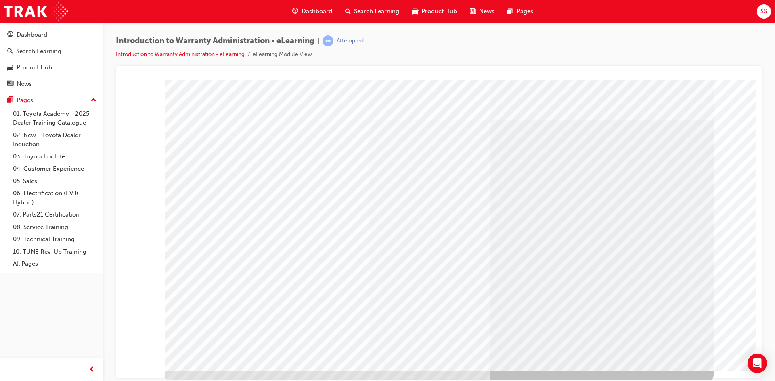
drag, startPoint x: 455, startPoint y: 262, endPoint x: 339, endPoint y: 149, distance: 161.3
click at [454, 106] on td "Loading..." at bounding box center [438, 95] width 625 height 22
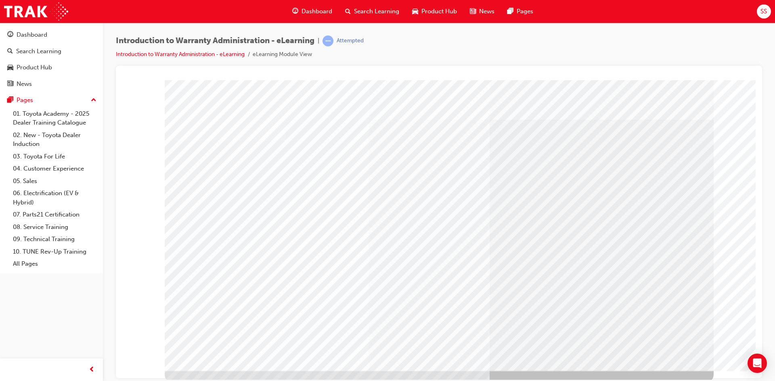
click at [621, 106] on td "Loading..." at bounding box center [438, 95] width 625 height 22
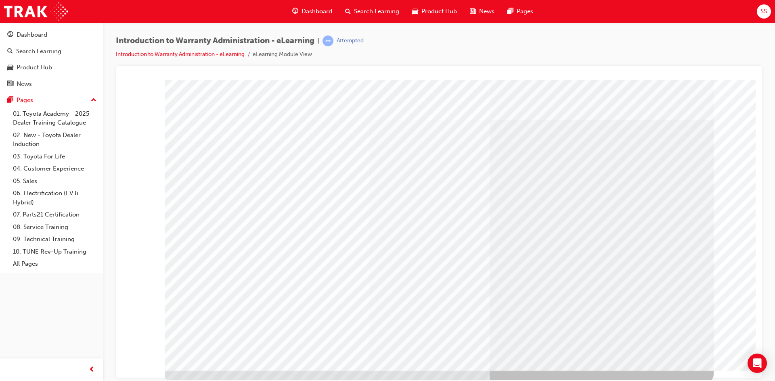
click at [571, 106] on td "Loading..." at bounding box center [438, 95] width 625 height 22
click at [590, 106] on td "Loading..." at bounding box center [438, 95] width 625 height 22
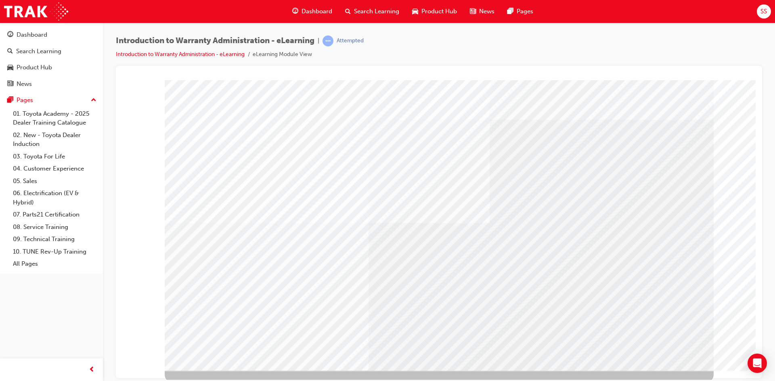
click at [387, 103] on td "Loading..." at bounding box center [438, 92] width 625 height 22
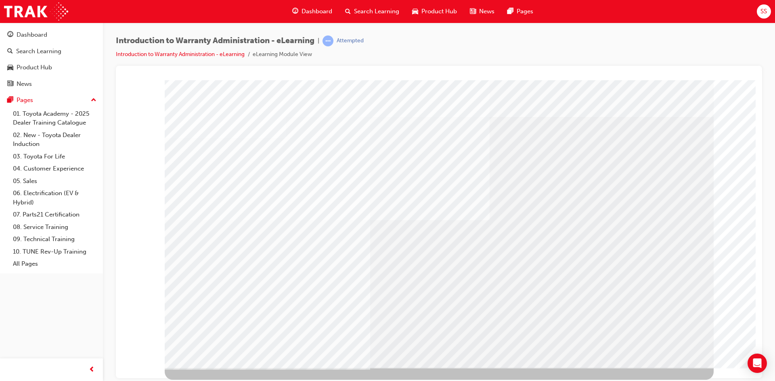
click at [427, 103] on td "Loading..." at bounding box center [438, 92] width 625 height 22
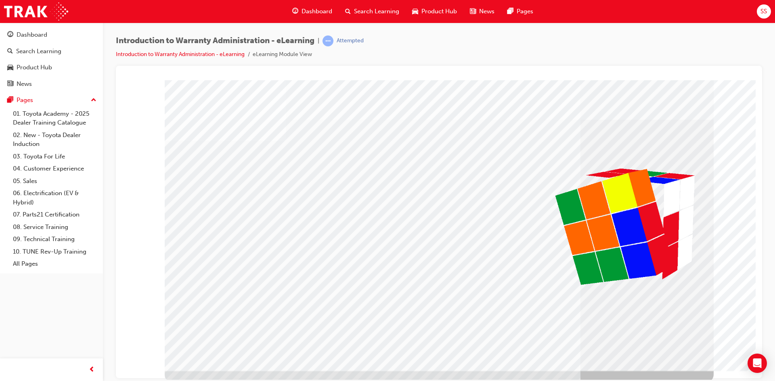
drag, startPoint x: 551, startPoint y: 270, endPoint x: 458, endPoint y: 377, distance: 141.3
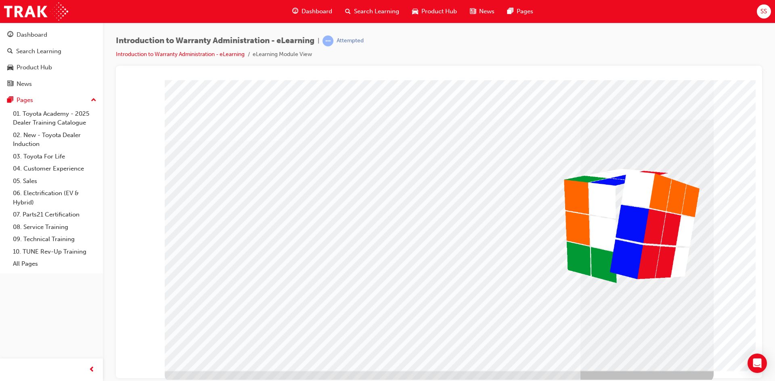
click at [540, 278] on div "colour" at bounding box center [439, 225] width 549 height 291
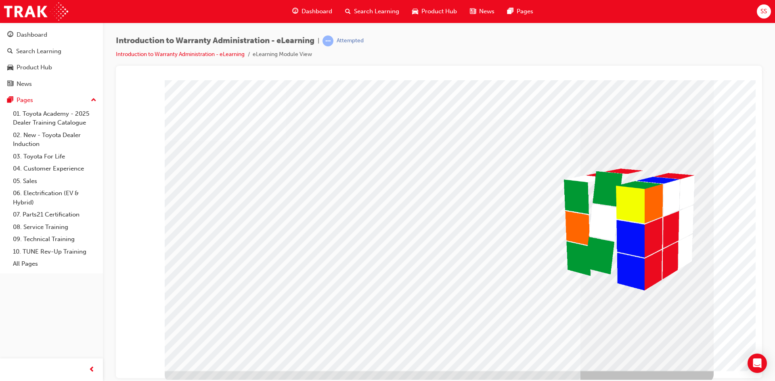
click at [672, 106] on td "Loading..." at bounding box center [438, 95] width 625 height 22
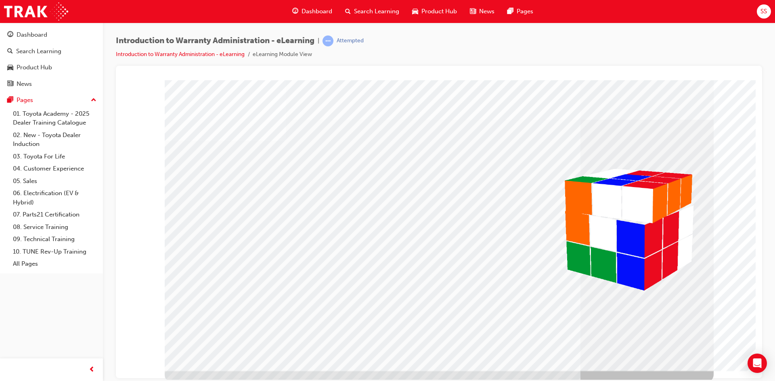
click at [645, 106] on td "Loading..." at bounding box center [438, 95] width 625 height 22
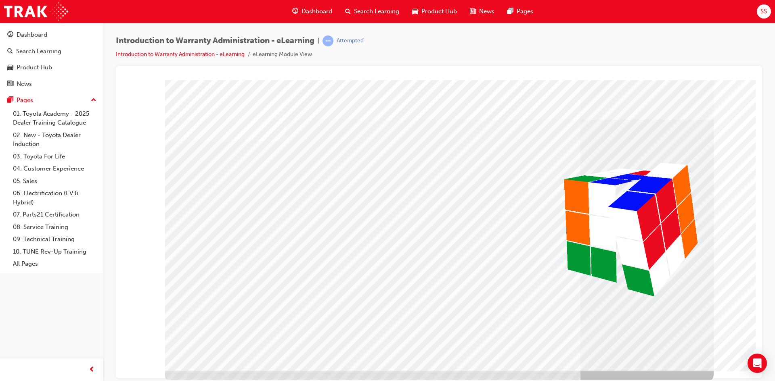
click at [654, 106] on td "Loading..." at bounding box center [438, 95] width 625 height 22
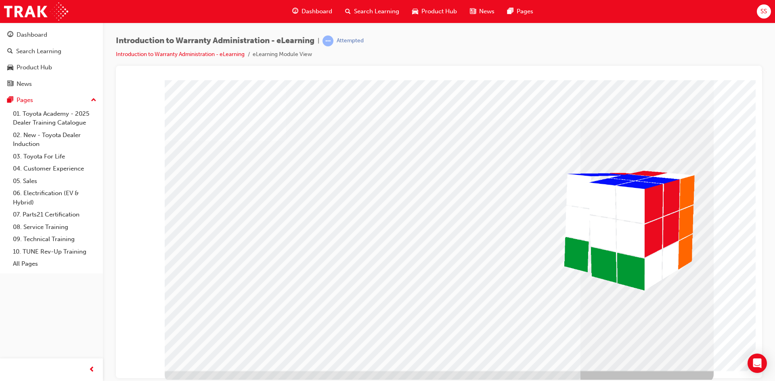
click at [653, 106] on td "Loading..." at bounding box center [438, 95] width 625 height 22
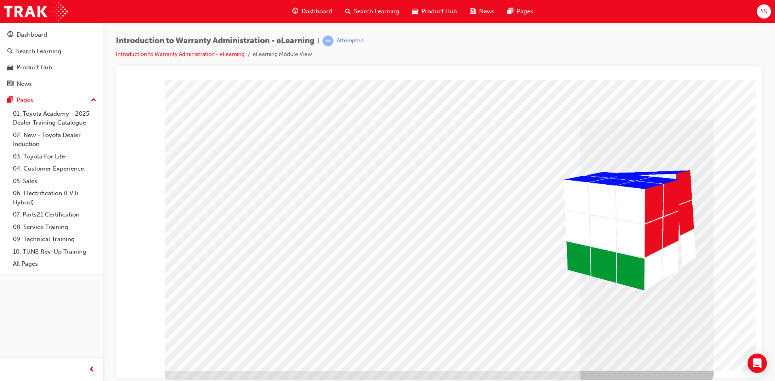
click at [662, 106] on td "Loading..." at bounding box center [438, 95] width 625 height 22
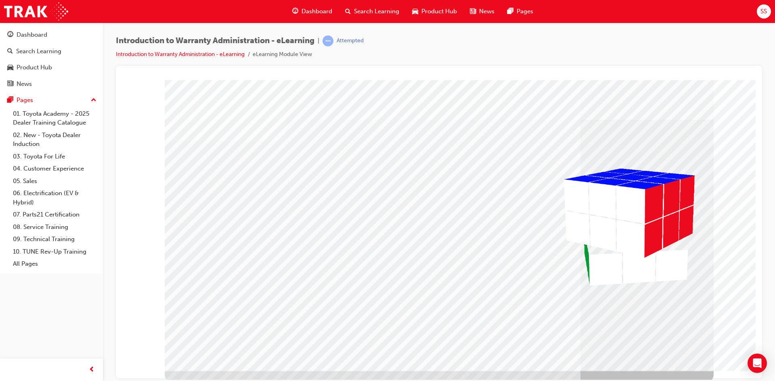
click at [662, 106] on td "Loading..." at bounding box center [438, 95] width 625 height 22
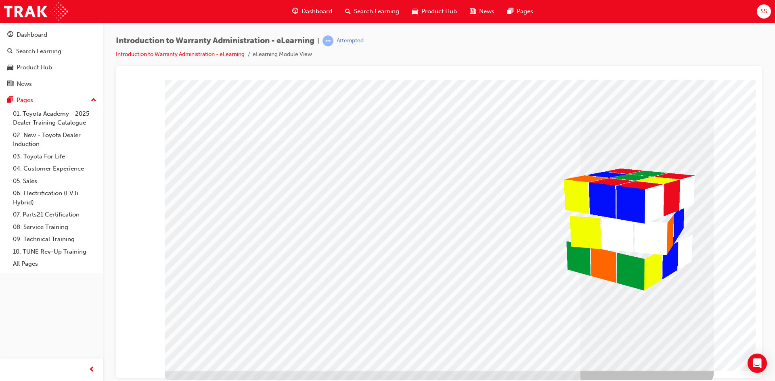
click at [662, 106] on td "Loading..." at bounding box center [438, 95] width 625 height 22
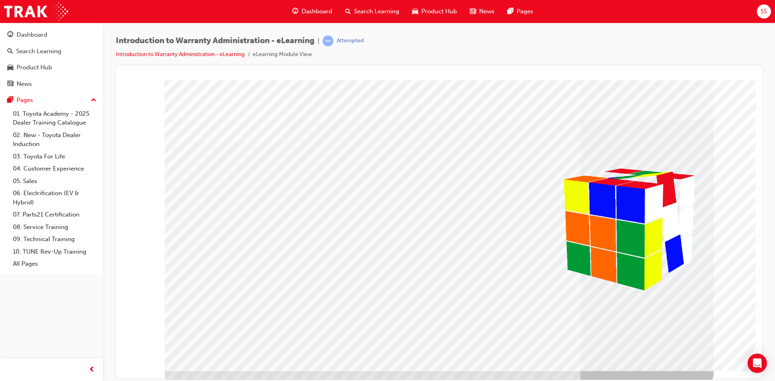
click at [662, 106] on td "Loading..." at bounding box center [438, 95] width 625 height 22
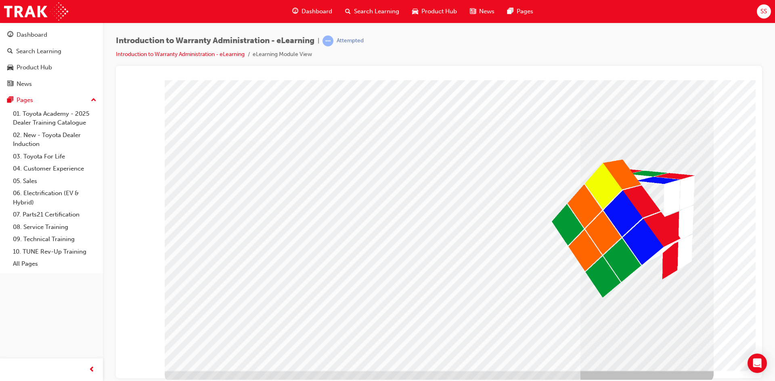
click at [662, 106] on td "Loading..." at bounding box center [438, 95] width 625 height 22
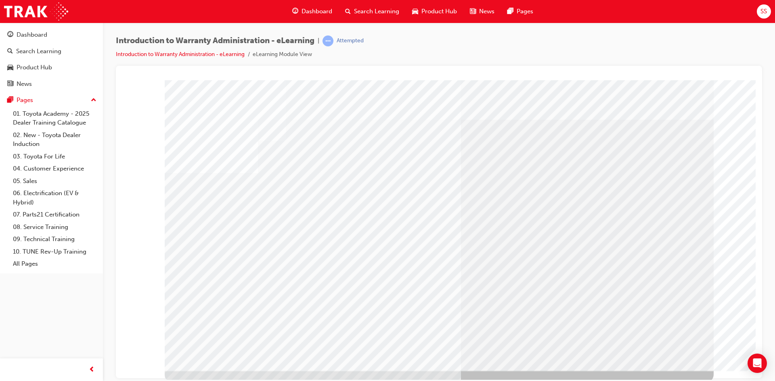
drag, startPoint x: 657, startPoint y: 341, endPoint x: 653, endPoint y: 359, distance: 18.9
drag, startPoint x: 289, startPoint y: 284, endPoint x: 224, endPoint y: 317, distance: 73.3
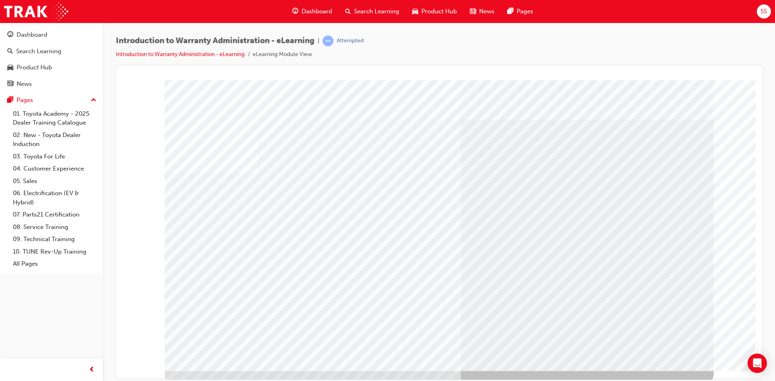
click at [548, 106] on td "Loading..." at bounding box center [438, 95] width 625 height 22
click at [648, 106] on td "Loading..." at bounding box center [438, 95] width 625 height 22
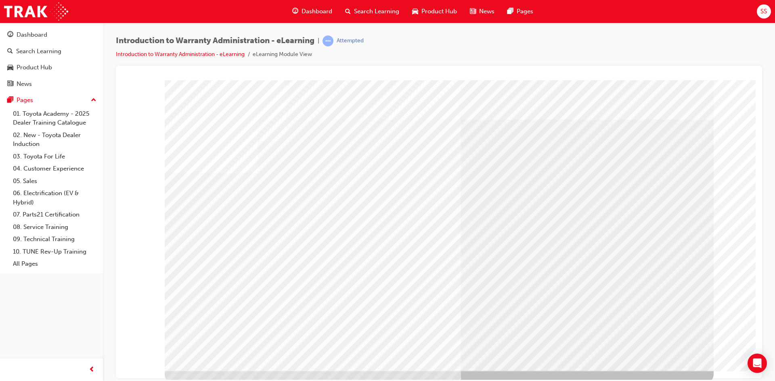
click at [648, 106] on td "Loading..." at bounding box center [438, 95] width 625 height 22
click at [602, 106] on td "Loading..." at bounding box center [438, 95] width 625 height 22
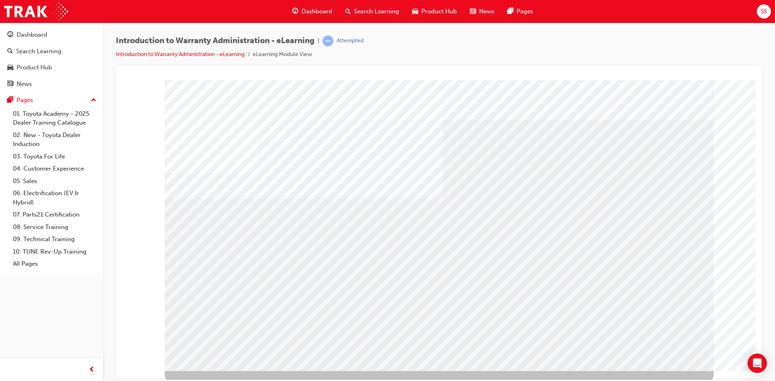
drag, startPoint x: 341, startPoint y: 288, endPoint x: 356, endPoint y: 288, distance: 14.1
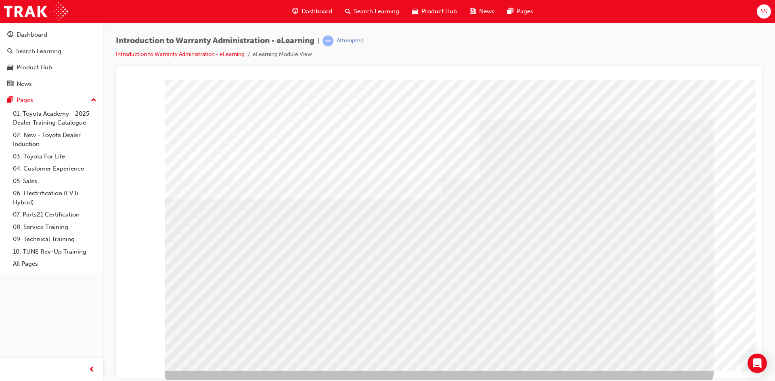
click at [597, 106] on td "Loading..." at bounding box center [438, 95] width 625 height 22
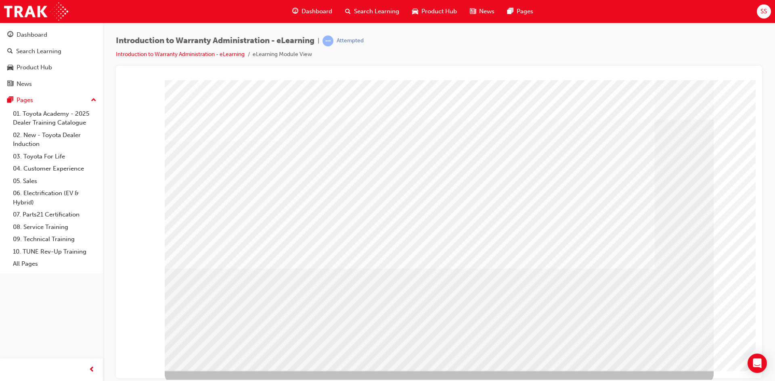
drag, startPoint x: 674, startPoint y: 315, endPoint x: 674, endPoint y: 362, distance: 47.6
drag, startPoint x: 674, startPoint y: 365, endPoint x: 679, endPoint y: 350, distance: 16.0
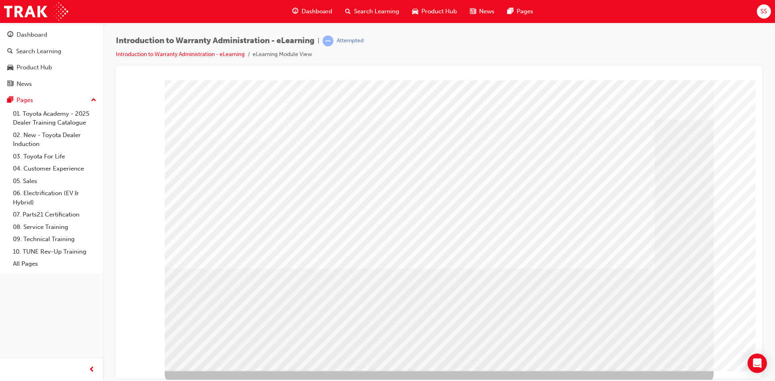
click at [663, 106] on td "Loading..." at bounding box center [438, 95] width 625 height 22
click at [551, 106] on td "Loading..." at bounding box center [438, 95] width 625 height 22
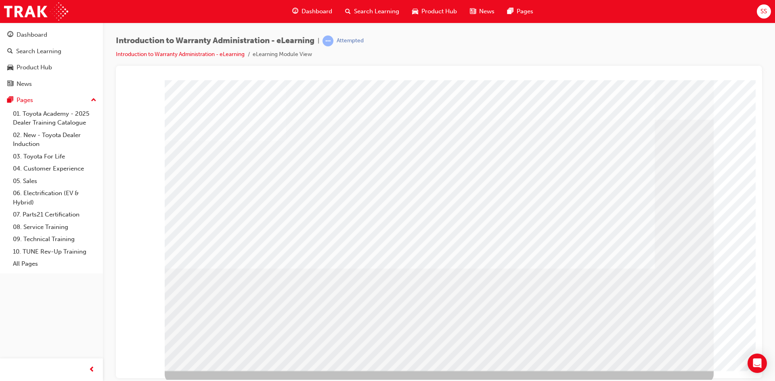
click at [638, 106] on td "Loading..." at bounding box center [438, 95] width 625 height 22
click at [626, 106] on td "Loading..." at bounding box center [438, 95] width 625 height 22
click at [662, 106] on td "Loading..." at bounding box center [438, 95] width 625 height 22
click at [664, 106] on td "Loading..." at bounding box center [438, 95] width 625 height 22
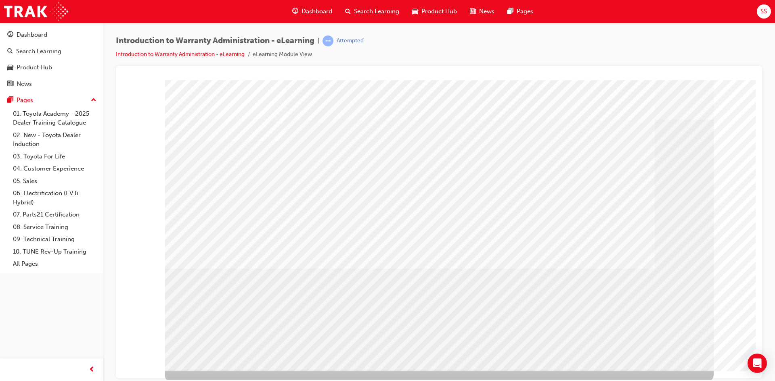
click at [660, 106] on td "Loading..." at bounding box center [438, 95] width 625 height 22
click at [651, 106] on td "Loading..." at bounding box center [438, 95] width 625 height 22
click at [634, 106] on td "Loading..." at bounding box center [438, 95] width 625 height 22
click at [621, 106] on td "Loading..." at bounding box center [438, 95] width 625 height 22
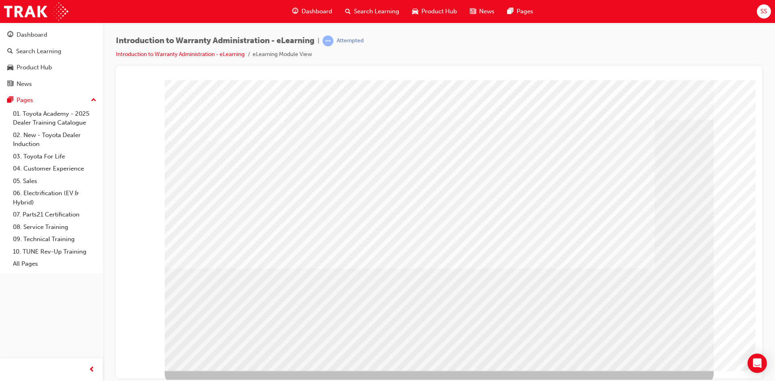
drag, startPoint x: 551, startPoint y: 317, endPoint x: 568, endPoint y: 304, distance: 21.9
click at [551, 106] on td "Loading..." at bounding box center [438, 95] width 625 height 22
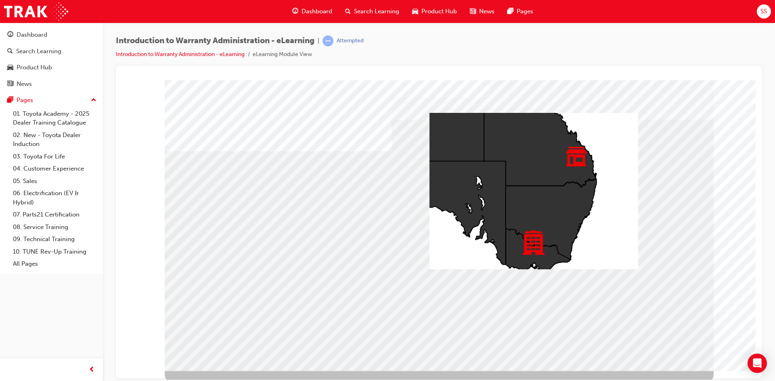
drag, startPoint x: 520, startPoint y: 268, endPoint x: 668, endPoint y: 303, distance: 151.6
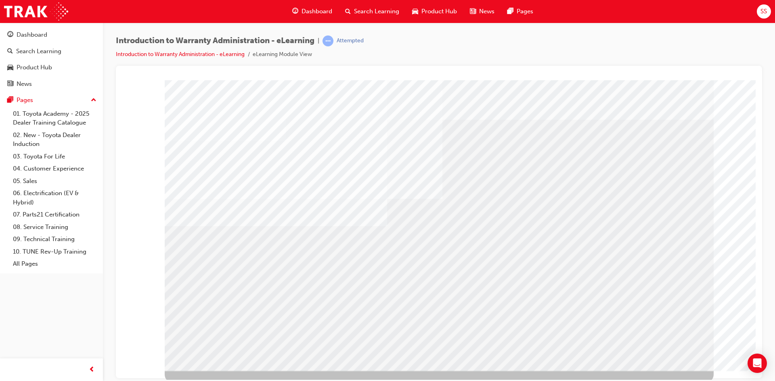
click at [651, 106] on td "Loading..." at bounding box center [438, 95] width 625 height 22
click at [650, 106] on td "Loading..." at bounding box center [438, 95] width 625 height 22
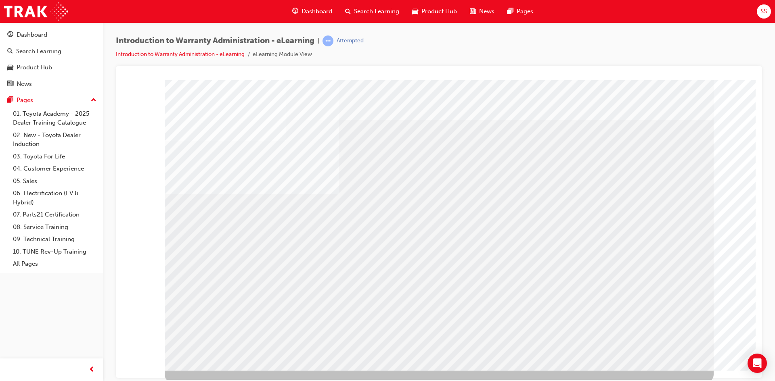
drag, startPoint x: 477, startPoint y: 259, endPoint x: 476, endPoint y: 251, distance: 7.7
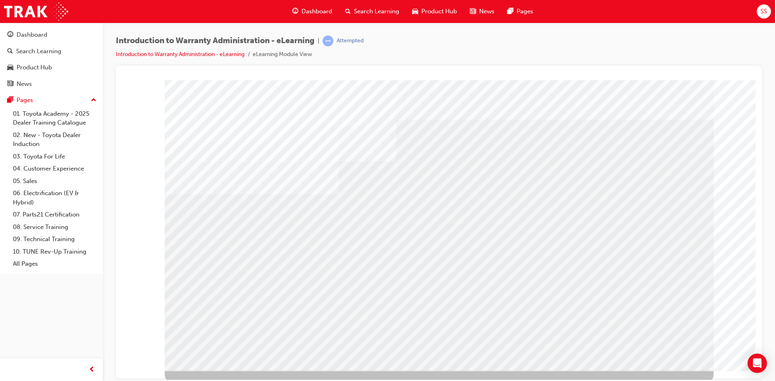
drag, startPoint x: 477, startPoint y: 236, endPoint x: 507, endPoint y: 241, distance: 29.9
drag, startPoint x: 507, startPoint y: 242, endPoint x: 496, endPoint y: 222, distance: 22.4
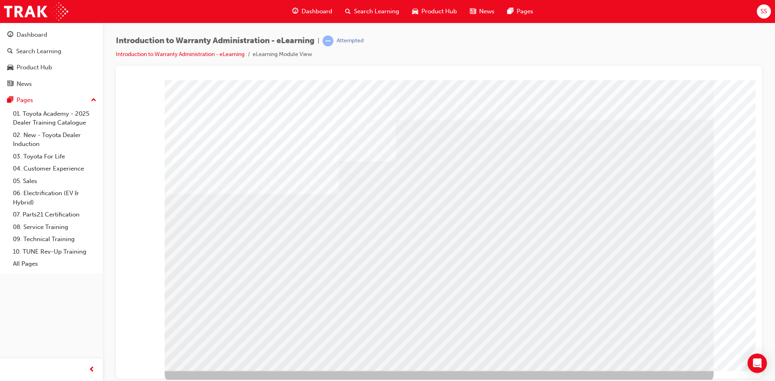
drag, startPoint x: 519, startPoint y: 221, endPoint x: 490, endPoint y: 190, distance: 42.0
click at [515, 220] on div "colour" at bounding box center [439, 225] width 549 height 291
drag, startPoint x: 487, startPoint y: 185, endPoint x: 494, endPoint y: 181, distance: 8.0
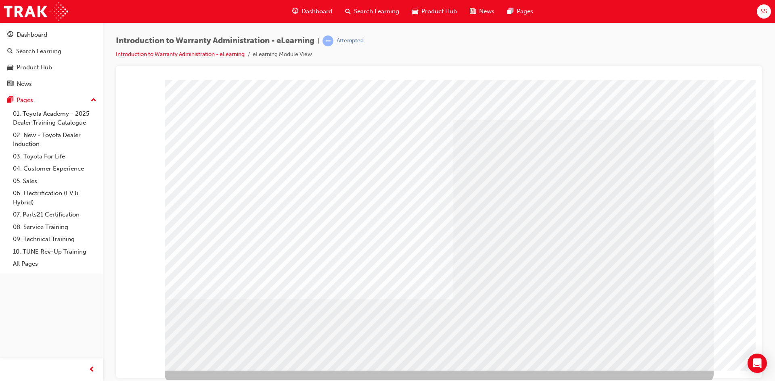
drag, startPoint x: 653, startPoint y: 362, endPoint x: 657, endPoint y: 358, distance: 6.1
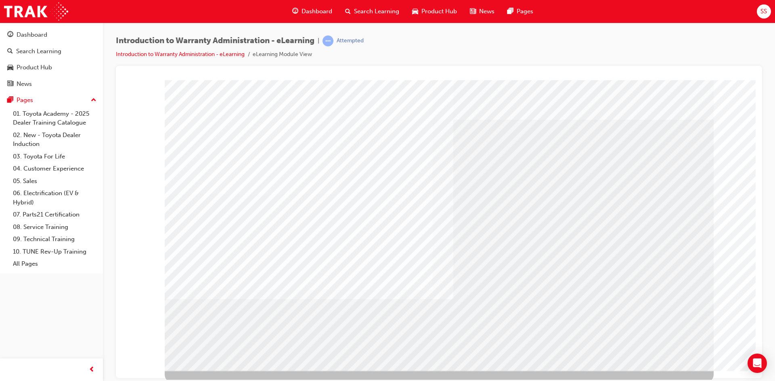
click at [659, 355] on div "colour" at bounding box center [439, 225] width 549 height 291
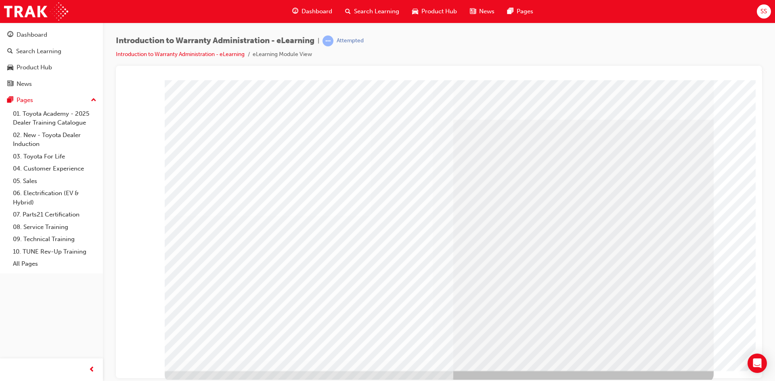
drag, startPoint x: 624, startPoint y: 335, endPoint x: 650, endPoint y: 358, distance: 35.1
drag, startPoint x: 674, startPoint y: 349, endPoint x: 679, endPoint y: 331, distance: 18.3
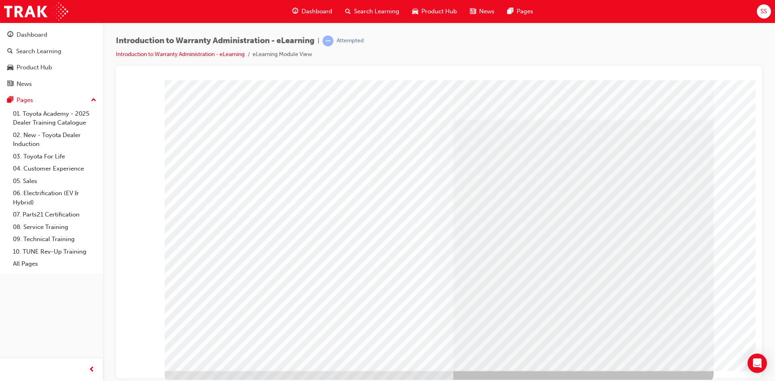
drag, startPoint x: 658, startPoint y: 334, endPoint x: 660, endPoint y: 345, distance: 11.6
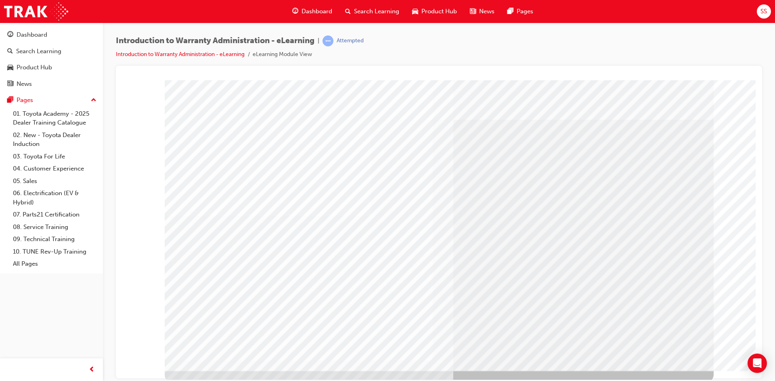
drag, startPoint x: 571, startPoint y: 322, endPoint x: 682, endPoint y: 327, distance: 111.5
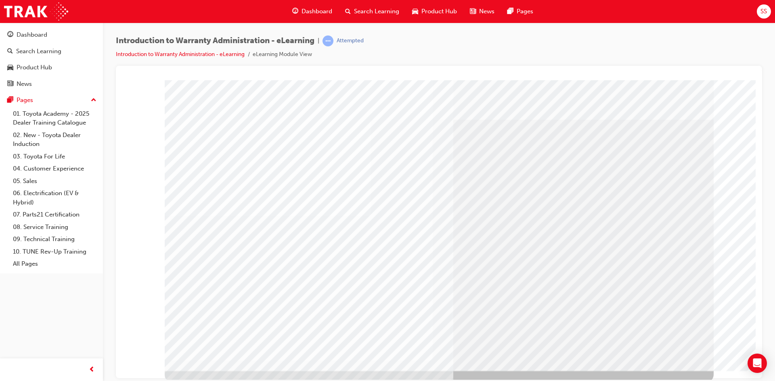
drag, startPoint x: 687, startPoint y: 355, endPoint x: 677, endPoint y: 361, distance: 11.1
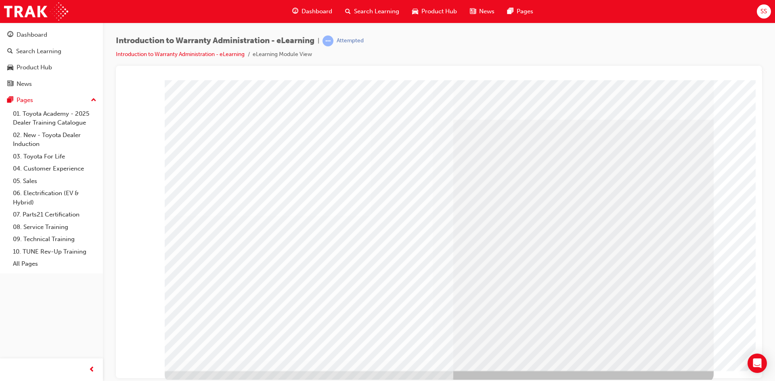
drag, startPoint x: 673, startPoint y: 345, endPoint x: 672, endPoint y: 352, distance: 6.1
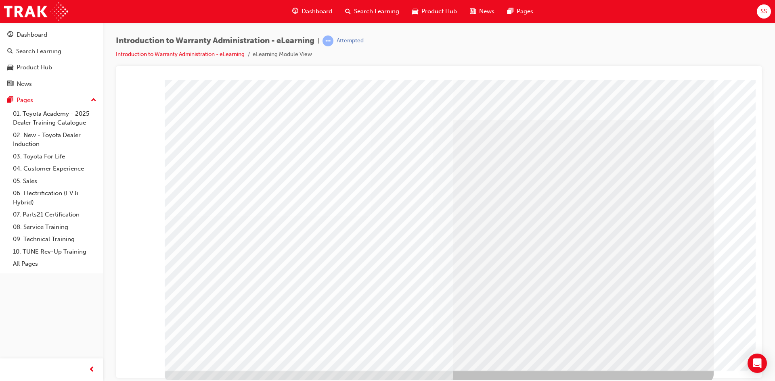
click at [611, 106] on td "Loading..." at bounding box center [438, 95] width 625 height 22
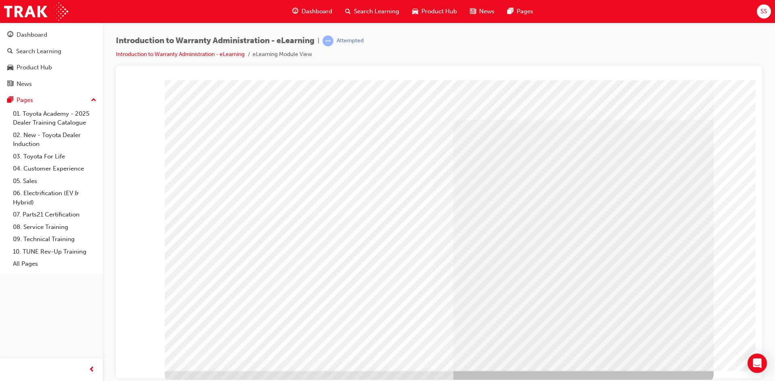
click at [611, 106] on td "Loading..." at bounding box center [438, 95] width 625 height 22
click at [644, 106] on td "Loading..." at bounding box center [438, 95] width 625 height 22
click at [641, 106] on td "Loading..." at bounding box center [438, 95] width 625 height 22
drag, startPoint x: 443, startPoint y: 278, endPoint x: 457, endPoint y: 280, distance: 14.2
click at [444, 106] on td "Loading..." at bounding box center [438, 95] width 625 height 22
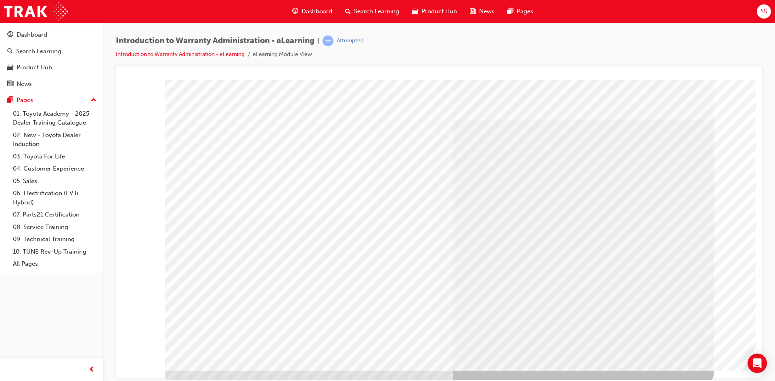
click at [468, 106] on td "Loading..." at bounding box center [438, 95] width 625 height 22
click at [518, 106] on td "Loading..." at bounding box center [438, 95] width 625 height 22
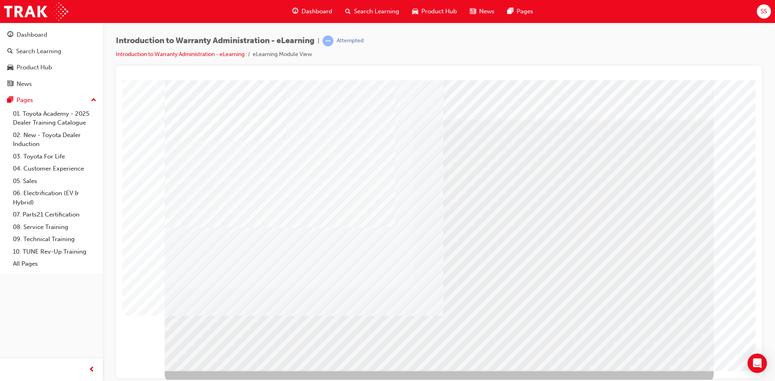
click at [634, 106] on td "Loading..." at bounding box center [438, 95] width 625 height 22
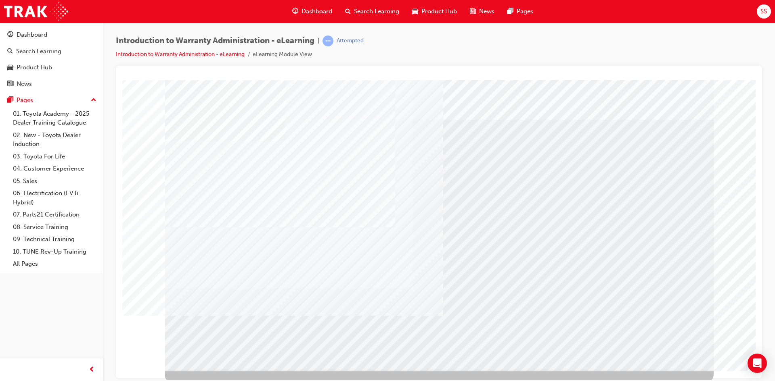
click at [434, 106] on td "Loading..." at bounding box center [438, 95] width 625 height 22
click at [636, 106] on td "Loading..." at bounding box center [438, 95] width 625 height 22
click at [600, 106] on td "Loading..." at bounding box center [438, 95] width 625 height 22
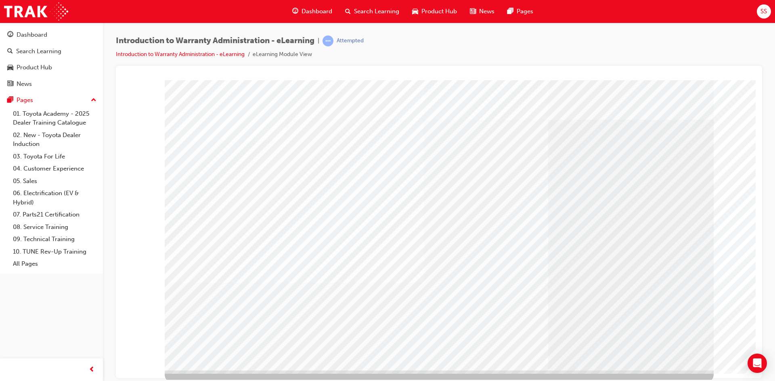
click at [460, 106] on td "Loading..." at bounding box center [438, 95] width 625 height 22
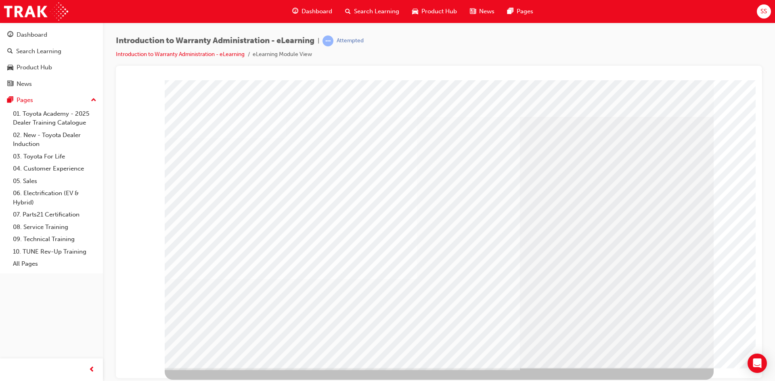
click at [438, 103] on td "Loading..." at bounding box center [438, 92] width 625 height 22
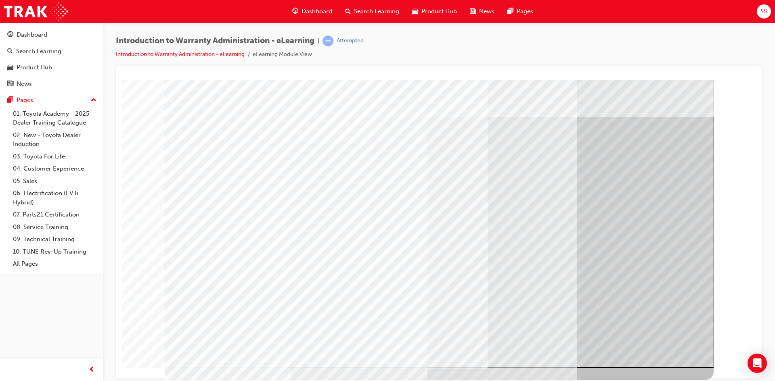
scroll to position [0, 0]
drag, startPoint x: 663, startPoint y: 336, endPoint x: 663, endPoint y: 352, distance: 15.3
click at [663, 346] on div at bounding box center [439, 225] width 549 height 291
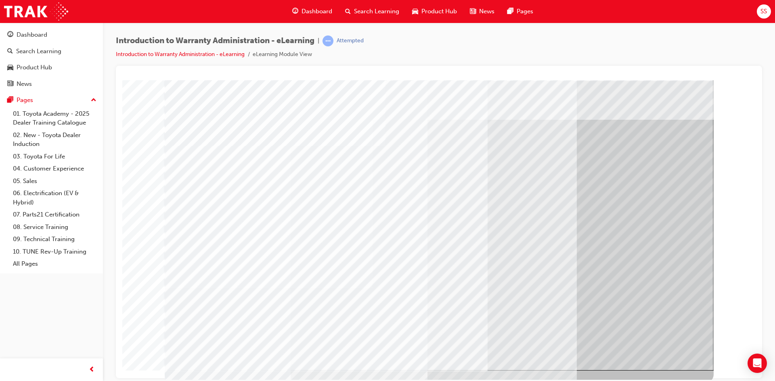
click at [674, 106] on td "Loading..." at bounding box center [438, 95] width 625 height 22
click at [683, 106] on td "Loading..." at bounding box center [438, 95] width 625 height 22
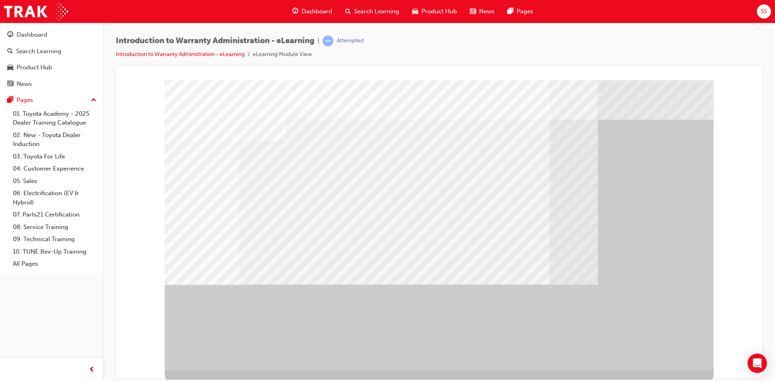
drag, startPoint x: 439, startPoint y: 193, endPoint x: 444, endPoint y: 193, distance: 4.8
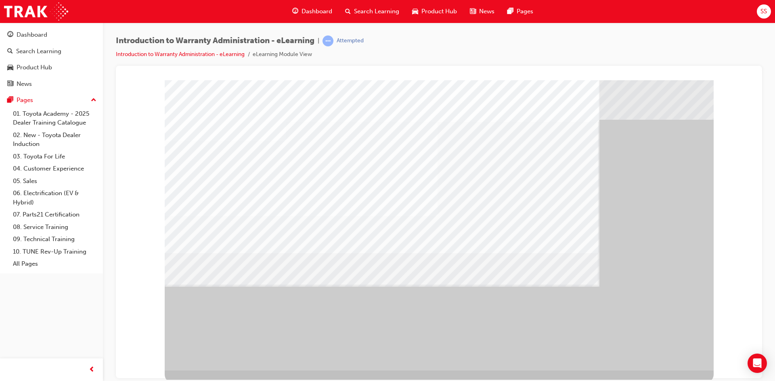
click at [567, 106] on td "Loading..." at bounding box center [438, 95] width 625 height 22
click at [620, 106] on td "Loading..." at bounding box center [438, 95] width 625 height 22
click at [674, 106] on td "Loading..." at bounding box center [438, 95] width 625 height 22
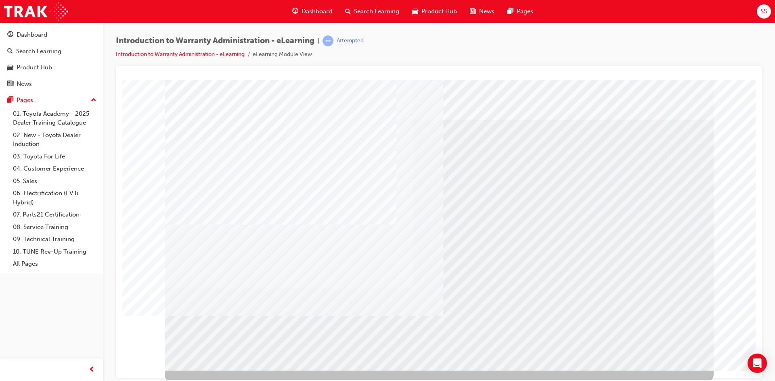
click at [505, 106] on td "Loading..." at bounding box center [438, 95] width 625 height 22
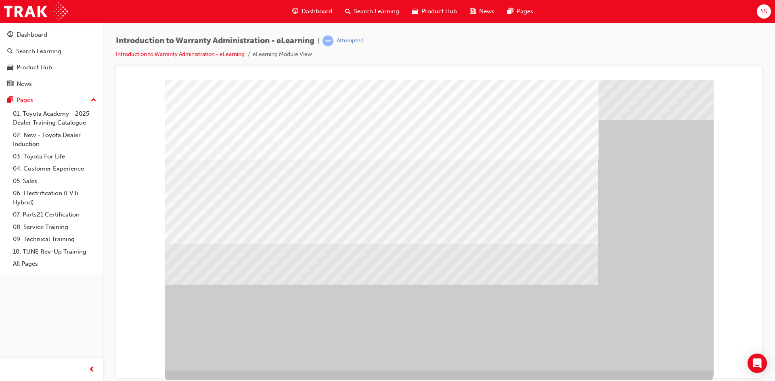
click at [632, 106] on td "Loading..." at bounding box center [438, 95] width 625 height 22
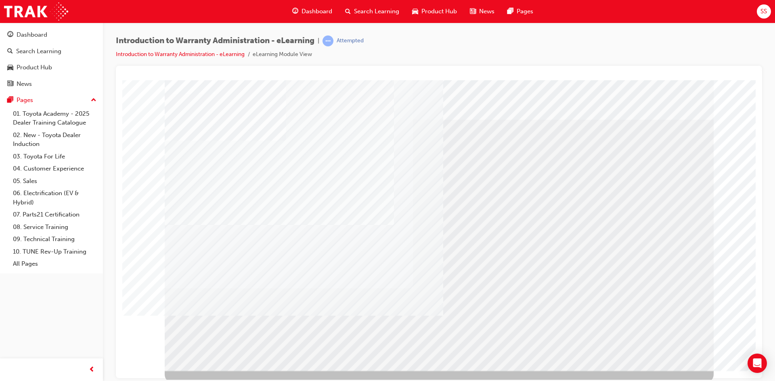
drag, startPoint x: 528, startPoint y: 248, endPoint x: 550, endPoint y: 257, distance: 24.4
drag, startPoint x: 653, startPoint y: 337, endPoint x: 665, endPoint y: 354, distance: 20.8
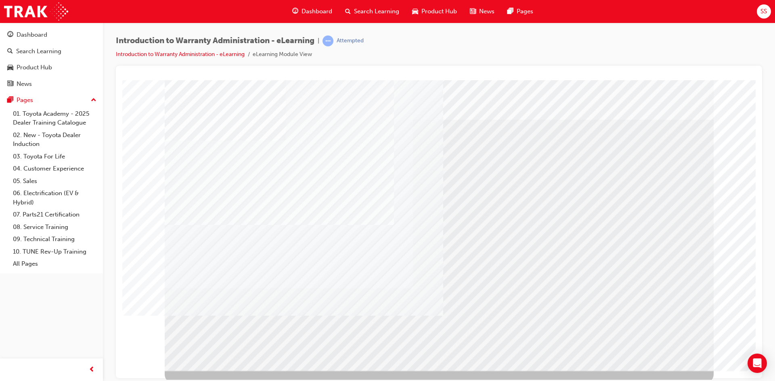
drag, startPoint x: 496, startPoint y: 202, endPoint x: 413, endPoint y: 182, distance: 85.3
drag, startPoint x: 356, startPoint y: 154, endPoint x: 259, endPoint y: 155, distance: 96.5
drag, startPoint x: 251, startPoint y: 157, endPoint x: 237, endPoint y: 191, distance: 36.8
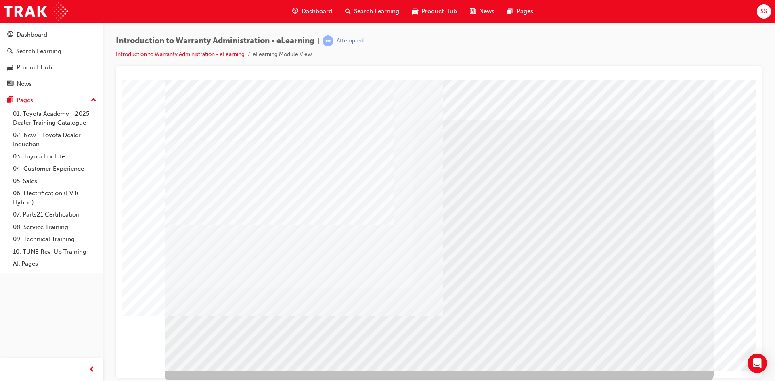
drag, startPoint x: 237, startPoint y: 191, endPoint x: 360, endPoint y: 304, distance: 166.5
drag, startPoint x: 397, startPoint y: 326, endPoint x: 468, endPoint y: 343, distance: 73.0
click at [461, 341] on div at bounding box center [439, 225] width 549 height 291
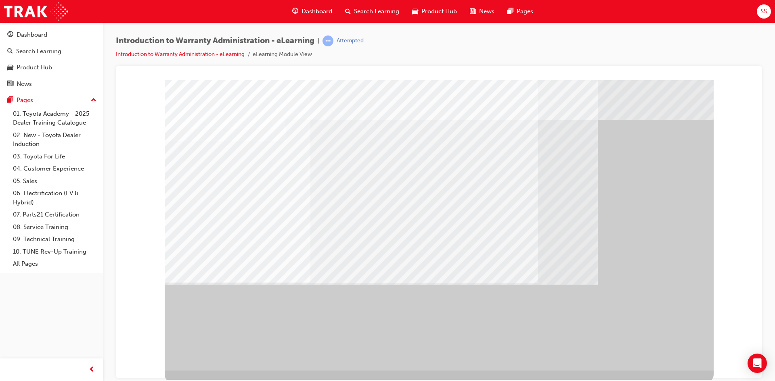
drag, startPoint x: 309, startPoint y: 268, endPoint x: 319, endPoint y: 262, distance: 11.6
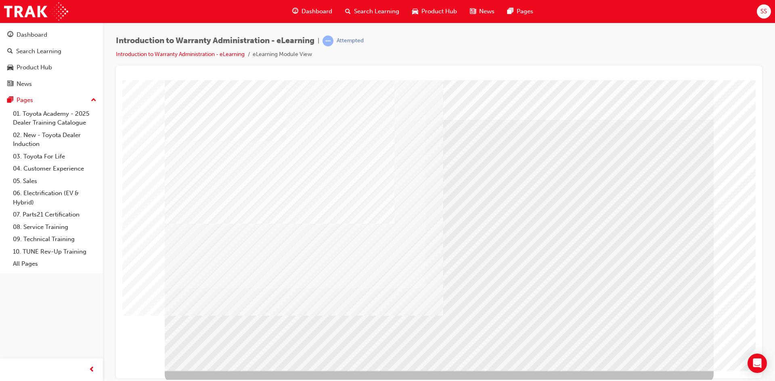
click at [679, 106] on td "Loading..." at bounding box center [438, 95] width 625 height 22
click at [469, 106] on td "Loading..." at bounding box center [438, 95] width 625 height 22
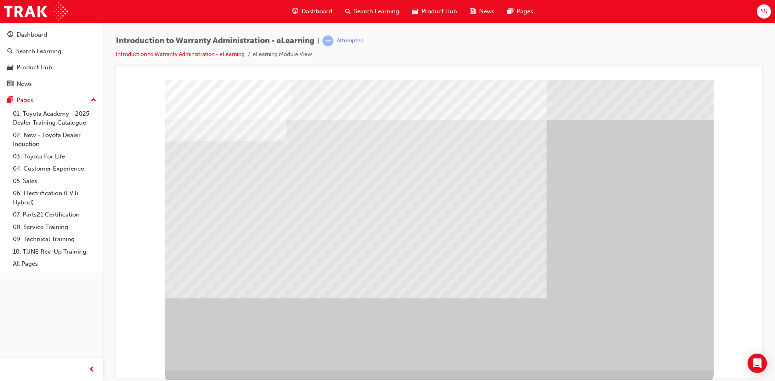
click at [416, 106] on td "Loading..." at bounding box center [438, 95] width 625 height 22
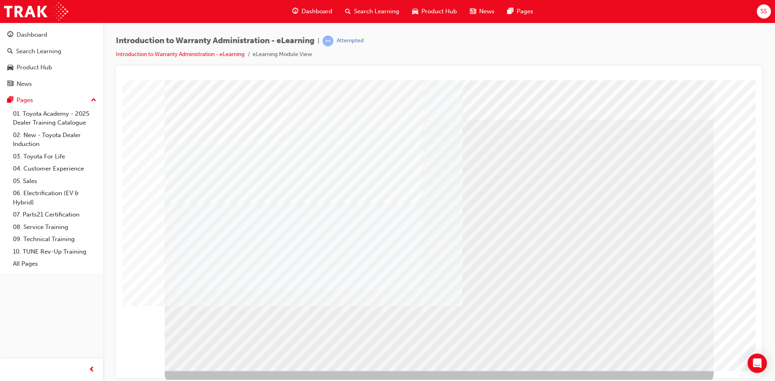
drag, startPoint x: 681, startPoint y: 358, endPoint x: 678, endPoint y: 332, distance: 26.3
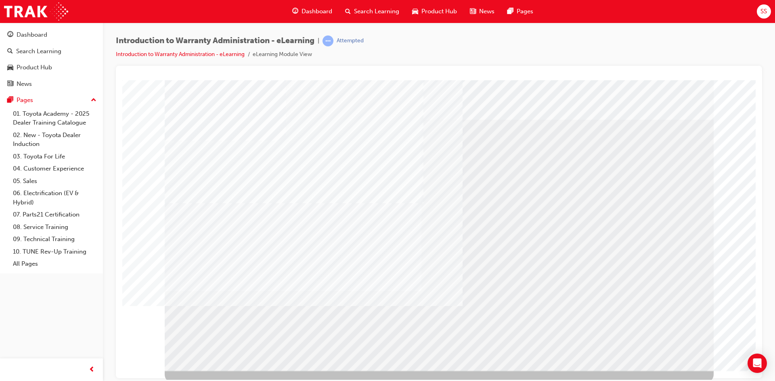
click at [618, 106] on td "Loading..." at bounding box center [438, 95] width 625 height 22
click at [632, 106] on td "Loading..." at bounding box center [438, 95] width 625 height 22
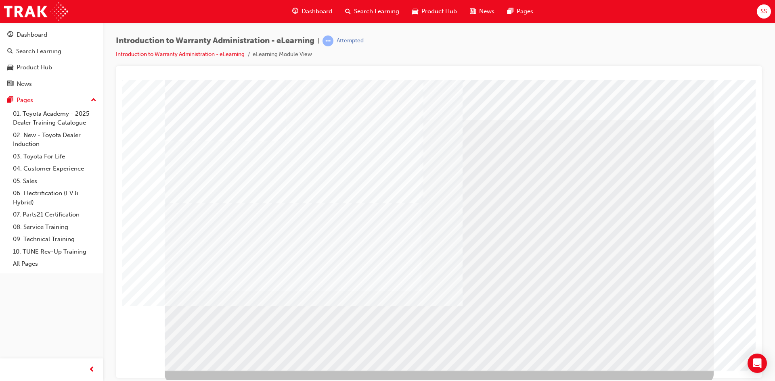
click at [632, 106] on td "Loading..." at bounding box center [438, 95] width 625 height 22
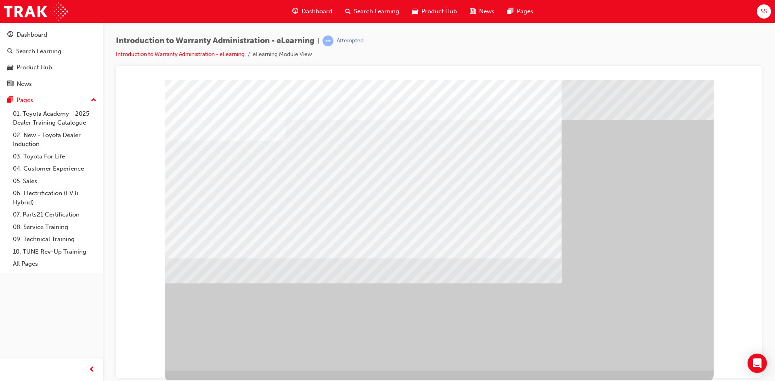
click at [639, 103] on td "Loading..." at bounding box center [438, 92] width 625 height 22
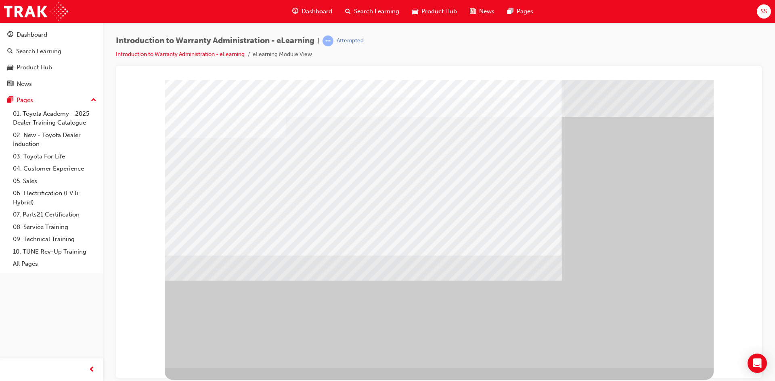
click at [639, 103] on td "Loading..." at bounding box center [438, 92] width 625 height 22
click at [620, 103] on td "Loading..." at bounding box center [438, 92] width 625 height 22
click at [655, 103] on td "Loading..." at bounding box center [438, 92] width 625 height 22
click at [656, 103] on td "Loading..." at bounding box center [438, 92] width 625 height 22
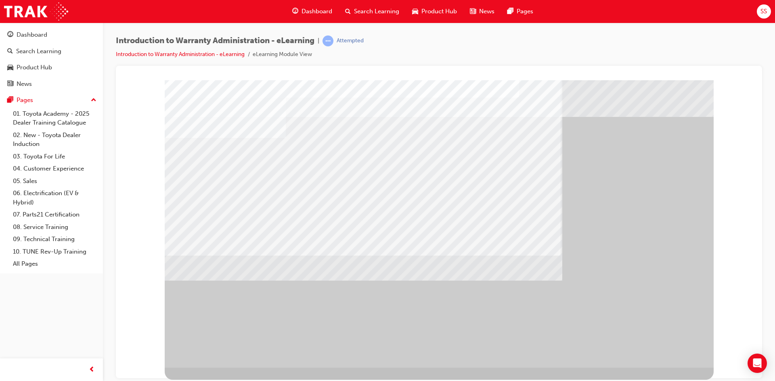
click at [657, 103] on td "Loading..." at bounding box center [438, 92] width 625 height 22
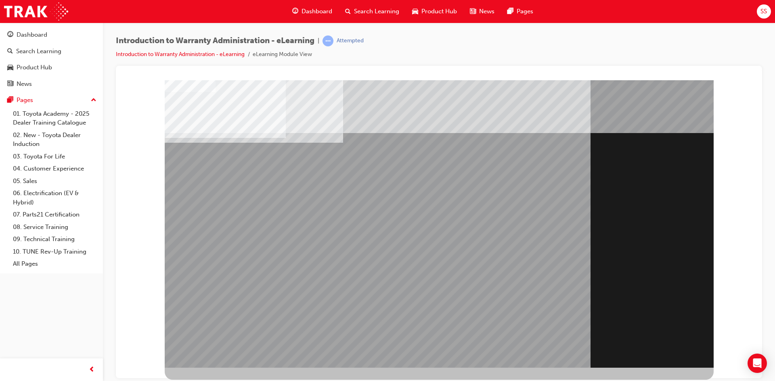
scroll to position [0, 0]
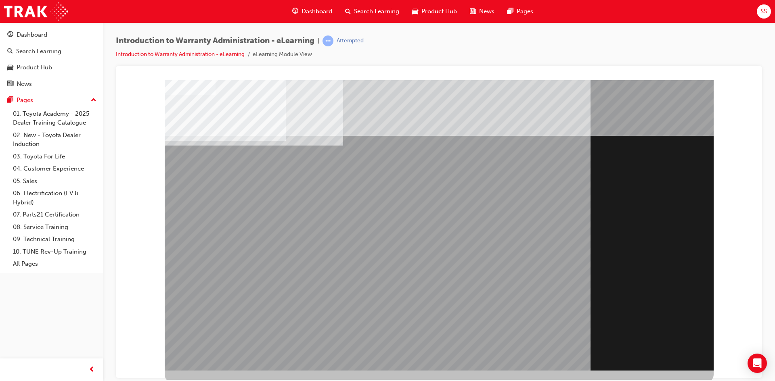
click at [666, 344] on div "Section Title Page" at bounding box center [439, 225] width 549 height 291
click at [672, 340] on div "Section Title Page" at bounding box center [439, 225] width 549 height 291
drag, startPoint x: 642, startPoint y: 317, endPoint x: 647, endPoint y: 333, distance: 16.9
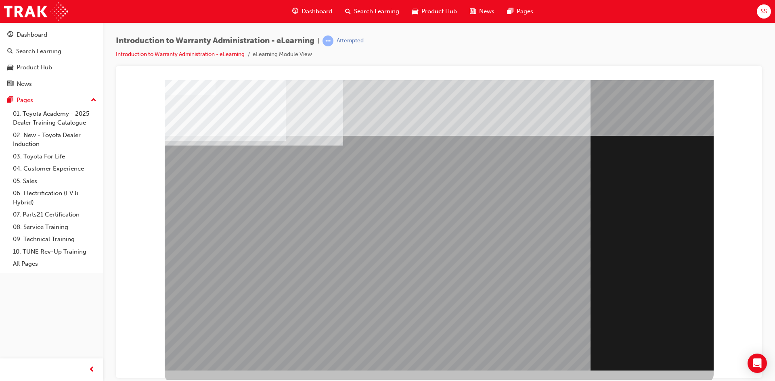
drag, startPoint x: 645, startPoint y: 353, endPoint x: 641, endPoint y: 356, distance: 5.4
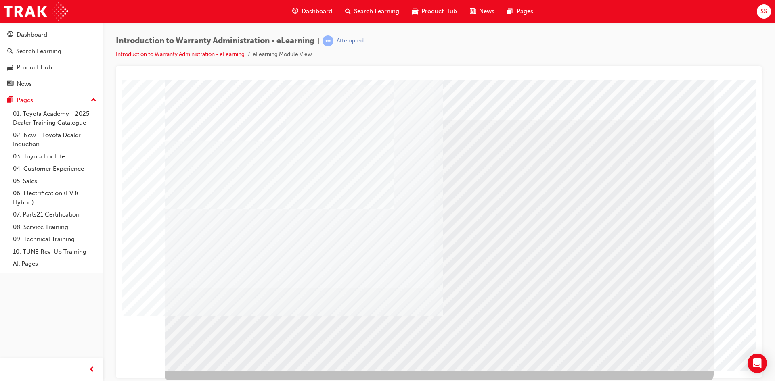
scroll to position [3, 0]
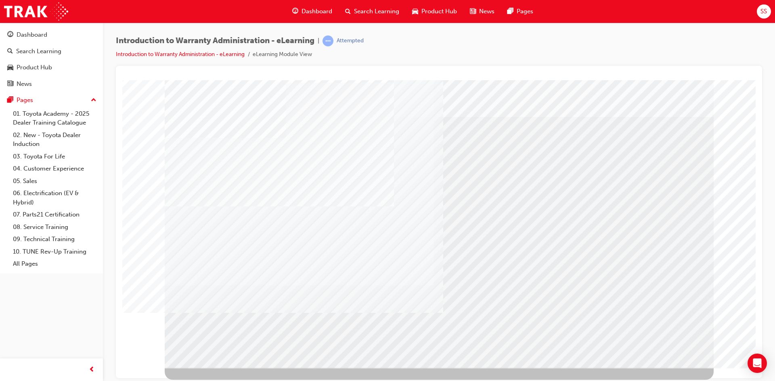
drag, startPoint x: 664, startPoint y: 227, endPoint x: 486, endPoint y: 236, distance: 177.8
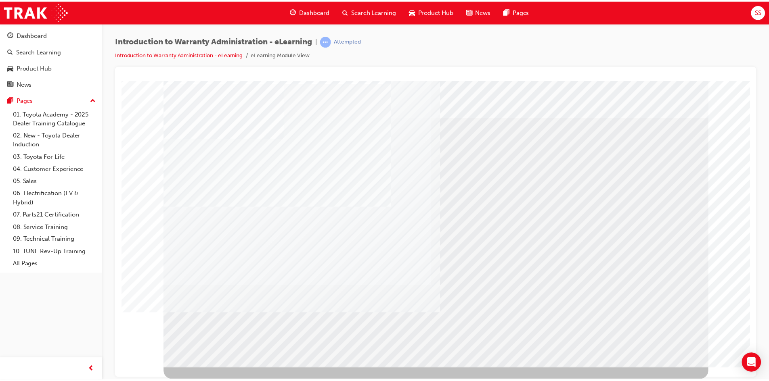
scroll to position [0, 0]
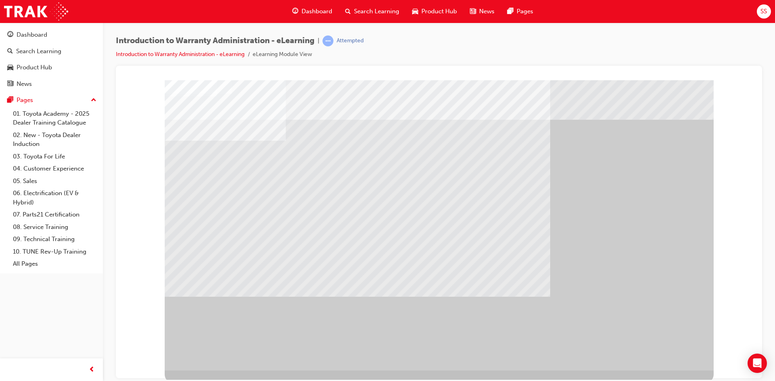
click at [651, 325] on div "" at bounding box center [439, 225] width 549 height 291
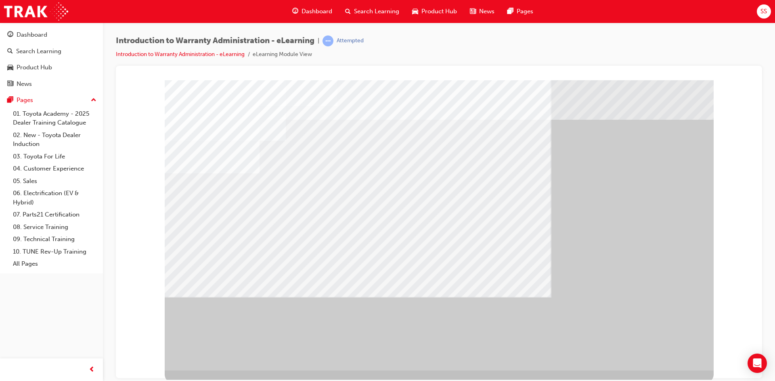
click at [566, 106] on td "Loading..." at bounding box center [438, 95] width 625 height 22
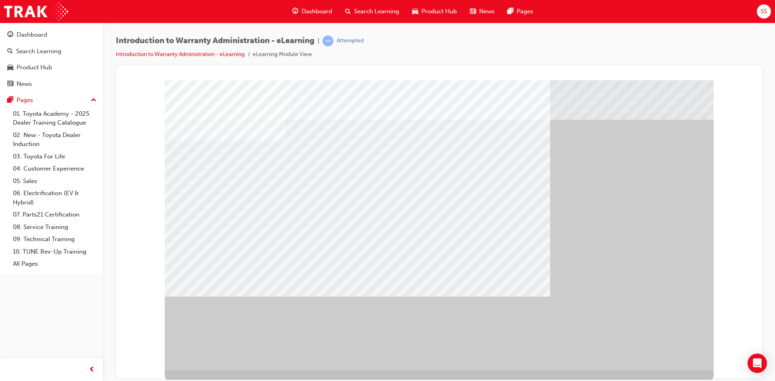
drag, startPoint x: 475, startPoint y: 228, endPoint x: 560, endPoint y: 241, distance: 86.2
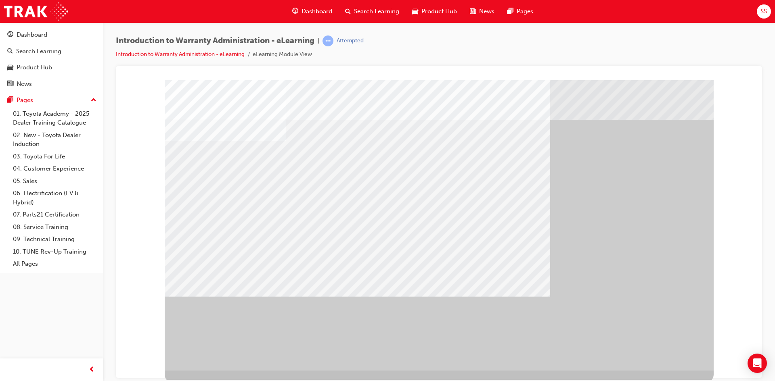
drag, startPoint x: 665, startPoint y: 360, endPoint x: 666, endPoint y: 349, distance: 10.9
click at [665, 357] on div at bounding box center [439, 225] width 549 height 291
click at [474, 106] on td "Loading..." at bounding box center [438, 95] width 625 height 22
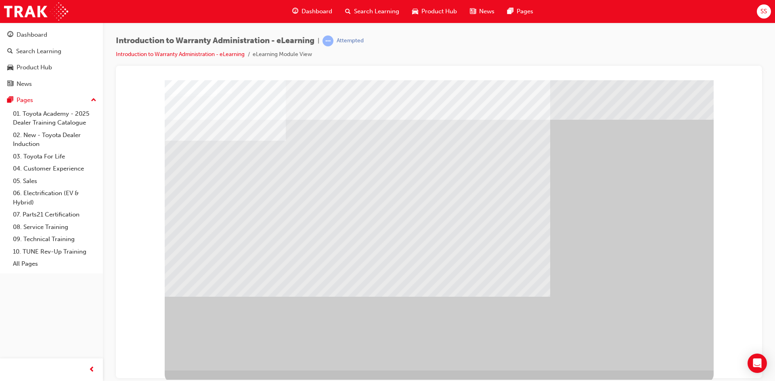
click at [287, 106] on td "Loading..." at bounding box center [438, 95] width 625 height 22
click at [295, 106] on td "Loading..." at bounding box center [438, 95] width 625 height 22
click at [292, 106] on td "Loading..." at bounding box center [438, 95] width 625 height 22
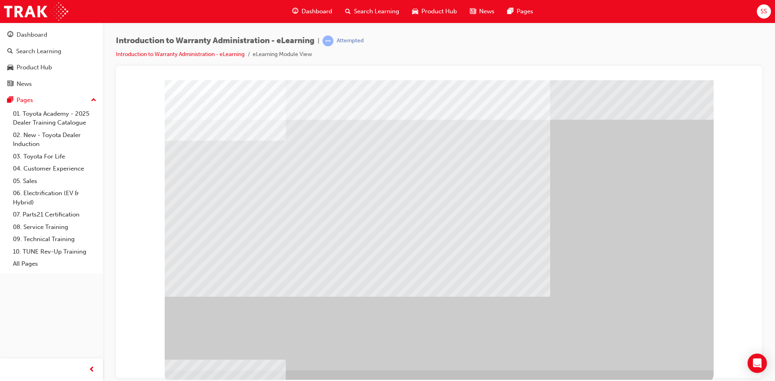
drag, startPoint x: 287, startPoint y: 266, endPoint x: 320, endPoint y: 257, distance: 34.9
click at [667, 362] on div "" at bounding box center [439, 225] width 549 height 291
click at [650, 364] on div "" at bounding box center [439, 225] width 549 height 291
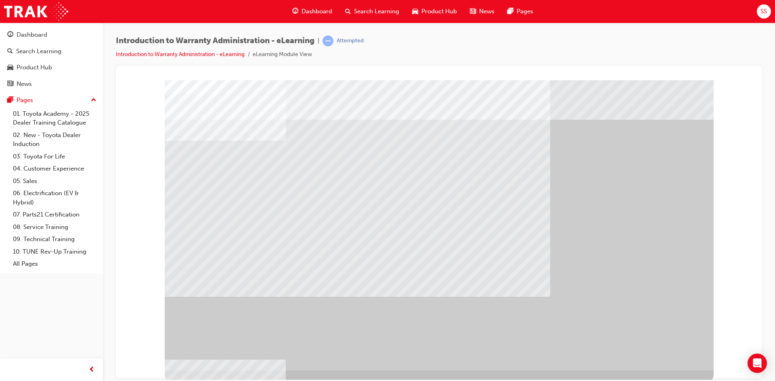
drag, startPoint x: 649, startPoint y: 364, endPoint x: 612, endPoint y: 338, distance: 45.2
click at [636, 355] on div "" at bounding box center [439, 225] width 549 height 291
click at [291, 106] on td "Loading..." at bounding box center [438, 95] width 625 height 22
click at [290, 106] on td "Loading..." at bounding box center [438, 95] width 625 height 22
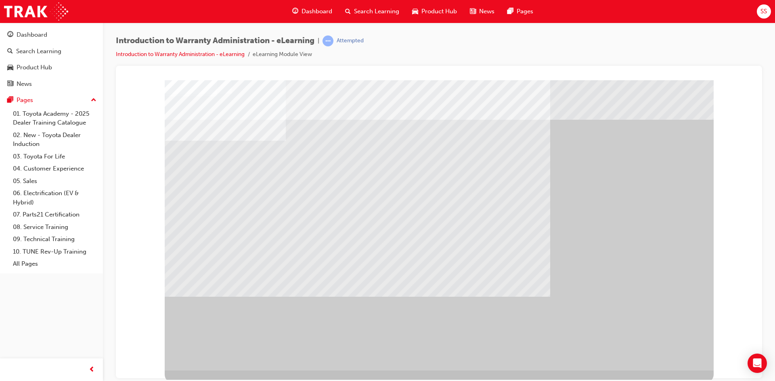
drag, startPoint x: 290, startPoint y: 284, endPoint x: 321, endPoint y: 287, distance: 31.2
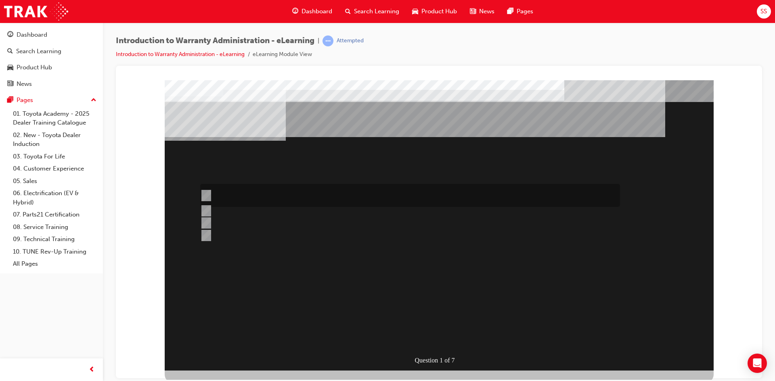
click at [321, 195] on div at bounding box center [408, 195] width 420 height 23
radio input "true"
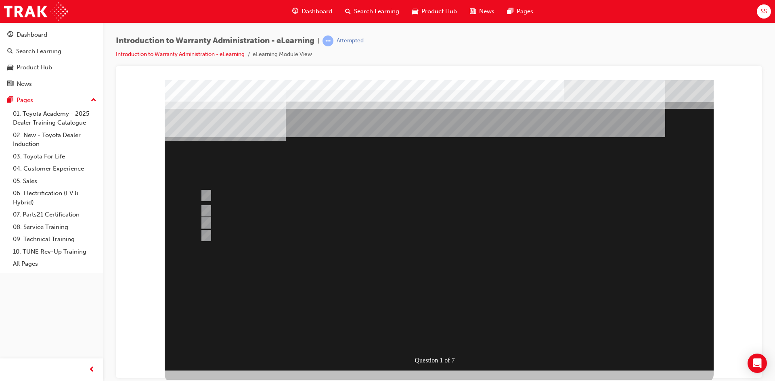
click at [437, 320] on div at bounding box center [439, 225] width 549 height 291
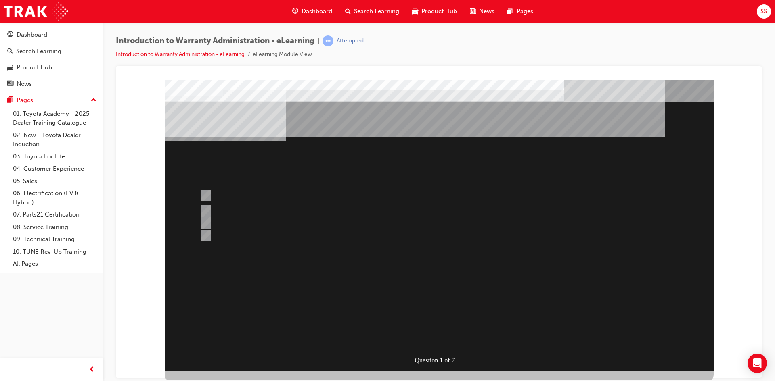
click at [415, 325] on div "" at bounding box center [439, 338] width 549 height 27
click at [327, 231] on div at bounding box center [408, 228] width 420 height 22
radio input "true"
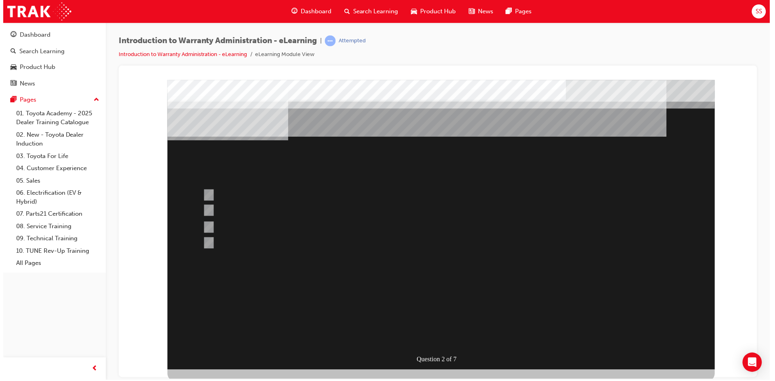
click at [427, 294] on div at bounding box center [441, 225] width 549 height 291
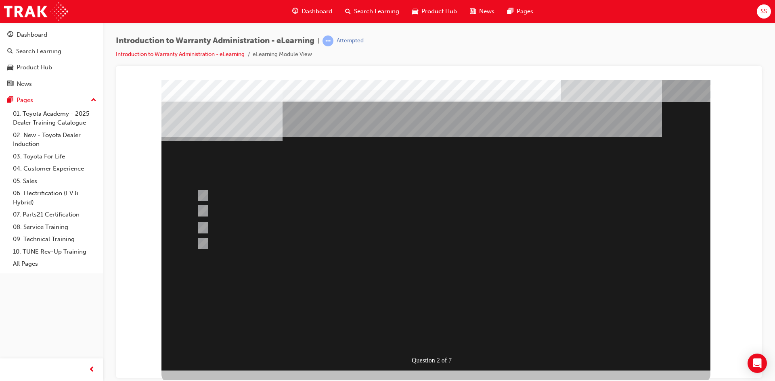
click at [425, 335] on div "" at bounding box center [435, 348] width 549 height 27
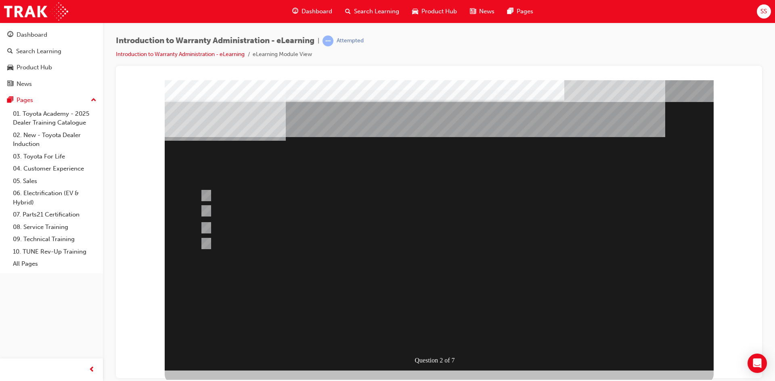
click at [425, 335] on div "" at bounding box center [439, 348] width 549 height 27
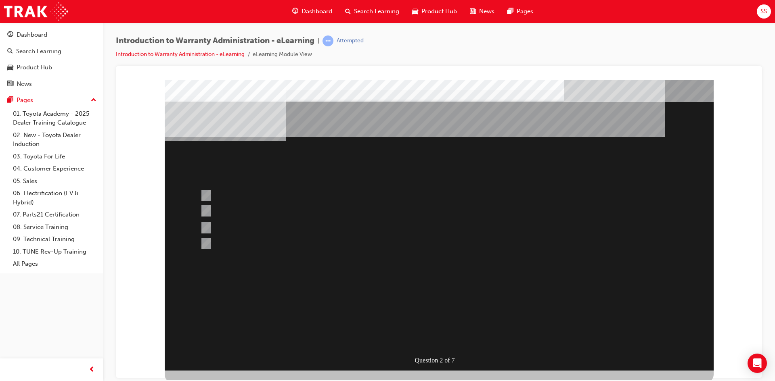
click at [425, 335] on div "" at bounding box center [439, 348] width 549 height 27
click at [400, 194] on div at bounding box center [408, 195] width 420 height 23
radio input "true"
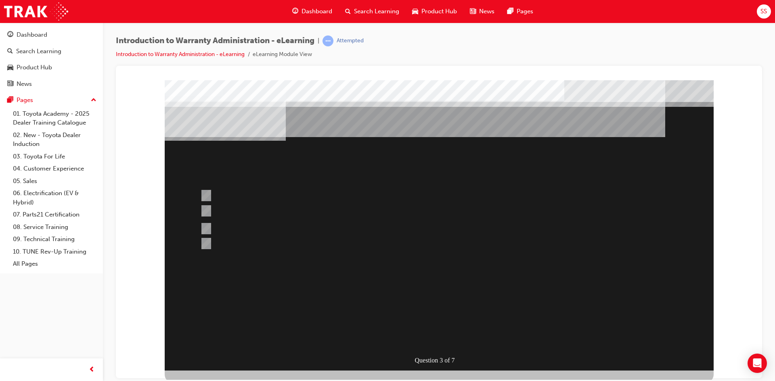
click at [312, 232] on div at bounding box center [439, 225] width 549 height 291
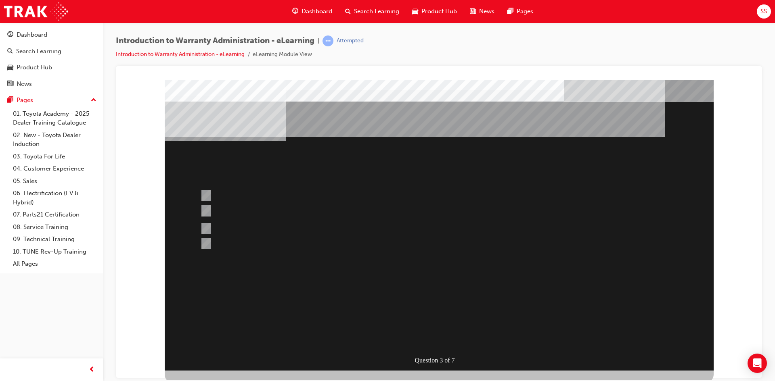
click at [323, 220] on div at bounding box center [439, 225] width 549 height 291
click at [322, 225] on div at bounding box center [408, 228] width 420 height 23
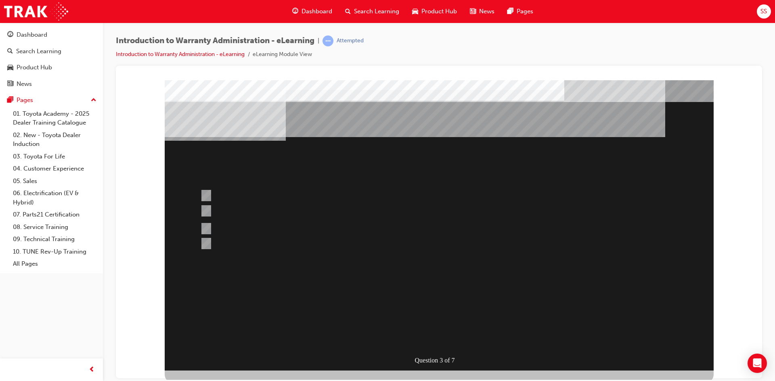
click at [430, 341] on div "" at bounding box center [439, 354] width 549 height 27
click at [435, 341] on div "" at bounding box center [439, 354] width 549 height 27
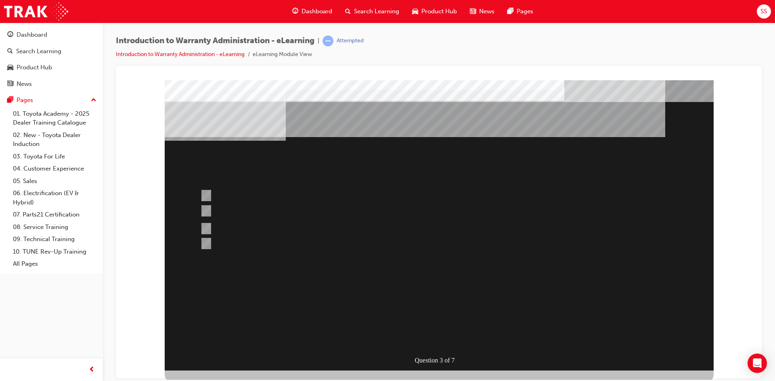
click at [435, 341] on div "" at bounding box center [439, 354] width 549 height 27
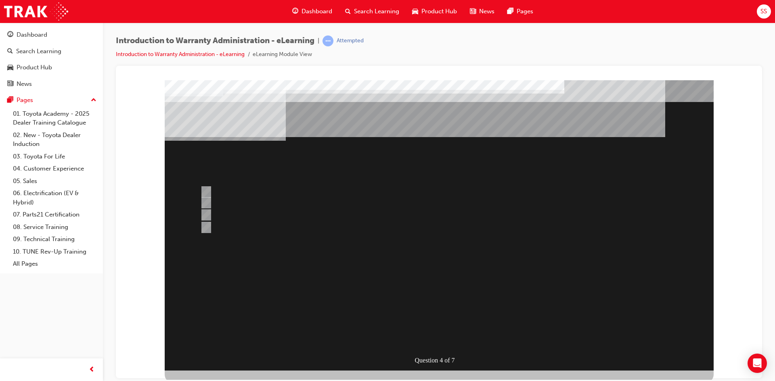
click at [360, 201] on div at bounding box center [408, 203] width 420 height 12
radio input "true"
click at [371, 188] on div at bounding box center [408, 192] width 420 height 16
click at [364, 198] on div at bounding box center [408, 203] width 420 height 12
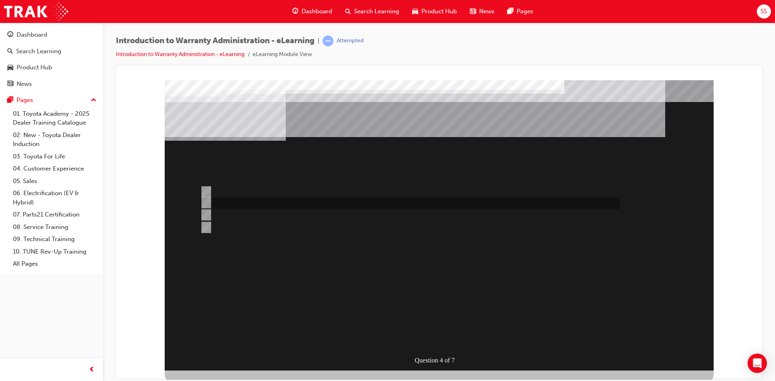
radio input "false"
click at [359, 215] on div at bounding box center [408, 215] width 420 height 12
radio input "false"
drag, startPoint x: 348, startPoint y: 232, endPoint x: 354, endPoint y: 222, distance: 11.2
click at [348, 232] on div at bounding box center [408, 228] width 420 height 12
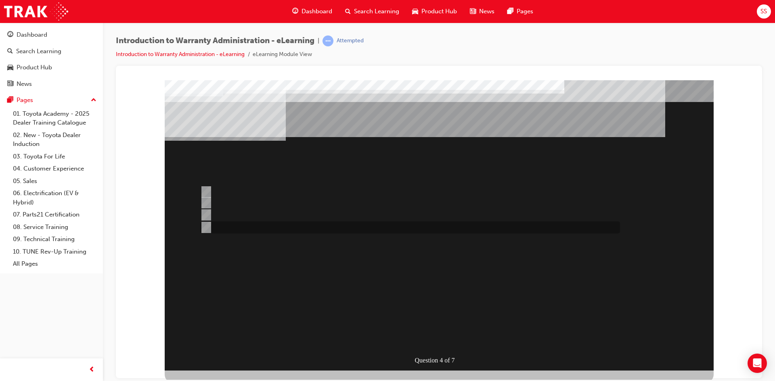
radio input "false"
radio input "true"
click at [356, 216] on div at bounding box center [408, 215] width 420 height 12
radio input "true"
click at [357, 202] on div at bounding box center [408, 203] width 420 height 12
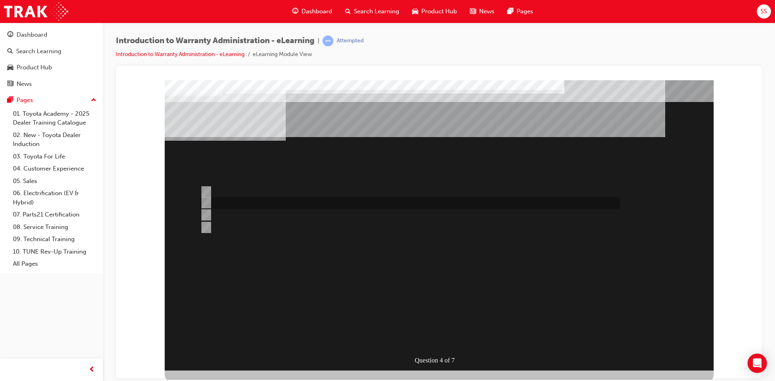
radio input "true"
click at [360, 194] on div at bounding box center [408, 192] width 420 height 16
drag, startPoint x: 385, startPoint y: 164, endPoint x: 383, endPoint y: 180, distance: 16.3
click at [367, 207] on div at bounding box center [408, 203] width 420 height 12
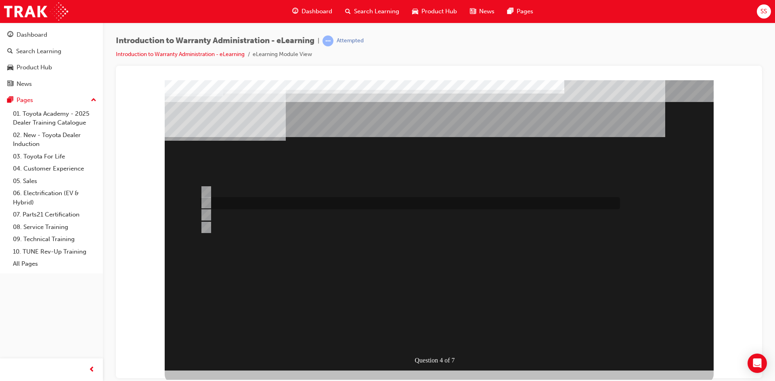
radio input "false"
radio input "true"
drag, startPoint x: 373, startPoint y: 195, endPoint x: 353, endPoint y: 227, distance: 37.2
click at [372, 196] on div at bounding box center [408, 192] width 420 height 16
drag, startPoint x: 374, startPoint y: 164, endPoint x: 371, endPoint y: 195, distance: 31.6
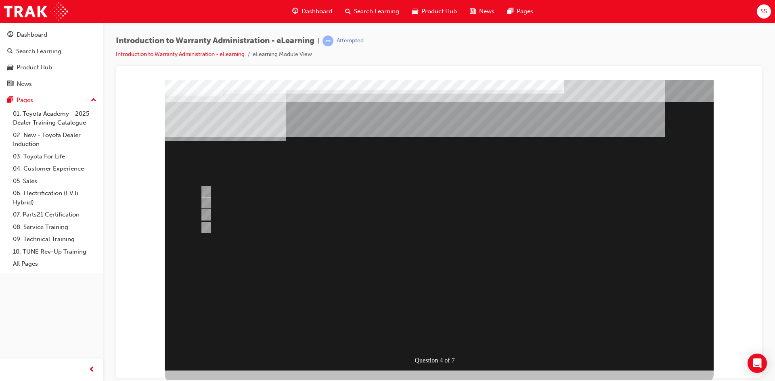
click at [362, 199] on div at bounding box center [408, 203] width 420 height 12
radio input "false"
click at [360, 214] on div at bounding box center [408, 215] width 420 height 12
radio input "false"
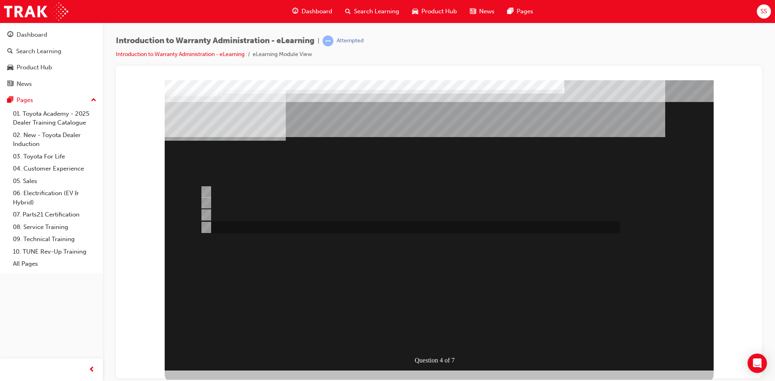
click at [354, 226] on div at bounding box center [408, 228] width 420 height 12
radio input "false"
radio input "true"
click at [360, 213] on div at bounding box center [408, 215] width 420 height 12
click at [354, 231] on div at bounding box center [408, 228] width 420 height 12
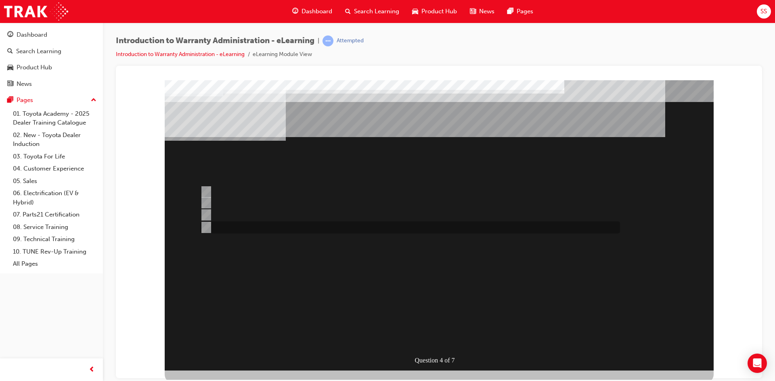
radio input "false"
radio input "true"
click at [360, 215] on div at bounding box center [408, 215] width 420 height 12
radio input "true"
click at [356, 205] on div at bounding box center [408, 203] width 420 height 12
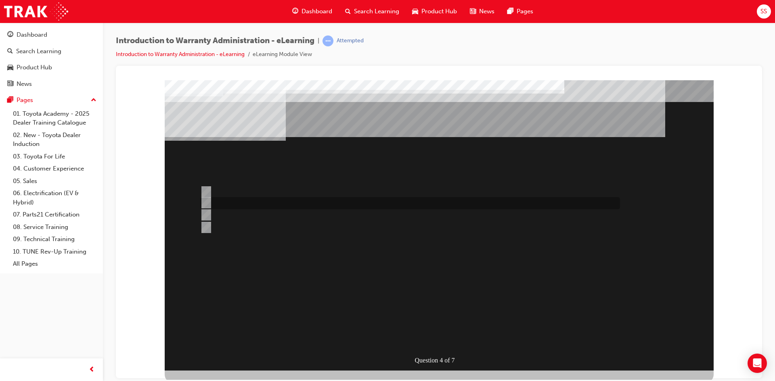
radio input "true"
click at [360, 190] on div at bounding box center [408, 192] width 420 height 16
click at [376, 203] on div at bounding box center [408, 203] width 420 height 12
radio input "false"
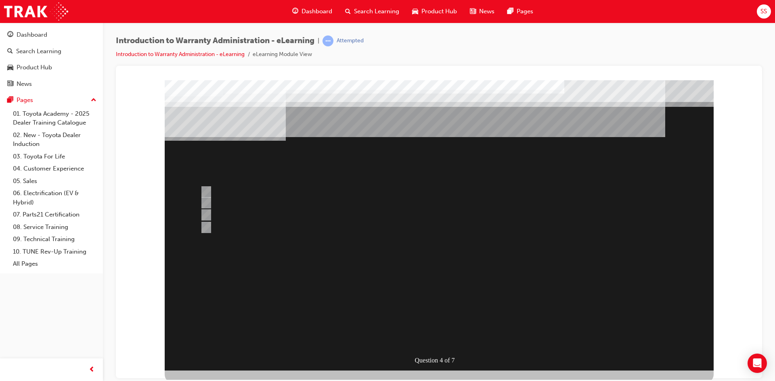
click at [291, 214] on div at bounding box center [439, 225] width 549 height 291
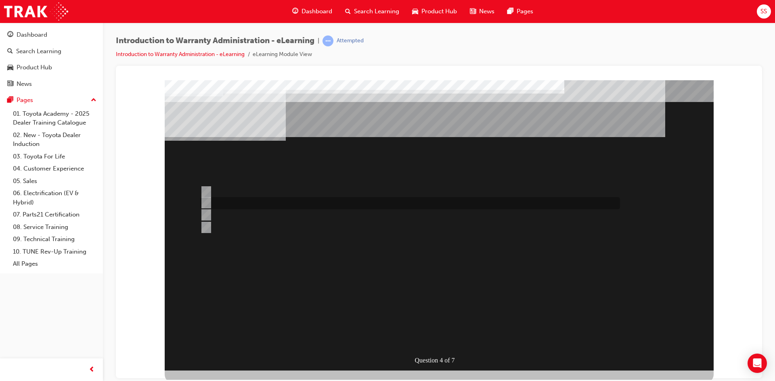
drag, startPoint x: 314, startPoint y: 205, endPoint x: 304, endPoint y: 213, distance: 12.3
click at [314, 205] on div at bounding box center [408, 203] width 420 height 12
click at [304, 213] on div at bounding box center [408, 215] width 420 height 12
radio input "false"
radio input "true"
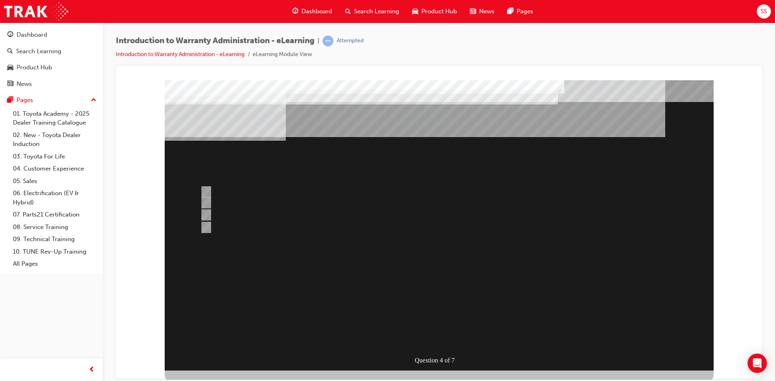
click at [444, 335] on div at bounding box center [439, 225] width 549 height 291
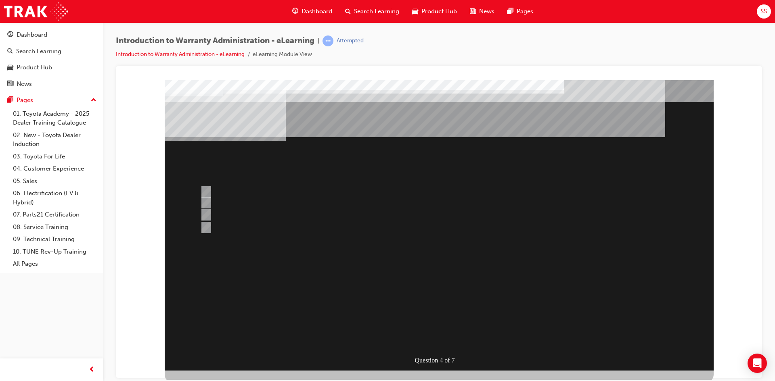
click at [341, 260] on div "Question 4 of 7" at bounding box center [439, 225] width 549 height 291
drag, startPoint x: 341, startPoint y: 260, endPoint x: 435, endPoint y: 267, distance: 93.9
click at [428, 266] on div "Question 4 of 7" at bounding box center [439, 225] width 549 height 291
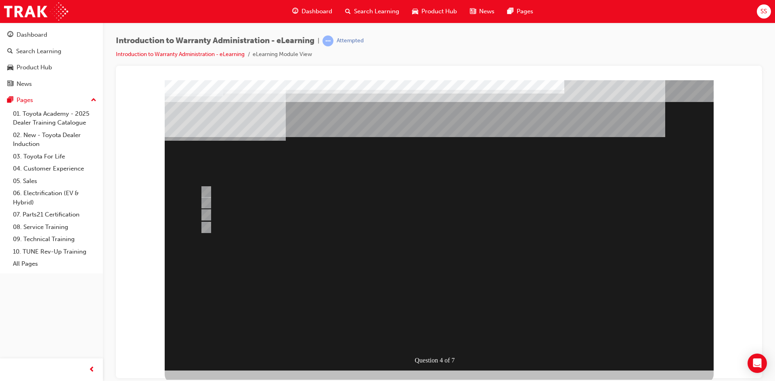
click at [435, 267] on div "Question 4 of 7" at bounding box center [439, 225] width 549 height 291
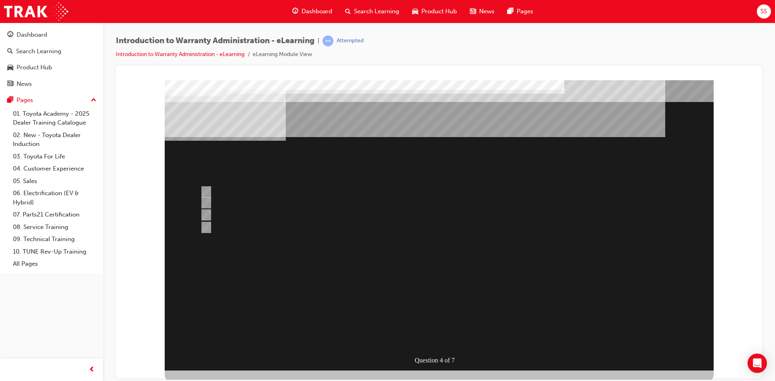
click at [435, 267] on div "Question 4 of 7" at bounding box center [439, 225] width 549 height 291
click at [292, 192] on div at bounding box center [408, 192] width 420 height 16
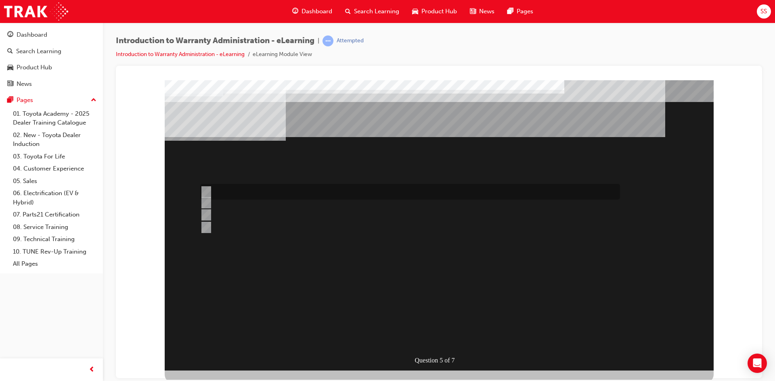
radio input "true"
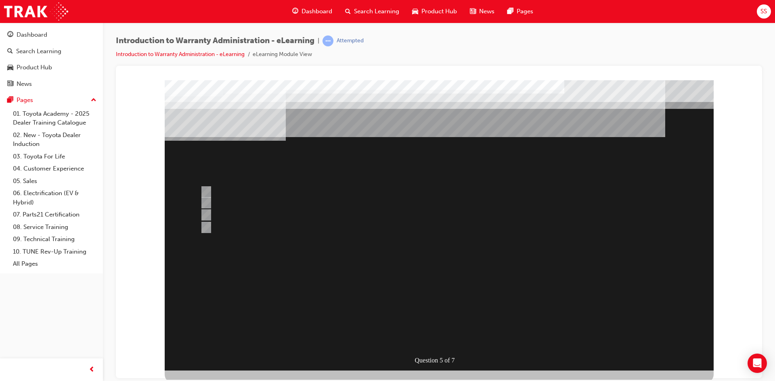
click at [428, 310] on div at bounding box center [439, 225] width 549 height 291
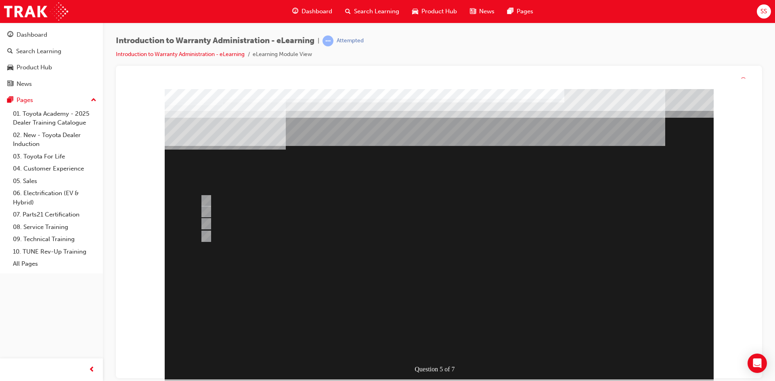
click at [428, 327] on div "" at bounding box center [439, 340] width 549 height 27
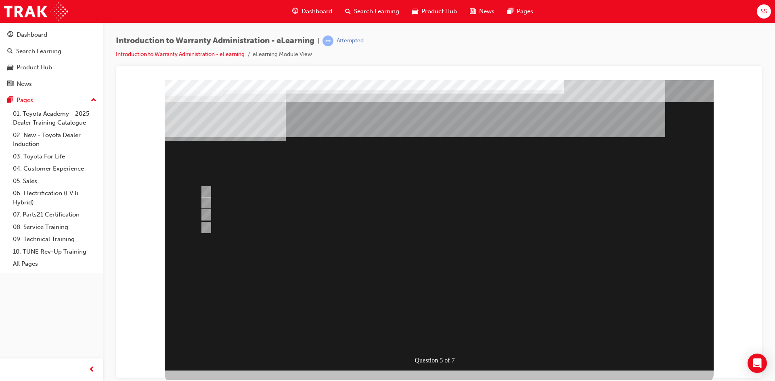
click at [402, 318] on div "" at bounding box center [439, 331] width 549 height 27
click at [402, 347] on div "" at bounding box center [439, 360] width 549 height 27
click at [208, 347] on div "" at bounding box center [439, 360] width 549 height 27
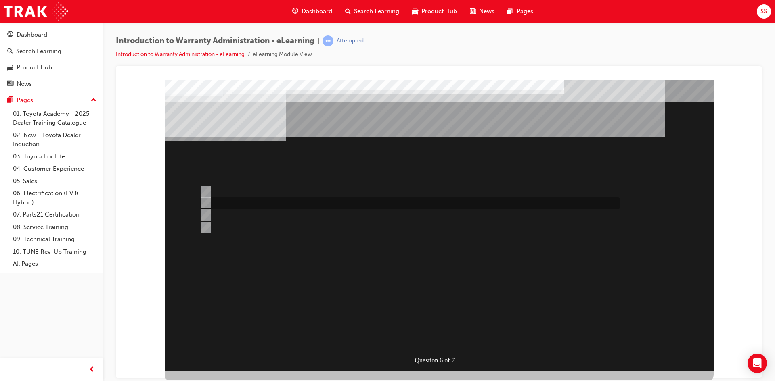
click at [308, 203] on div at bounding box center [408, 203] width 420 height 12
radio input "true"
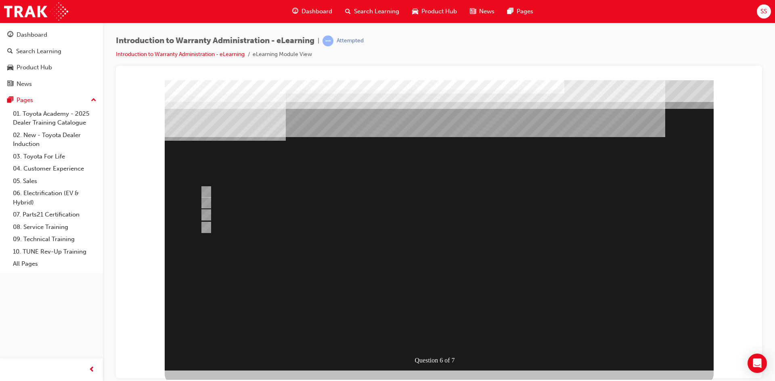
click at [418, 297] on div at bounding box center [439, 225] width 549 height 291
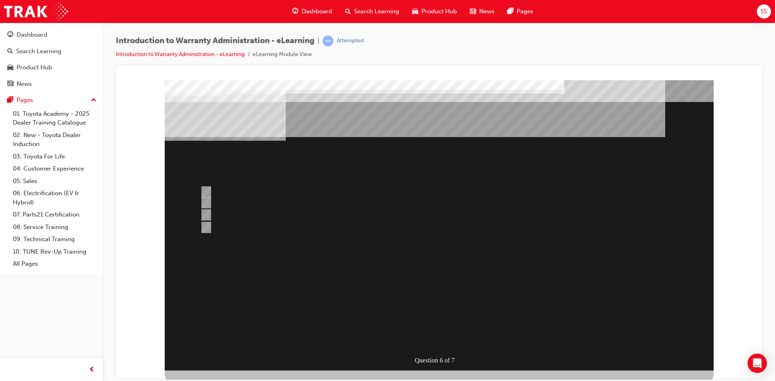
click at [418, 318] on div "" at bounding box center [439, 331] width 549 height 27
click at [417, 295] on div "" at bounding box center [439, 301] width 549 height 34
click at [417, 294] on div "" at bounding box center [439, 301] width 549 height 34
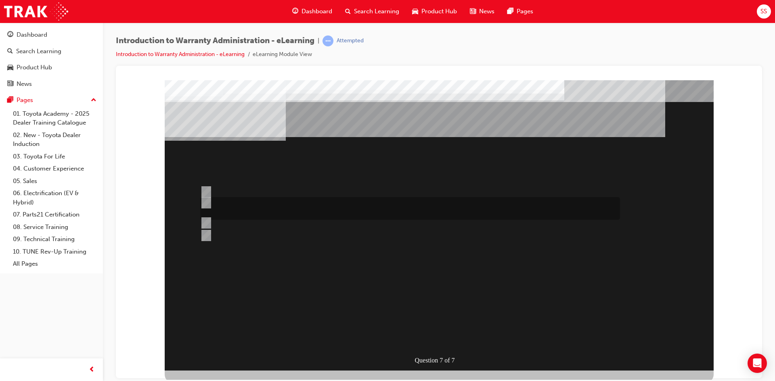
click at [383, 206] on div at bounding box center [408, 208] width 420 height 23
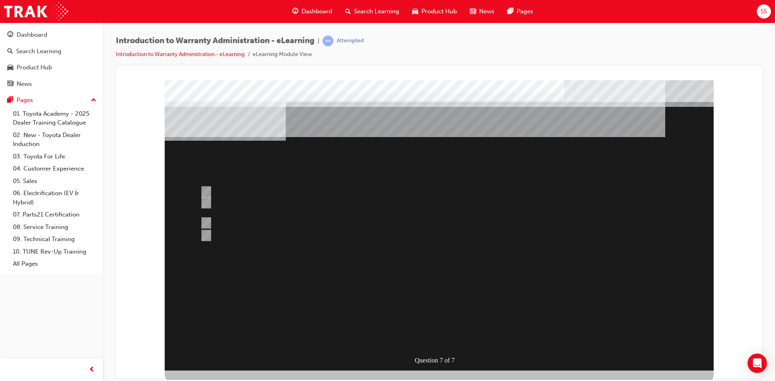
click at [408, 294] on div at bounding box center [439, 225] width 549 height 291
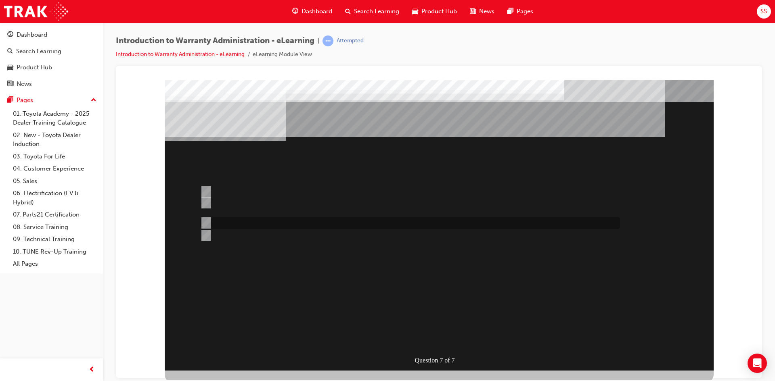
click at [378, 225] on div at bounding box center [408, 223] width 420 height 12
radio input "false"
radio input "true"
click at [437, 322] on div at bounding box center [439, 225] width 549 height 291
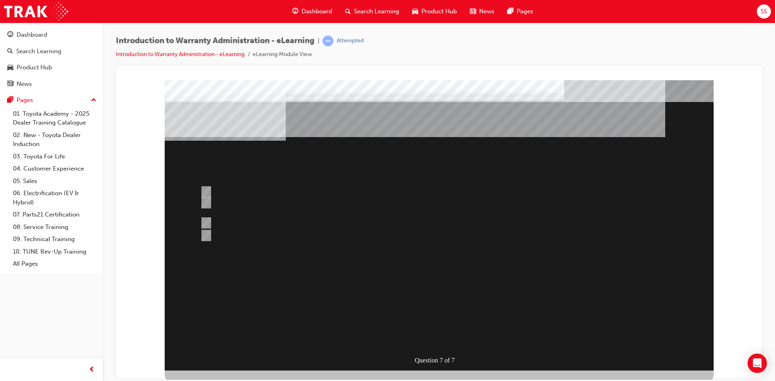
click at [437, 322] on div "" at bounding box center [439, 316] width 549 height 34
click at [440, 333] on div "" at bounding box center [439, 346] width 549 height 27
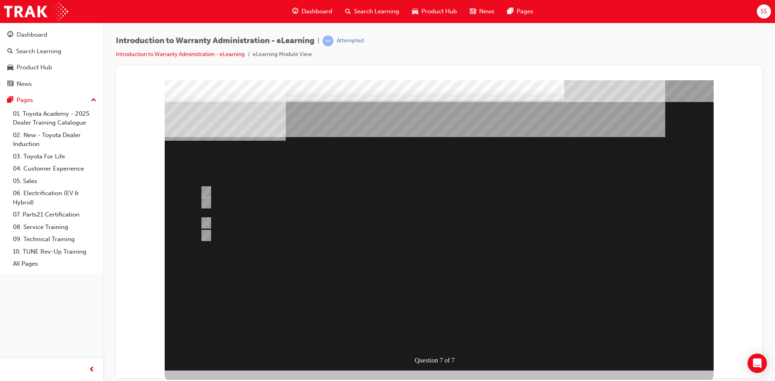
click at [440, 333] on div "" at bounding box center [439, 346] width 549 height 27
click at [456, 299] on div "" at bounding box center [439, 316] width 549 height 34
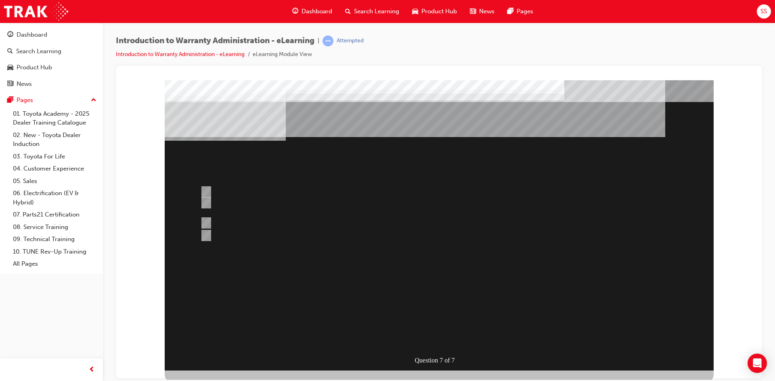
click at [456, 299] on div "" at bounding box center [439, 316] width 549 height 34
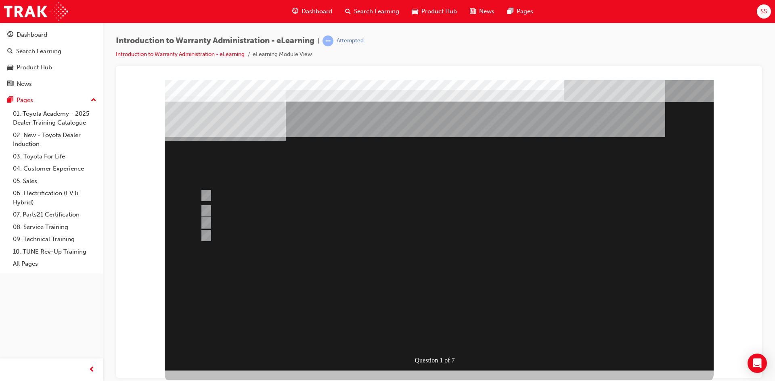
click at [430, 354] on div "" at bounding box center [439, 367] width 549 height 27
click at [331, 185] on div at bounding box center [408, 195] width 420 height 23
radio input "true"
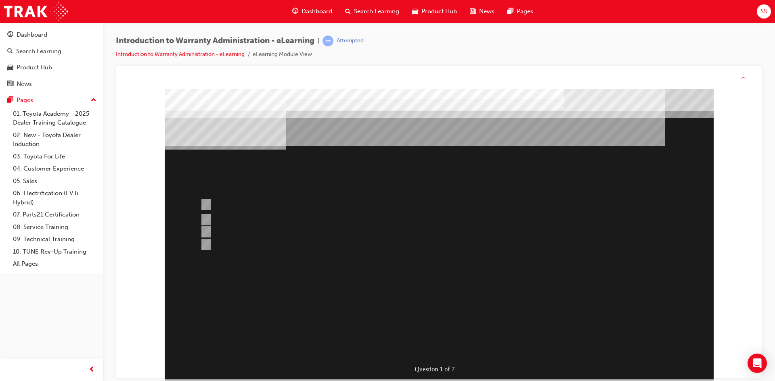
click at [389, 305] on div at bounding box center [439, 234] width 549 height 291
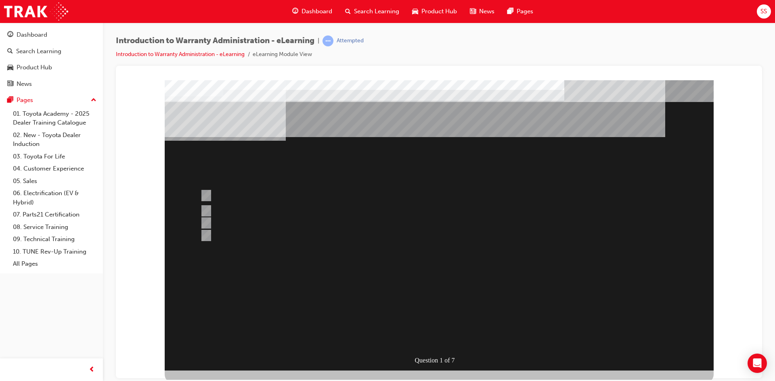
click at [389, 325] on div "" at bounding box center [439, 338] width 549 height 27
click at [316, 221] on div at bounding box center [408, 228] width 420 height 22
radio input "true"
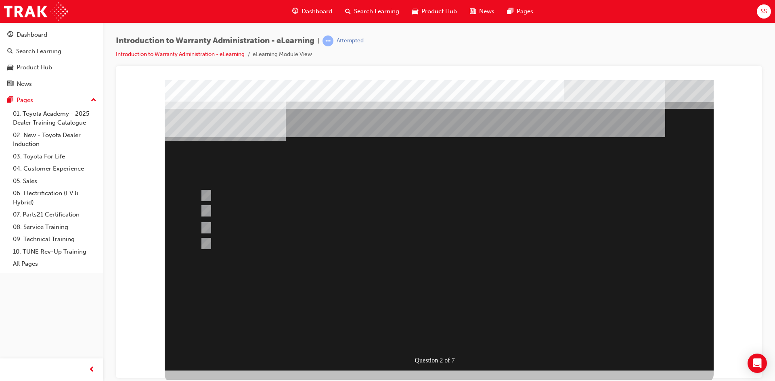
click at [449, 316] on div at bounding box center [439, 225] width 549 height 291
click at [449, 335] on div "" at bounding box center [439, 348] width 549 height 27
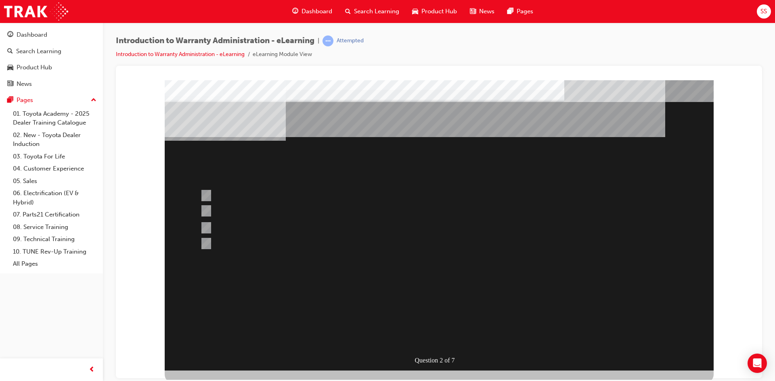
click at [446, 335] on div "" at bounding box center [439, 348] width 549 height 27
click at [381, 284] on div "Question 2 of 7" at bounding box center [439, 225] width 549 height 291
click at [426, 281] on div "Question 2 of 7" at bounding box center [439, 225] width 549 height 291
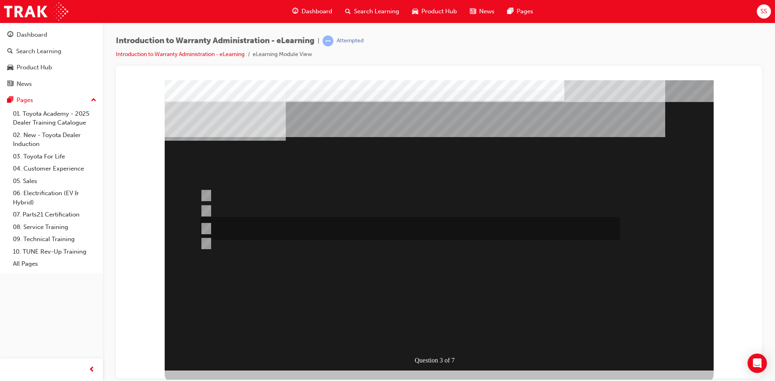
click at [417, 222] on div at bounding box center [408, 228] width 420 height 23
radio input "true"
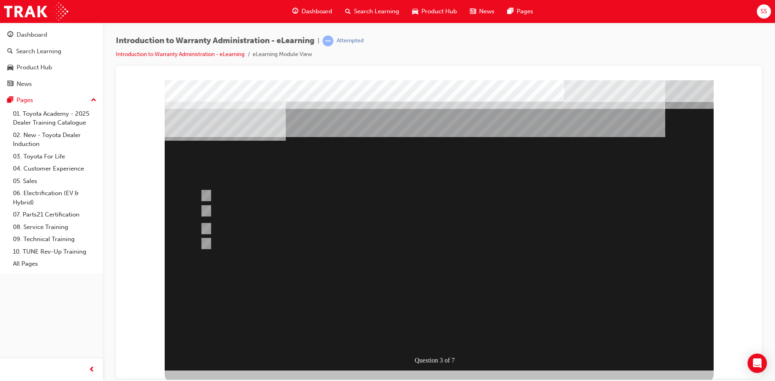
click at [472, 294] on div at bounding box center [439, 225] width 549 height 291
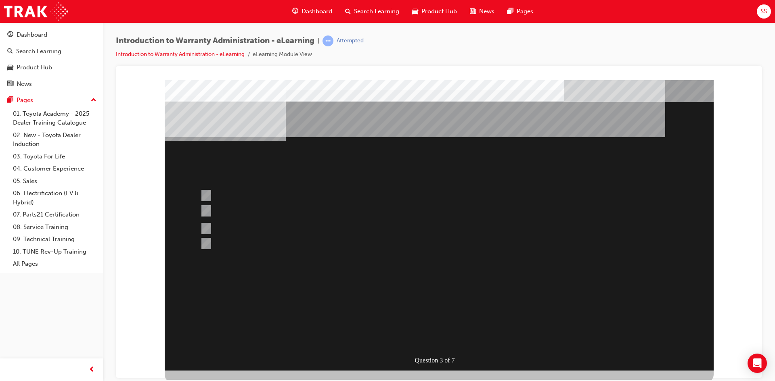
click at [458, 336] on div "" at bounding box center [439, 349] width 549 height 27
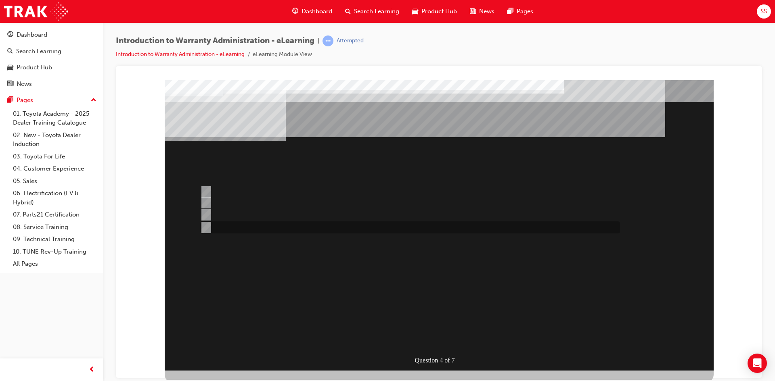
click at [330, 228] on div at bounding box center [408, 228] width 420 height 12
radio input "true"
click at [318, 190] on div at bounding box center [408, 192] width 420 height 16
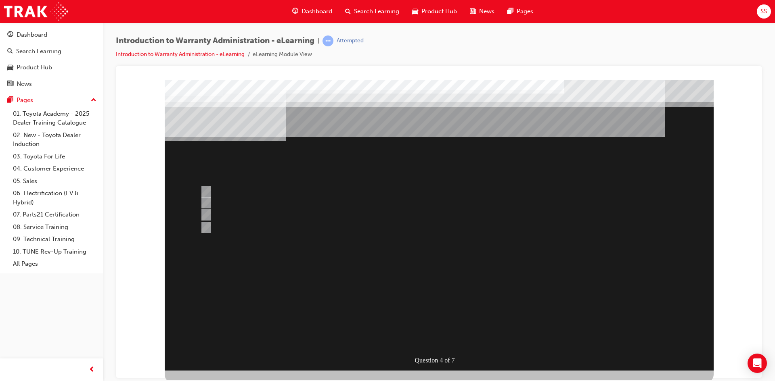
click at [358, 224] on div at bounding box center [439, 225] width 549 height 291
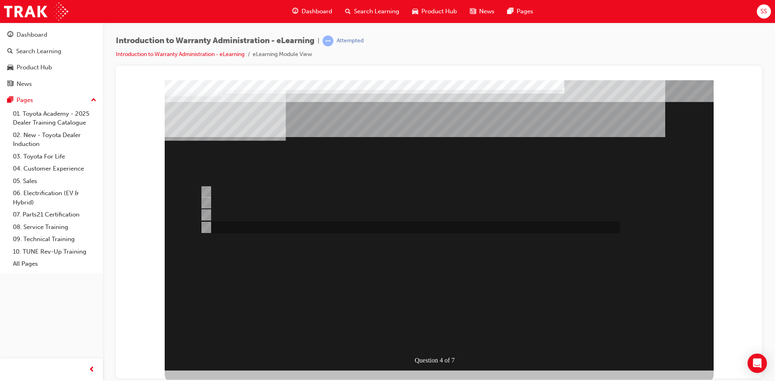
click at [350, 226] on div at bounding box center [408, 228] width 420 height 12
radio input "false"
radio input "true"
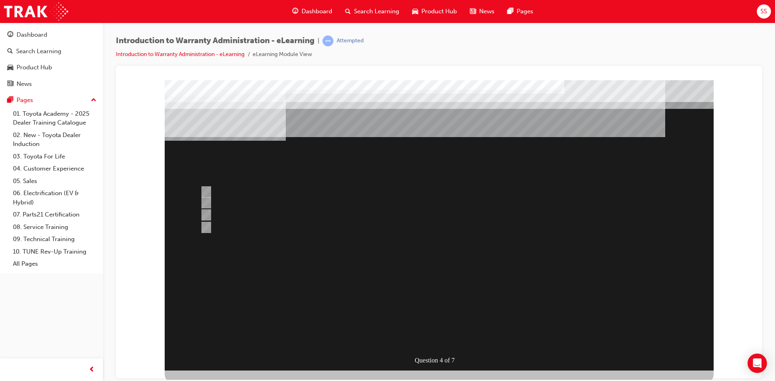
click at [479, 297] on div at bounding box center [439, 225] width 549 height 291
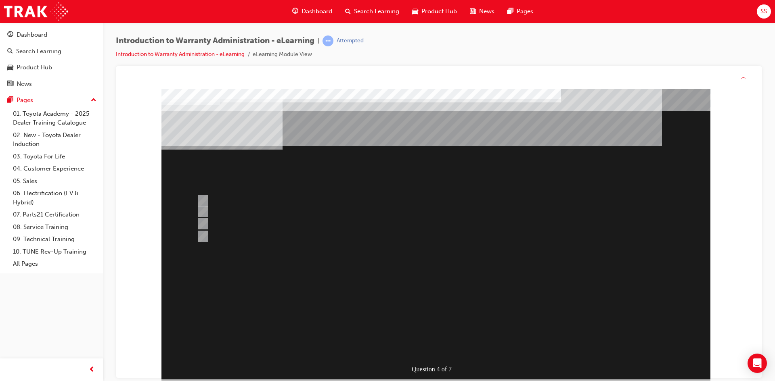
click at [467, 307] on div "Question 4 of 7" at bounding box center [435, 234] width 549 height 291
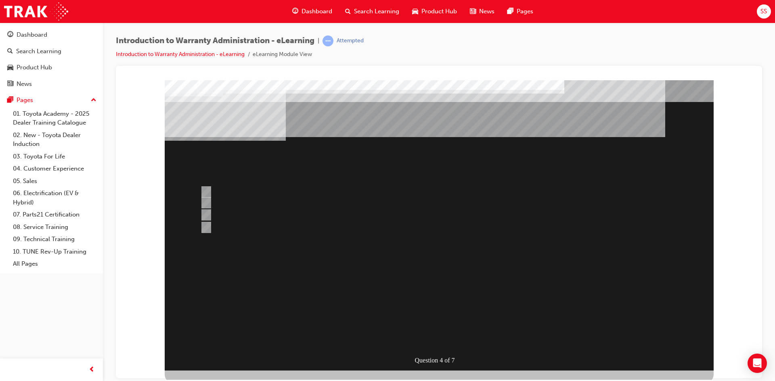
click at [466, 318] on div "" at bounding box center [439, 331] width 549 height 27
click at [463, 294] on div "" at bounding box center [439, 301] width 549 height 34
click at [444, 318] on div "" at bounding box center [439, 331] width 549 height 27
click at [437, 318] on div "" at bounding box center [439, 331] width 549 height 27
click at [247, 193] on div at bounding box center [408, 192] width 420 height 16
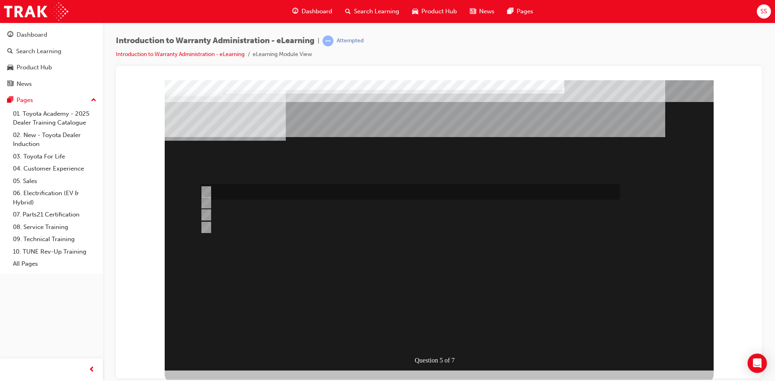
radio input "true"
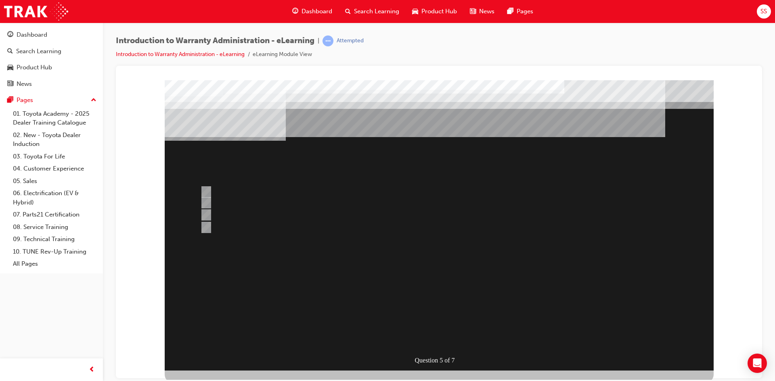
click at [439, 306] on div at bounding box center [439, 225] width 549 height 291
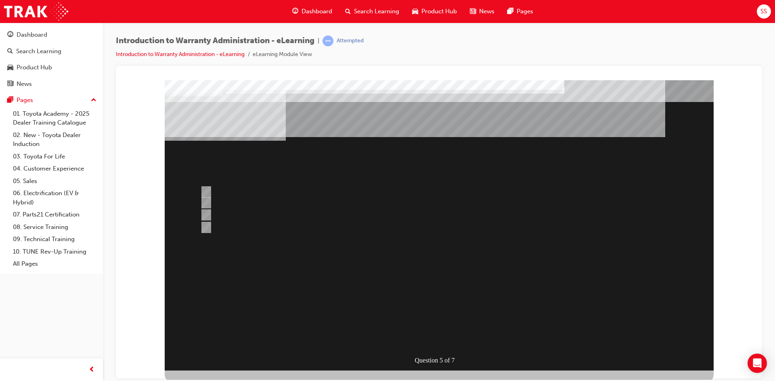
click at [438, 318] on div "" at bounding box center [439, 331] width 549 height 27
click at [414, 318] on div "" at bounding box center [439, 331] width 549 height 27
click at [412, 318] on div "" at bounding box center [439, 331] width 549 height 27
click at [353, 203] on div at bounding box center [408, 203] width 420 height 12
radio input "true"
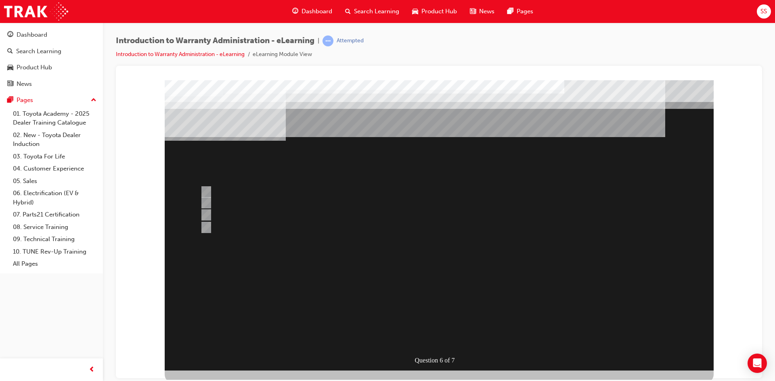
click at [406, 297] on div at bounding box center [439, 225] width 549 height 291
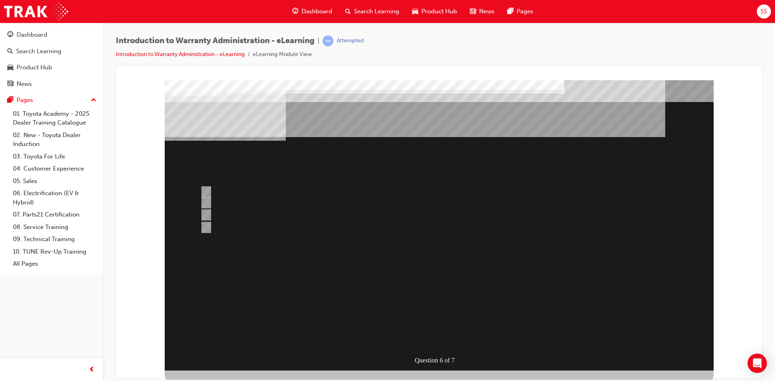
click at [406, 318] on div "" at bounding box center [439, 331] width 549 height 27
click at [406, 294] on div "" at bounding box center [439, 301] width 549 height 34
click at [385, 238] on div at bounding box center [408, 236] width 420 height 12
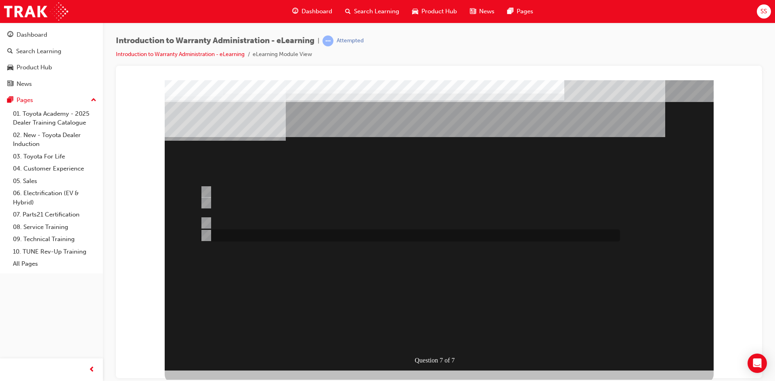
radio input "true"
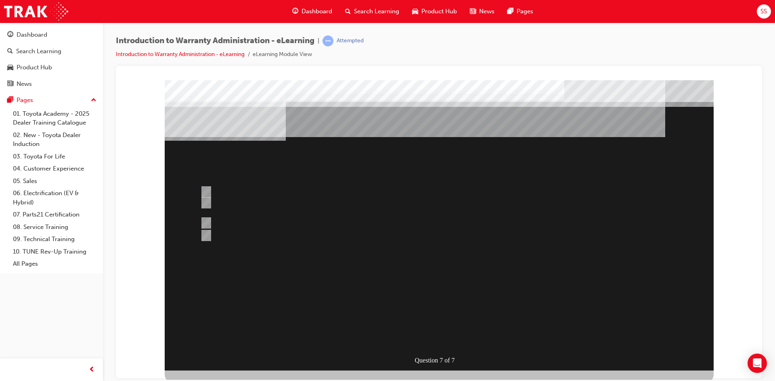
click at [333, 199] on div at bounding box center [439, 225] width 549 height 291
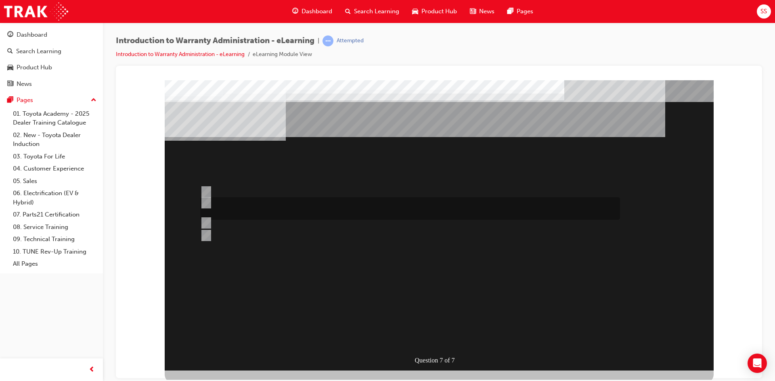
click at [303, 202] on div at bounding box center [408, 208] width 420 height 23
radio input "true"
click at [308, 196] on div at bounding box center [408, 192] width 420 height 16
radio input "true"
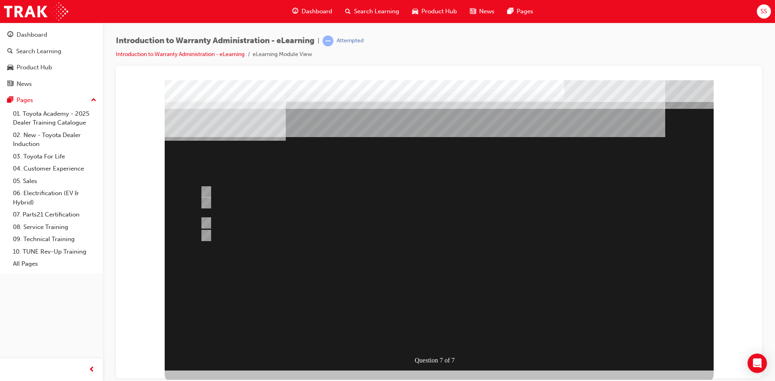
click at [430, 299] on div at bounding box center [439, 225] width 549 height 291
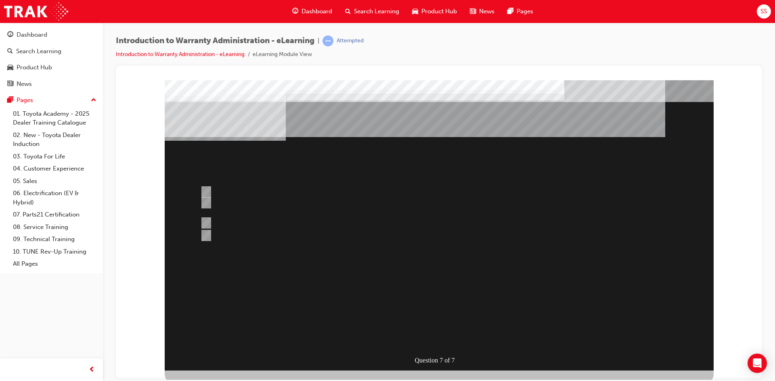
click at [429, 329] on div "" at bounding box center [439, 342] width 549 height 27
click at [412, 329] on div "" at bounding box center [439, 342] width 549 height 27
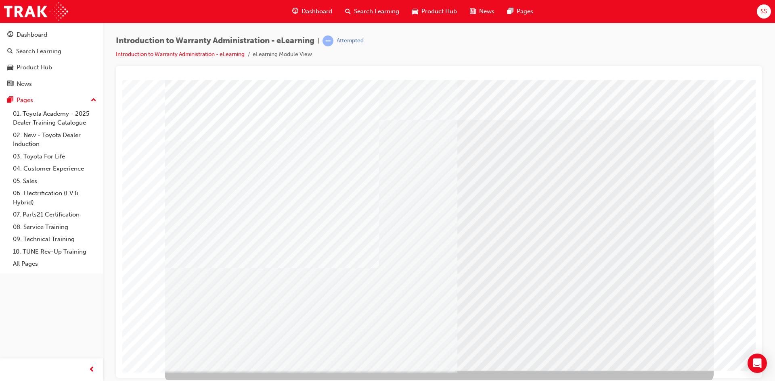
click at [666, 83] on body "colour Loading..." at bounding box center [439, 83] width 627 height 0
click at [666, 106] on td "Loading..." at bounding box center [438, 95] width 625 height 22
click at [507, 106] on td "Loading..." at bounding box center [438, 95] width 625 height 22
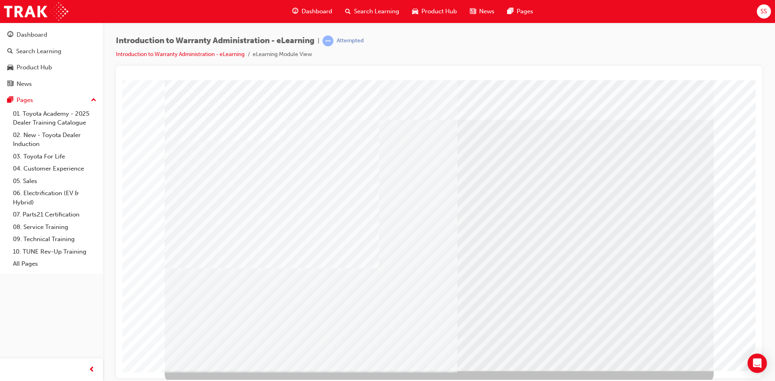
click at [446, 105] on div "Loading..." at bounding box center [439, 101] width 624 height 7
click at [576, 106] on td "Loading..." at bounding box center [438, 95] width 625 height 22
click at [473, 106] on td "Loading..." at bounding box center [438, 95] width 625 height 22
click at [598, 106] on td "Loading..." at bounding box center [438, 95] width 625 height 22
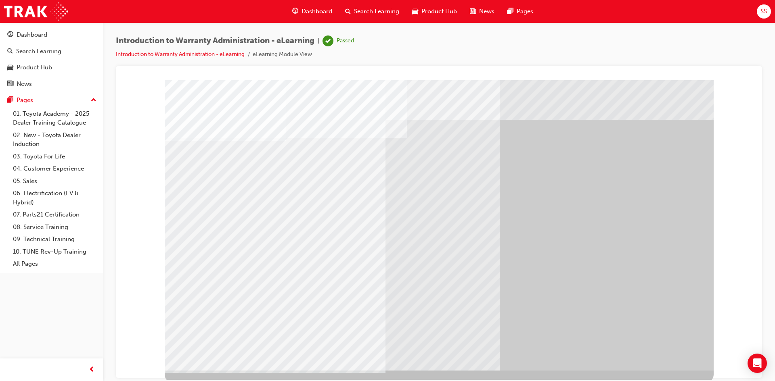
click at [324, 19] on div "Dashboard" at bounding box center [312, 11] width 53 height 17
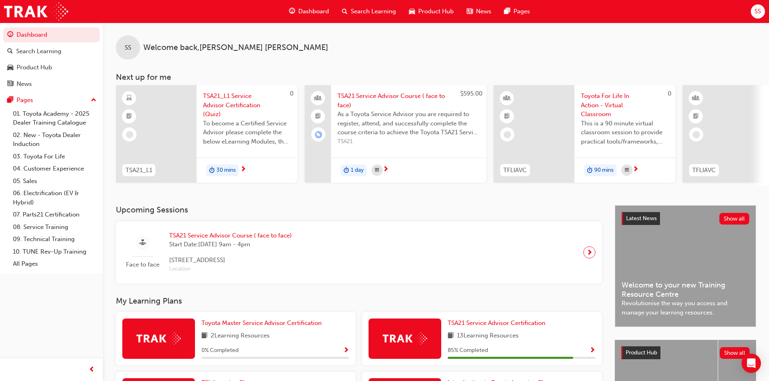
click at [368, 21] on div "Dashboard Search Learning Product Hub News Pages" at bounding box center [409, 11] width 260 height 23
click at [377, 9] on span "Search Learning" at bounding box center [373, 11] width 45 height 9
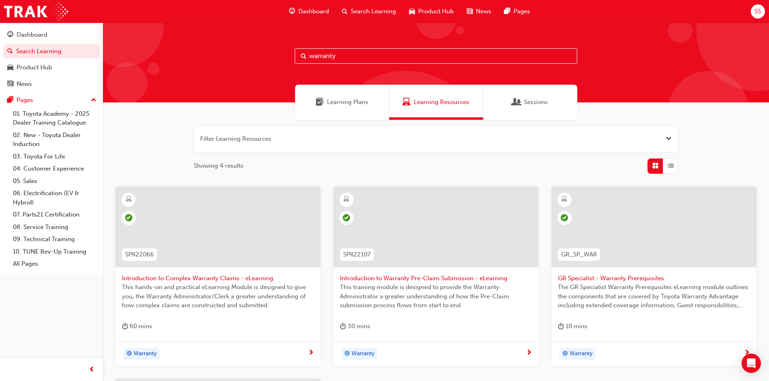
click at [519, 95] on div "Sessions" at bounding box center [530, 102] width 94 height 35
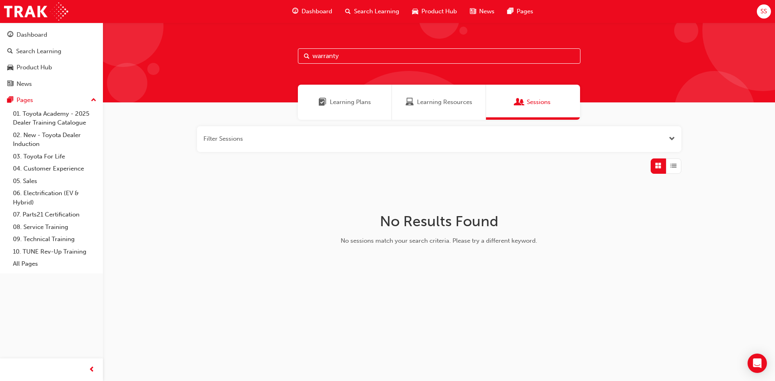
click at [364, 106] on span "Learning Plans" at bounding box center [350, 102] width 41 height 9
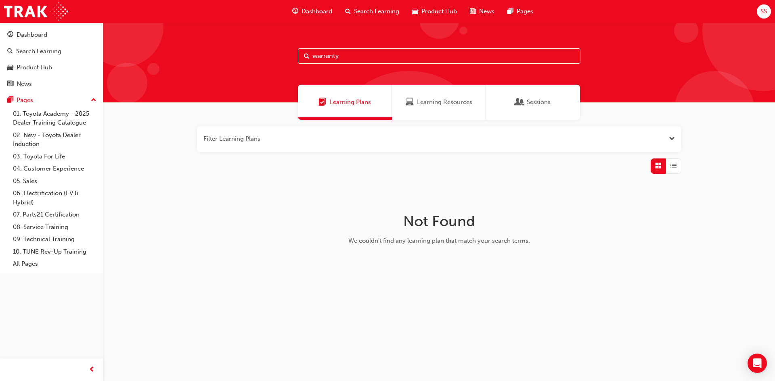
click at [322, 13] on span "Dashboard" at bounding box center [316, 11] width 31 height 9
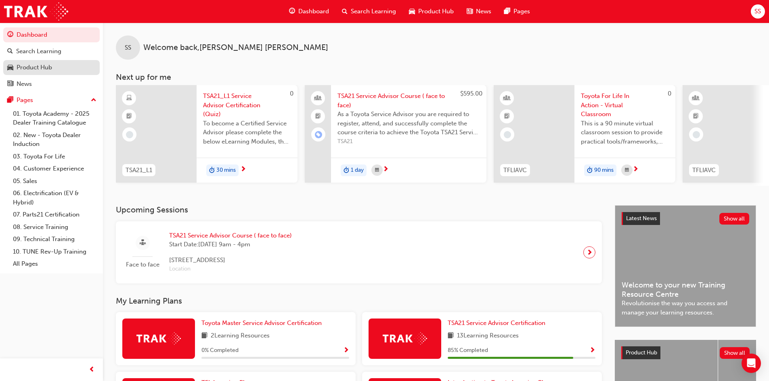
click at [32, 63] on div "Product Hub" at bounding box center [35, 67] width 36 height 9
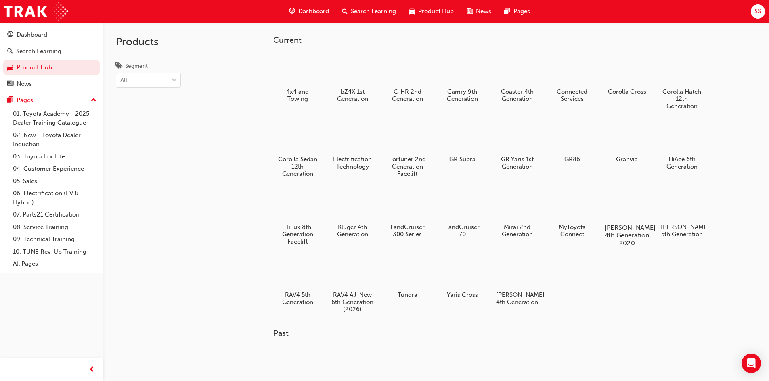
click at [631, 208] on div at bounding box center [626, 204] width 45 height 32
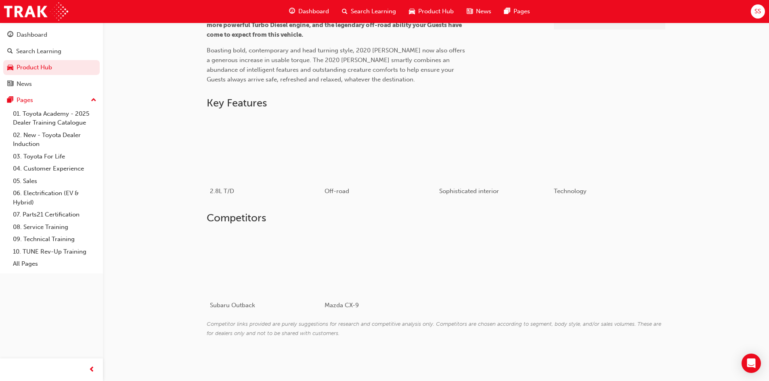
scroll to position [299, 0]
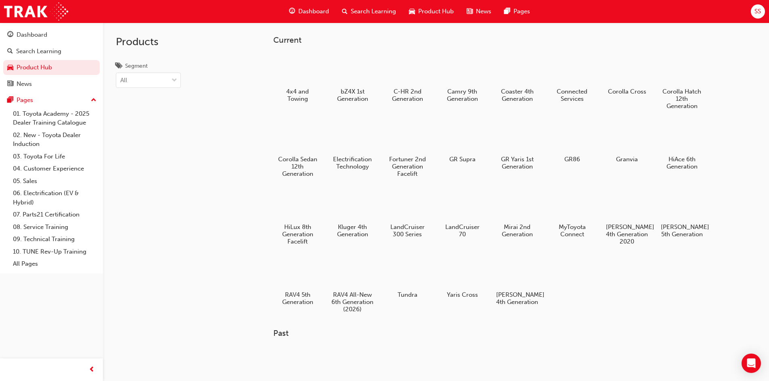
click at [685, 207] on div at bounding box center [682, 205] width 42 height 30
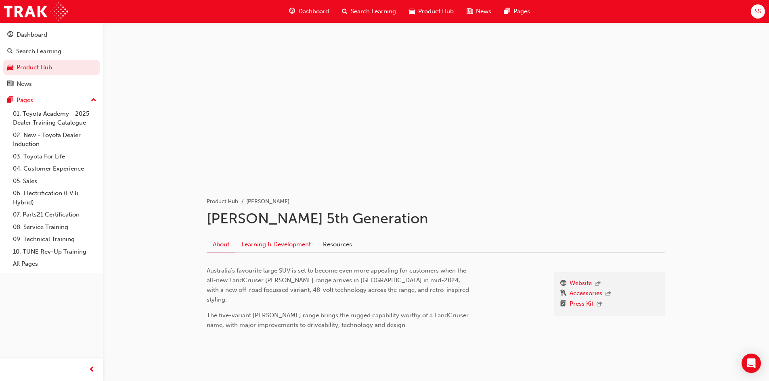
click at [301, 247] on link "Learning & Development" at bounding box center [276, 244] width 82 height 15
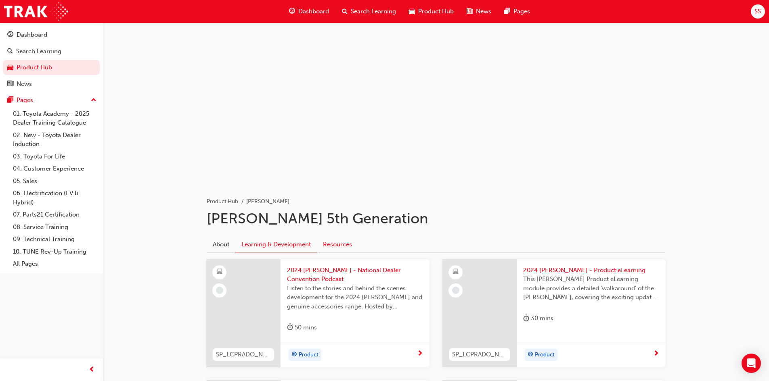
click at [347, 245] on link "Resources" at bounding box center [337, 244] width 41 height 15
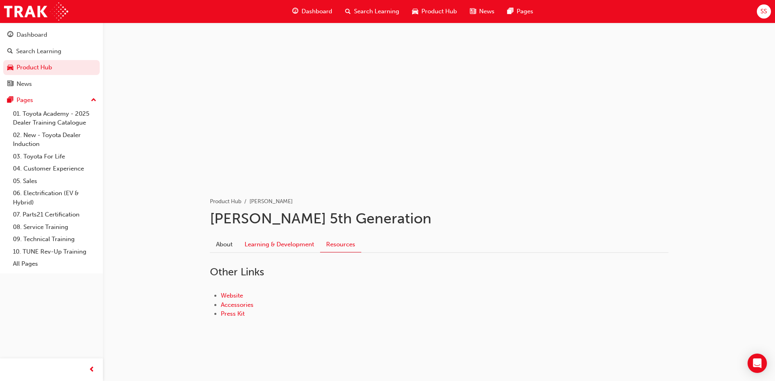
click at [243, 249] on link "Learning & Development" at bounding box center [280, 244] width 82 height 15
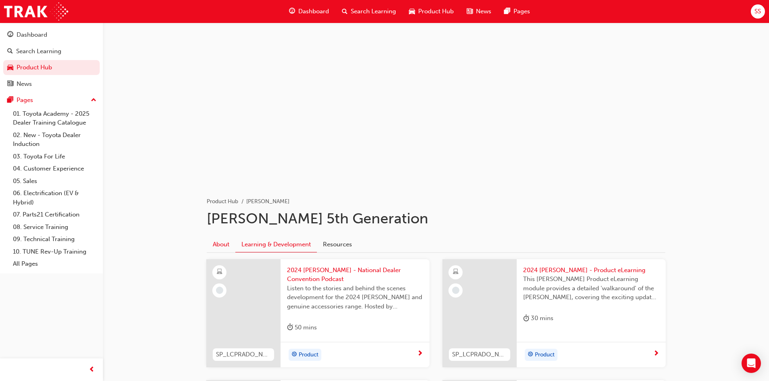
click at [220, 249] on link "About" at bounding box center [221, 244] width 29 height 15
click at [327, 4] on div "Dashboard" at bounding box center [309, 11] width 53 height 17
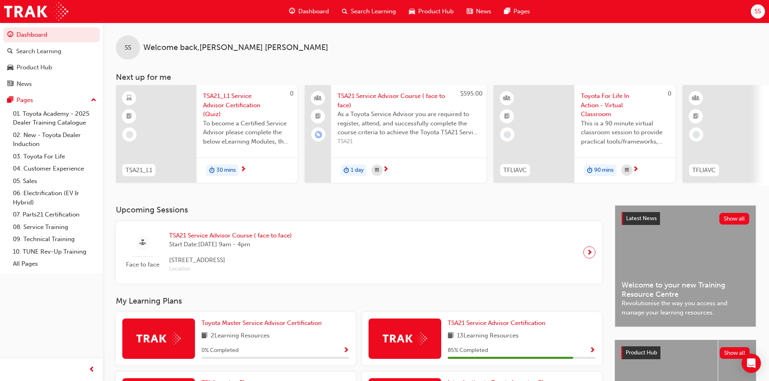
click at [431, 10] on span "Product Hub" at bounding box center [436, 11] width 36 height 9
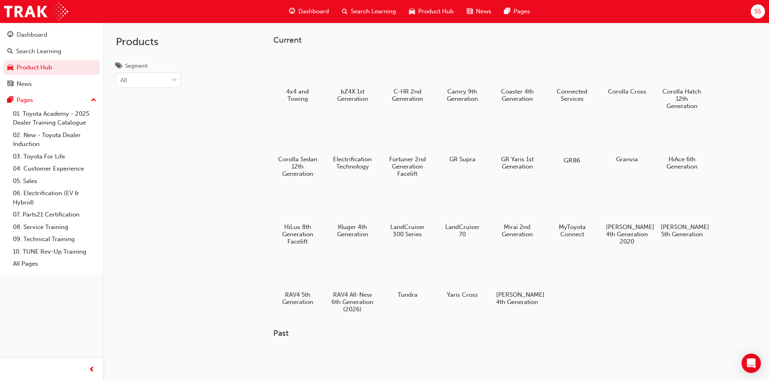
click at [579, 144] on div at bounding box center [571, 137] width 45 height 32
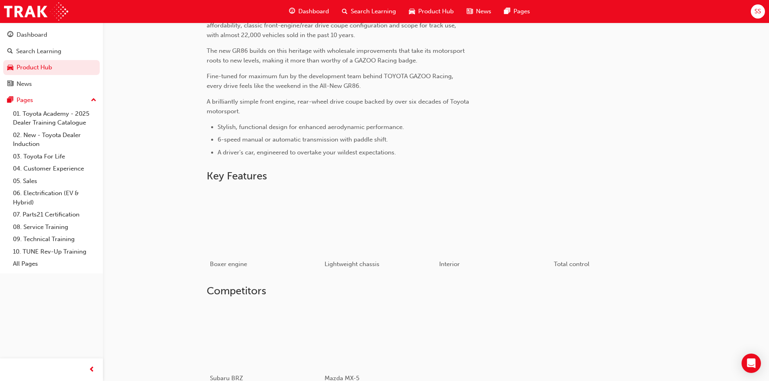
scroll to position [363, 0]
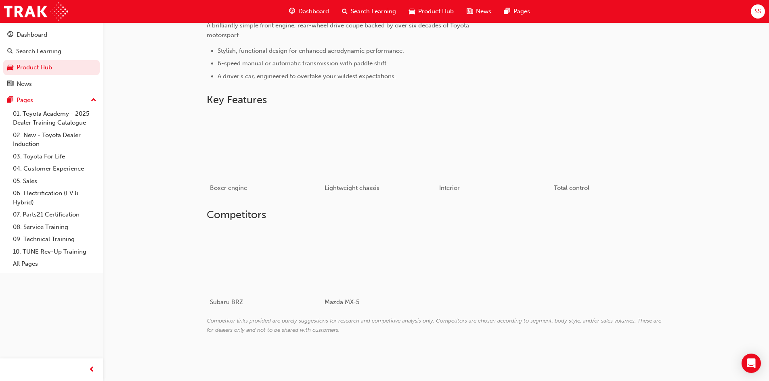
click at [496, 248] on div "Subaru BRZ Mazda MX-5" at bounding box center [436, 272] width 458 height 89
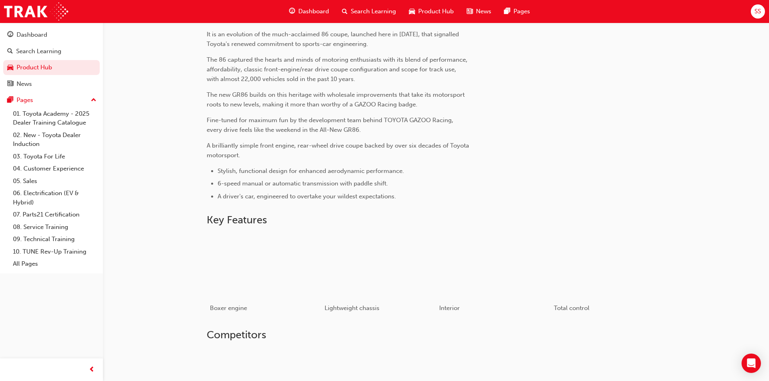
scroll to position [237, 0]
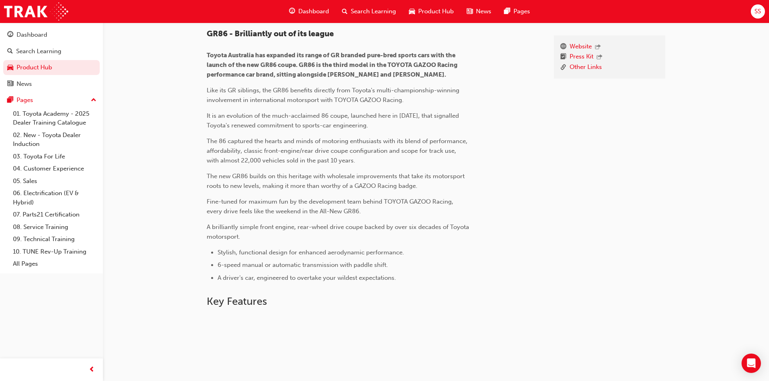
click at [425, 4] on div "Product Hub" at bounding box center [431, 11] width 58 height 17
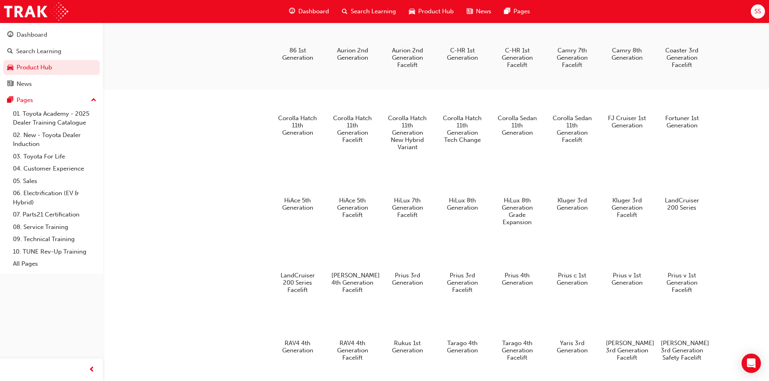
scroll to position [432, 0]
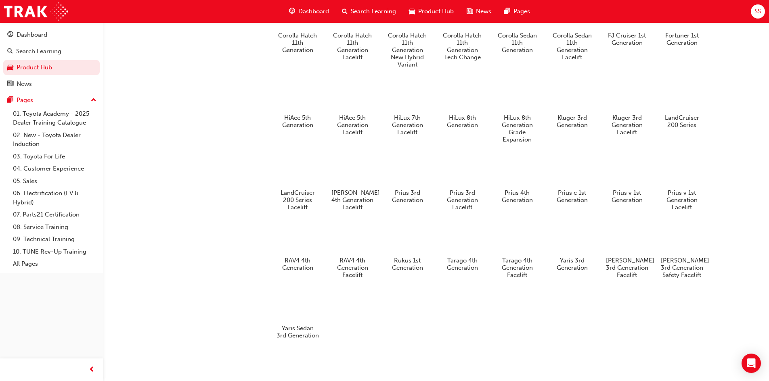
click at [301, 14] on span "Dashboard" at bounding box center [313, 11] width 31 height 9
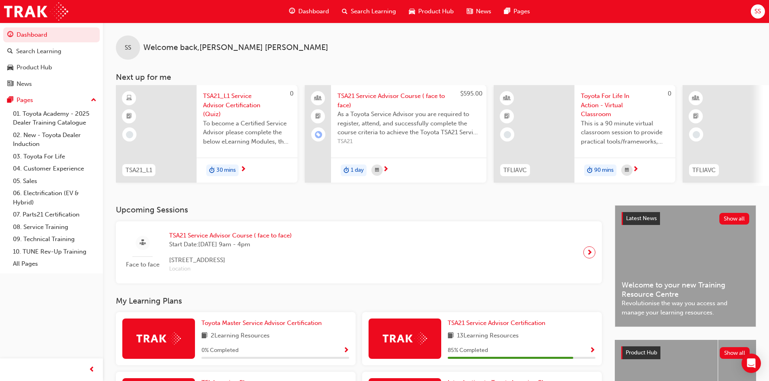
click at [226, 109] on span "TSA21_L1 Service Advisor Certification (Quiz)" at bounding box center [247, 105] width 88 height 27
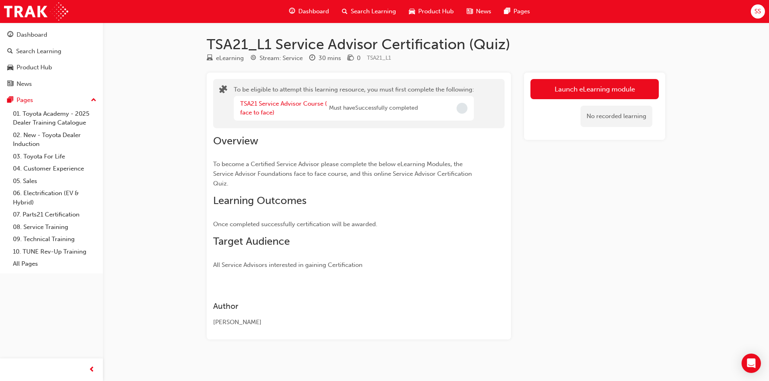
click at [463, 110] on span "Incomplete" at bounding box center [461, 108] width 11 height 11
click at [193, 56] on div "TSA21_L1 Service Advisor Certification (Quiz) eLearning Stream: Service 30 mins…" at bounding box center [384, 193] width 769 height 386
click at [630, 90] on button "Launch eLearning module" at bounding box center [594, 89] width 128 height 20
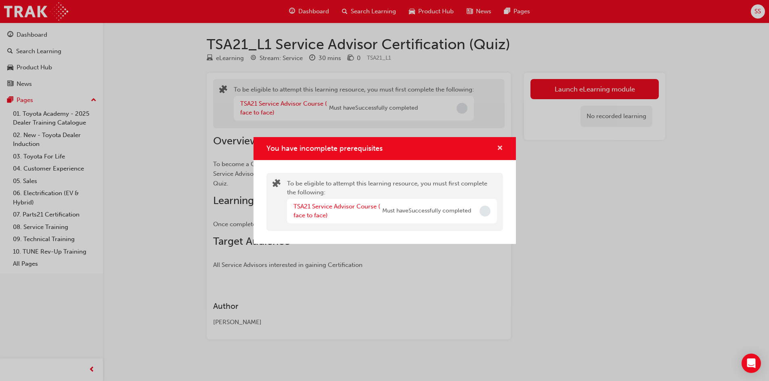
click at [501, 151] on span "cross-icon" at bounding box center [500, 148] width 6 height 7
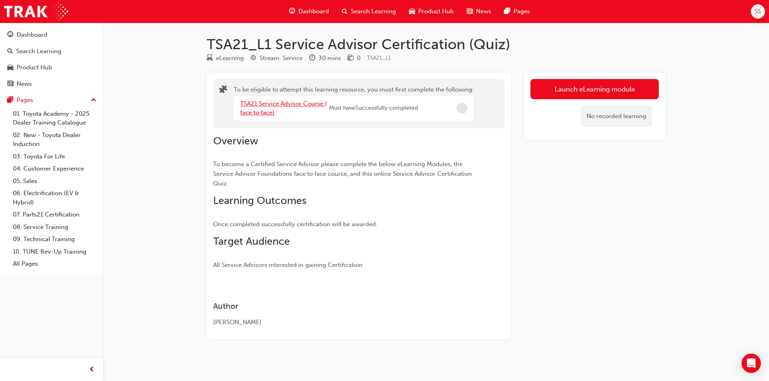
click at [258, 105] on link "TSA21 Service Advisor Course ( face to face)" at bounding box center [283, 108] width 87 height 17
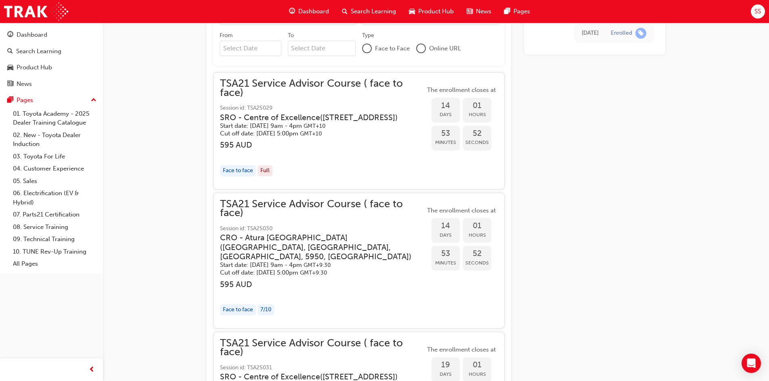
scroll to position [525, 0]
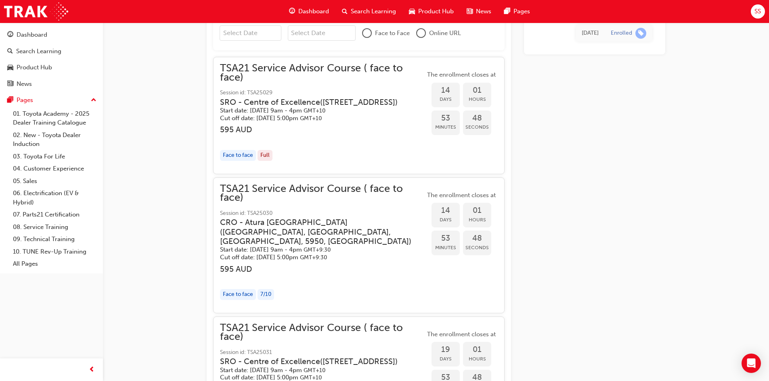
click at [255, 100] on h3 "SRO - Centre of Excellence ( 494 Grieve Parade, Altona North, Victoria 3025 )" at bounding box center [316, 102] width 192 height 9
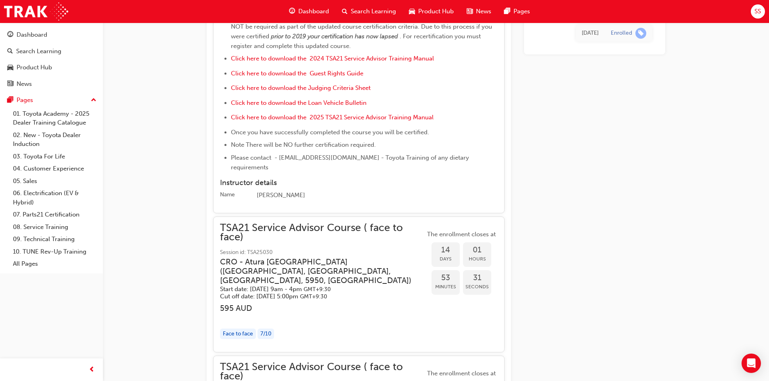
scroll to position [1251, 0]
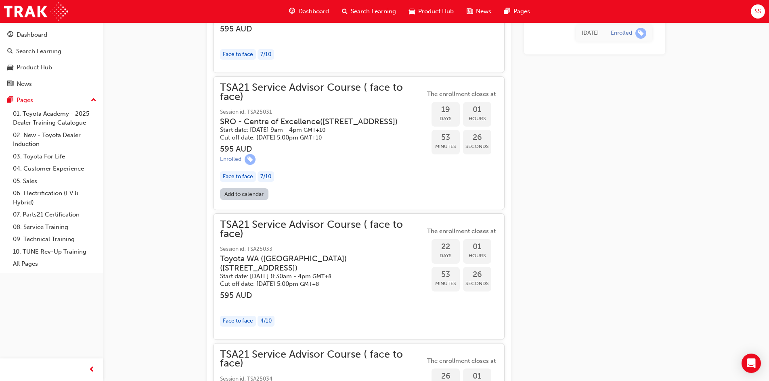
click at [437, 105] on span "19" at bounding box center [445, 109] width 28 height 9
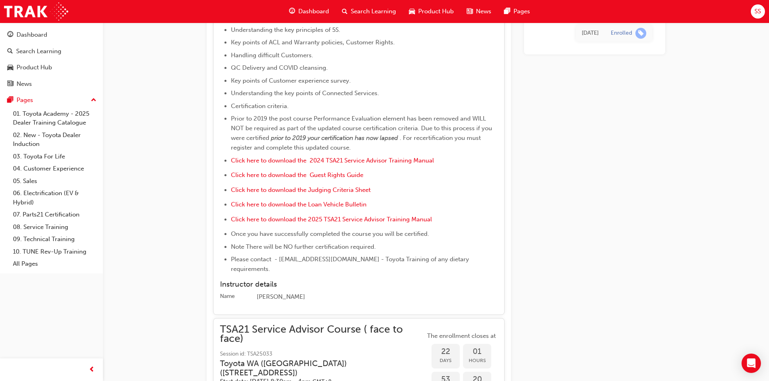
scroll to position [1655, 0]
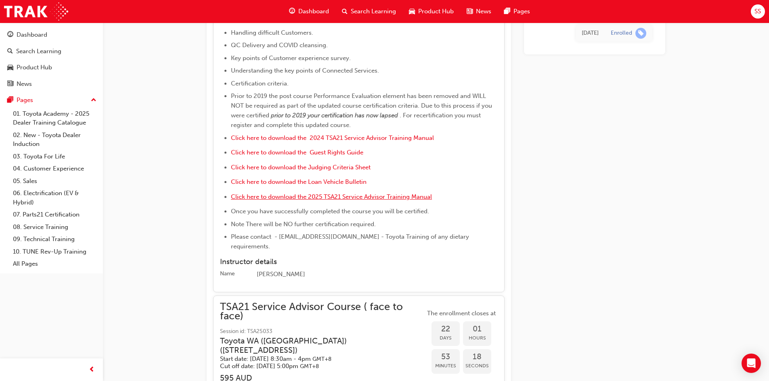
click at [264, 193] on span "Click here to download the 2025 TSA21 Service Advisor Training Manual" at bounding box center [331, 196] width 201 height 7
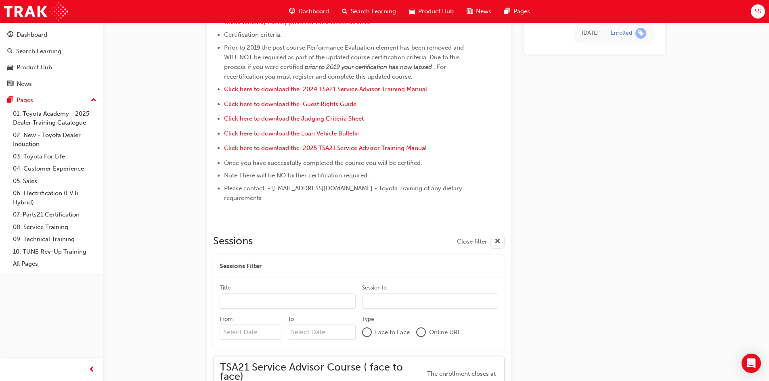
scroll to position [237, 0]
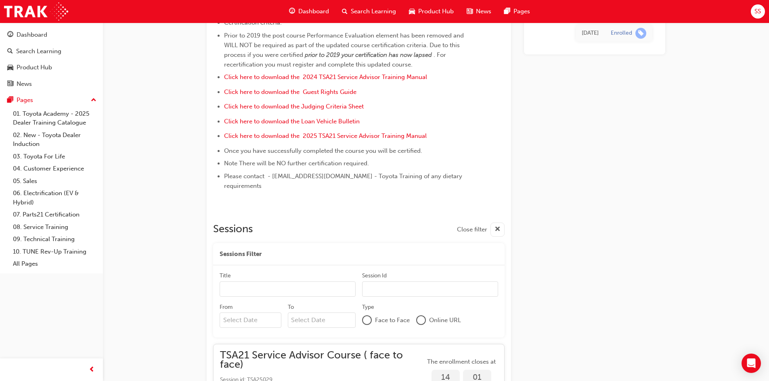
click at [313, 13] on span "Dashboard" at bounding box center [313, 11] width 31 height 9
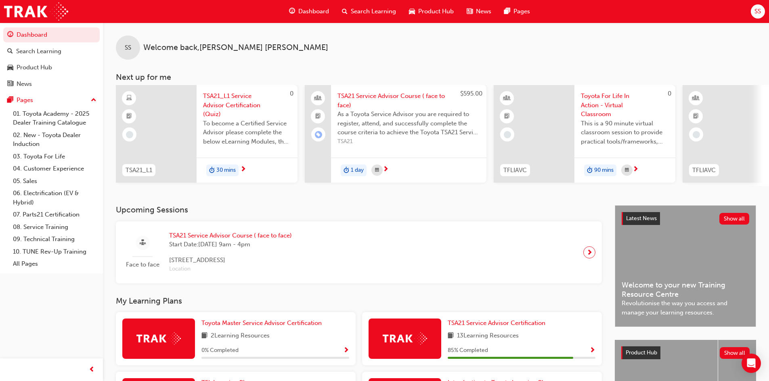
click at [760, 19] on div "Dashboard Search Learning Product Hub News Pages SS" at bounding box center [384, 11] width 769 height 23
click at [760, 15] on span "SS" at bounding box center [757, 11] width 6 height 9
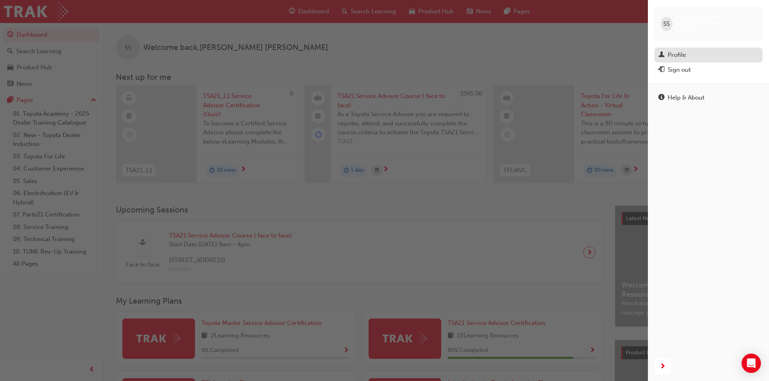
click at [675, 50] on div "Profile" at bounding box center [677, 54] width 18 height 9
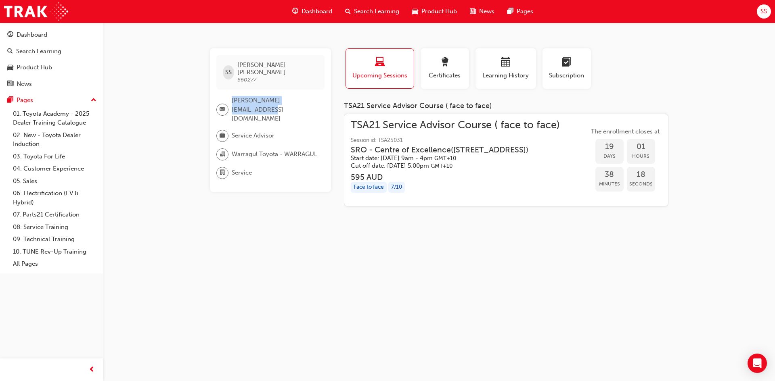
drag, startPoint x: 316, startPoint y: 93, endPoint x: 186, endPoint y: 102, distance: 130.7
click at [186, 102] on div "SS Sam Smith 660277 sams@warragultoyota.com.au Service Advisor Warragul Toyota …" at bounding box center [387, 190] width 775 height 381
drag, startPoint x: 232, startPoint y: 94, endPoint x: 321, endPoint y: 92, distance: 88.8
click at [321, 96] on div "sams@warragultoyota.com.au" at bounding box center [270, 109] width 108 height 27
copy span "sams@warragultoyota.com.au"
